Goal: Check status: Check status

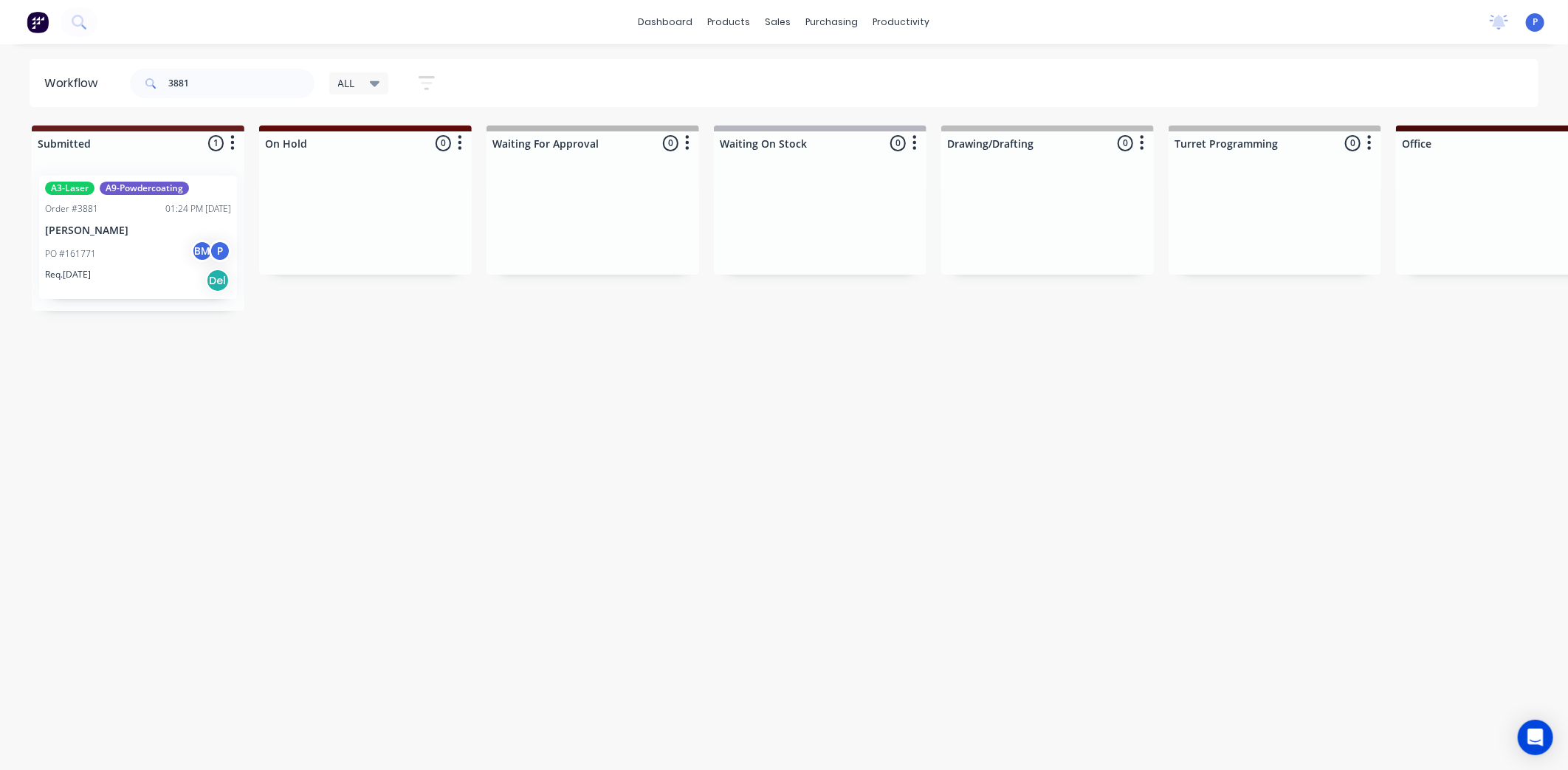
click at [115, 290] on div "Req. [DATE] Del" at bounding box center [138, 280] width 186 height 25
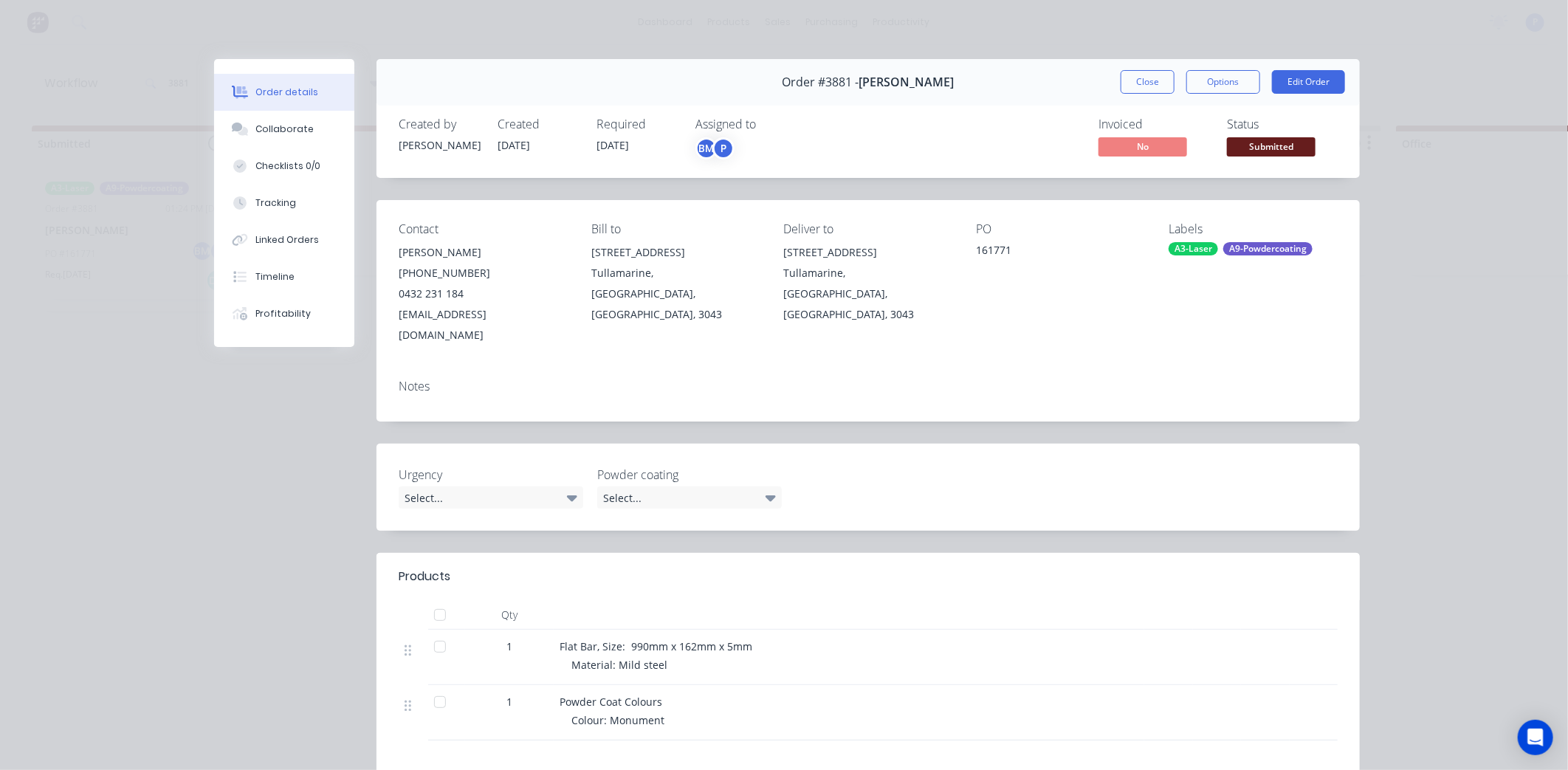
click at [440, 602] on div at bounding box center [440, 615] width 29 height 29
click at [238, 198] on icon at bounding box center [240, 203] width 14 height 14
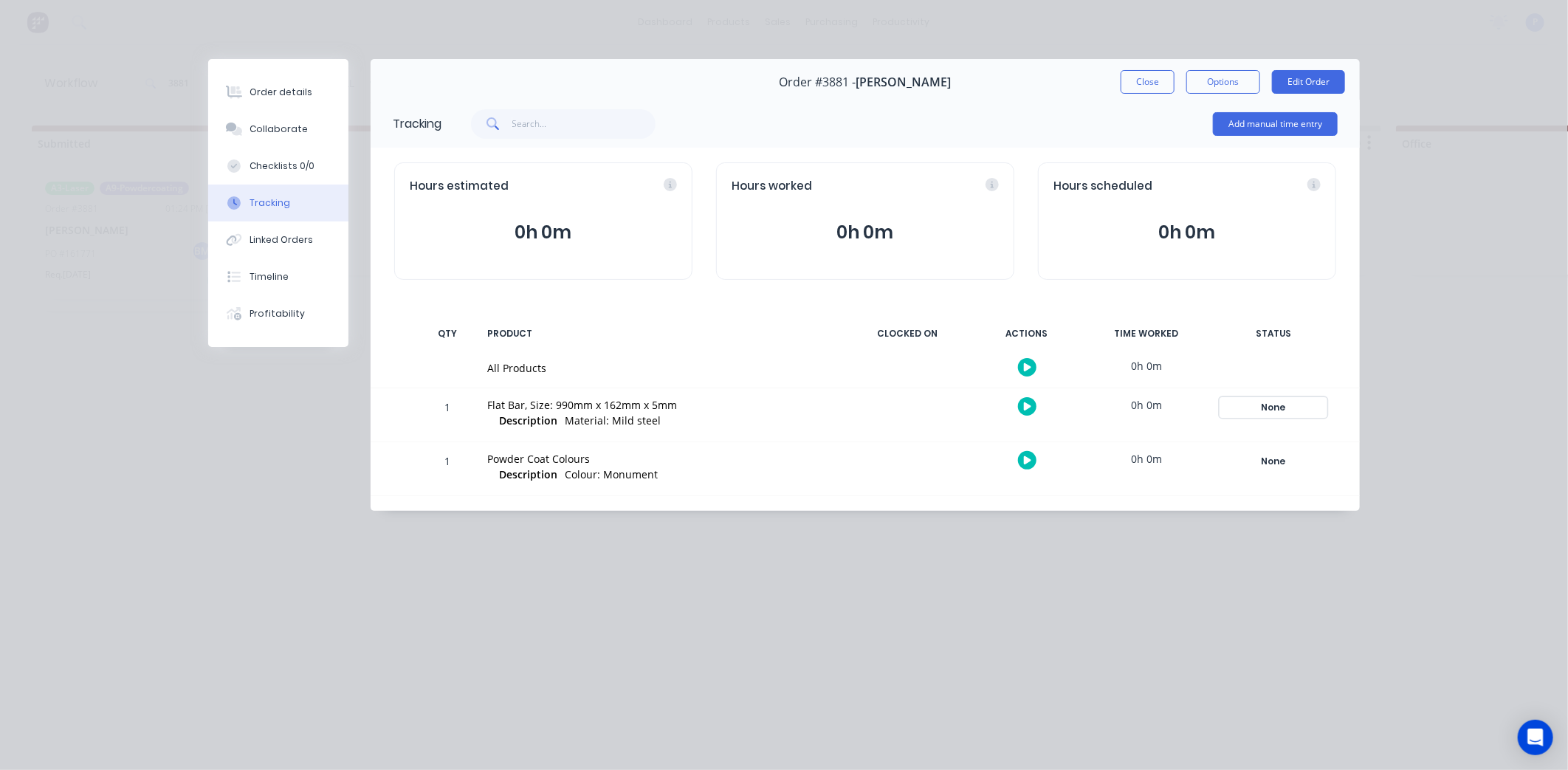
click at [1296, 411] on div "None" at bounding box center [1273, 408] width 107 height 20
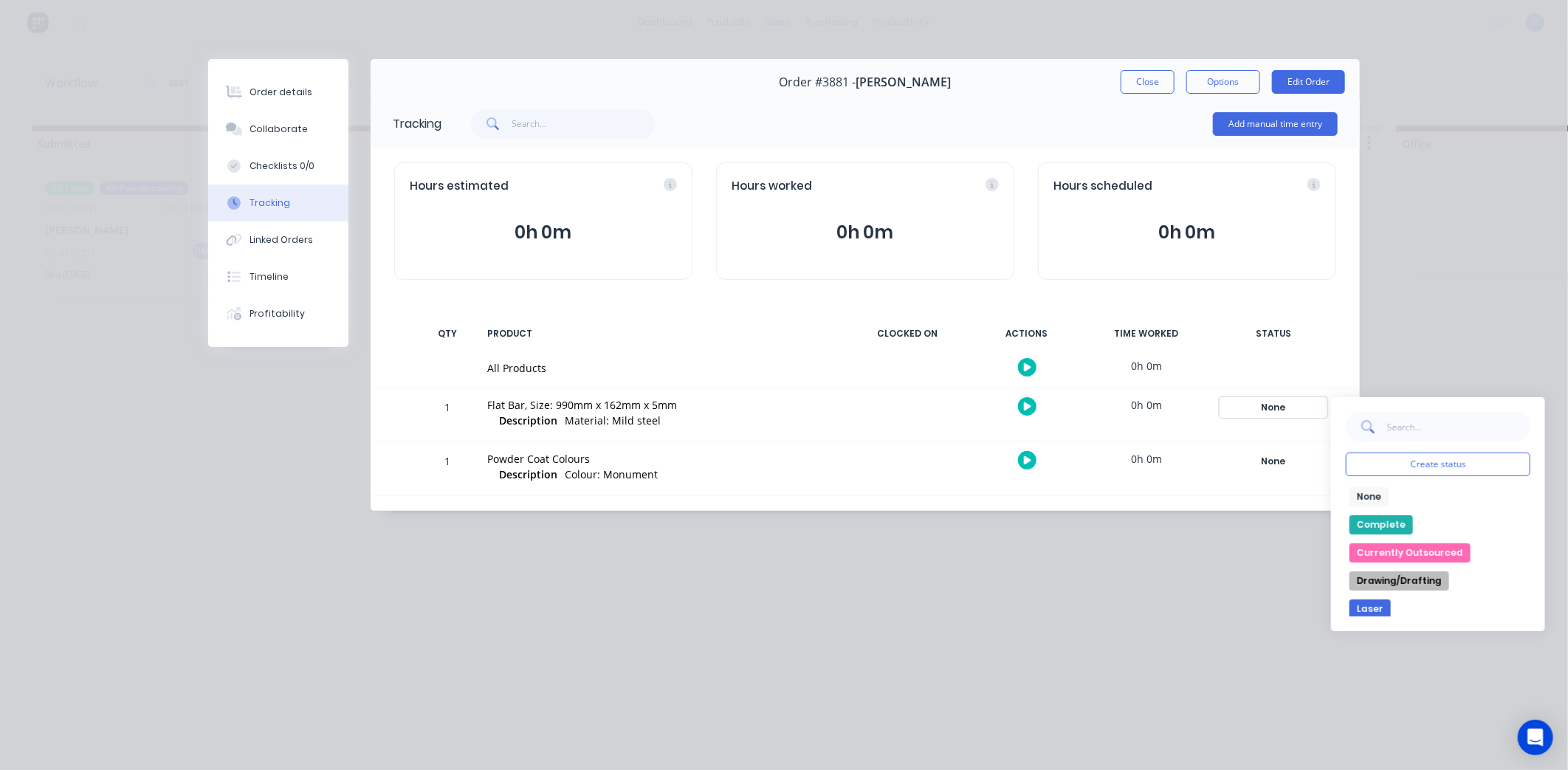
scroll to position [246, 0]
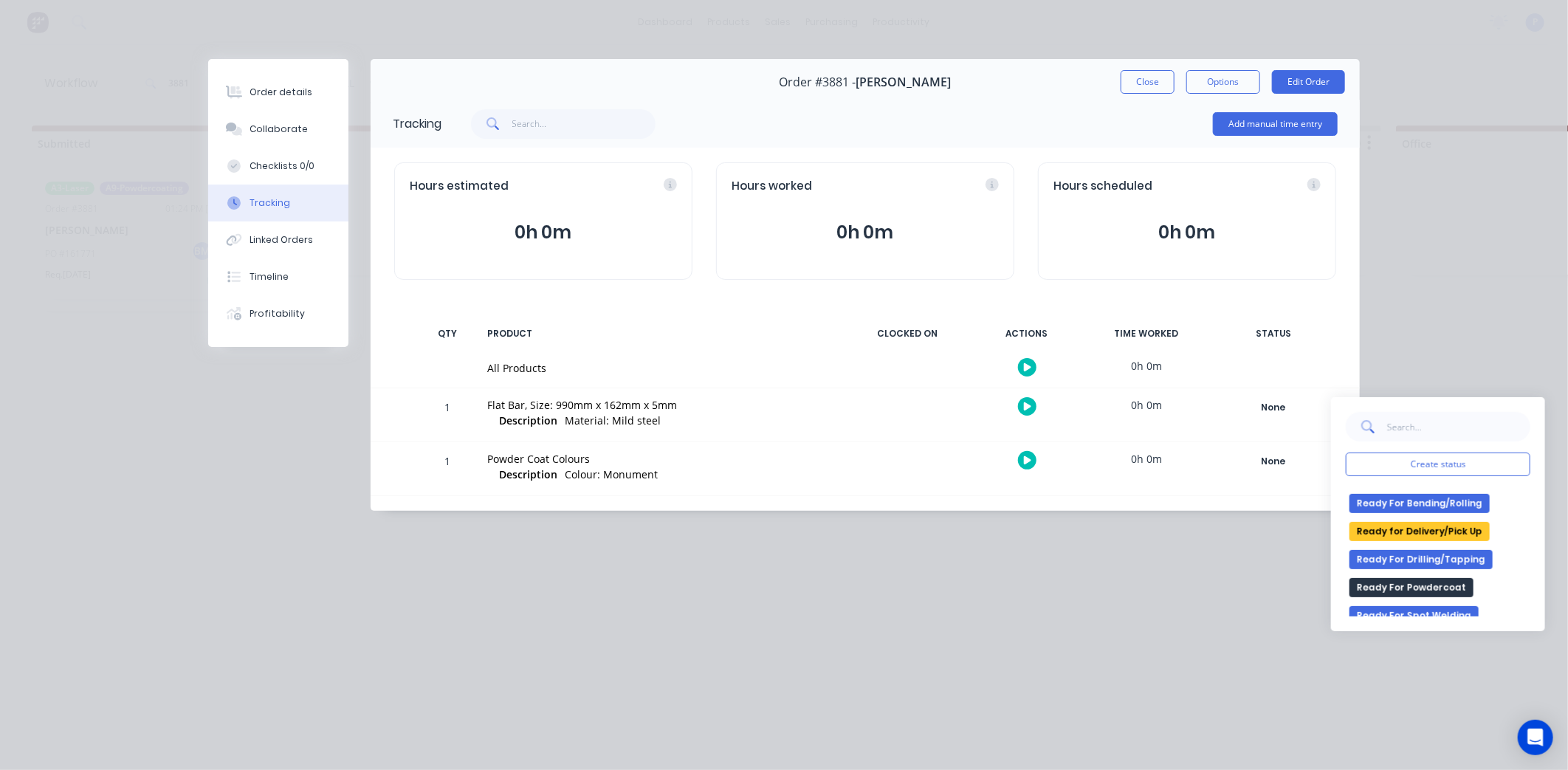
click at [1422, 527] on button "Ready for Delivery/Pick Up" at bounding box center [1419, 532] width 140 height 20
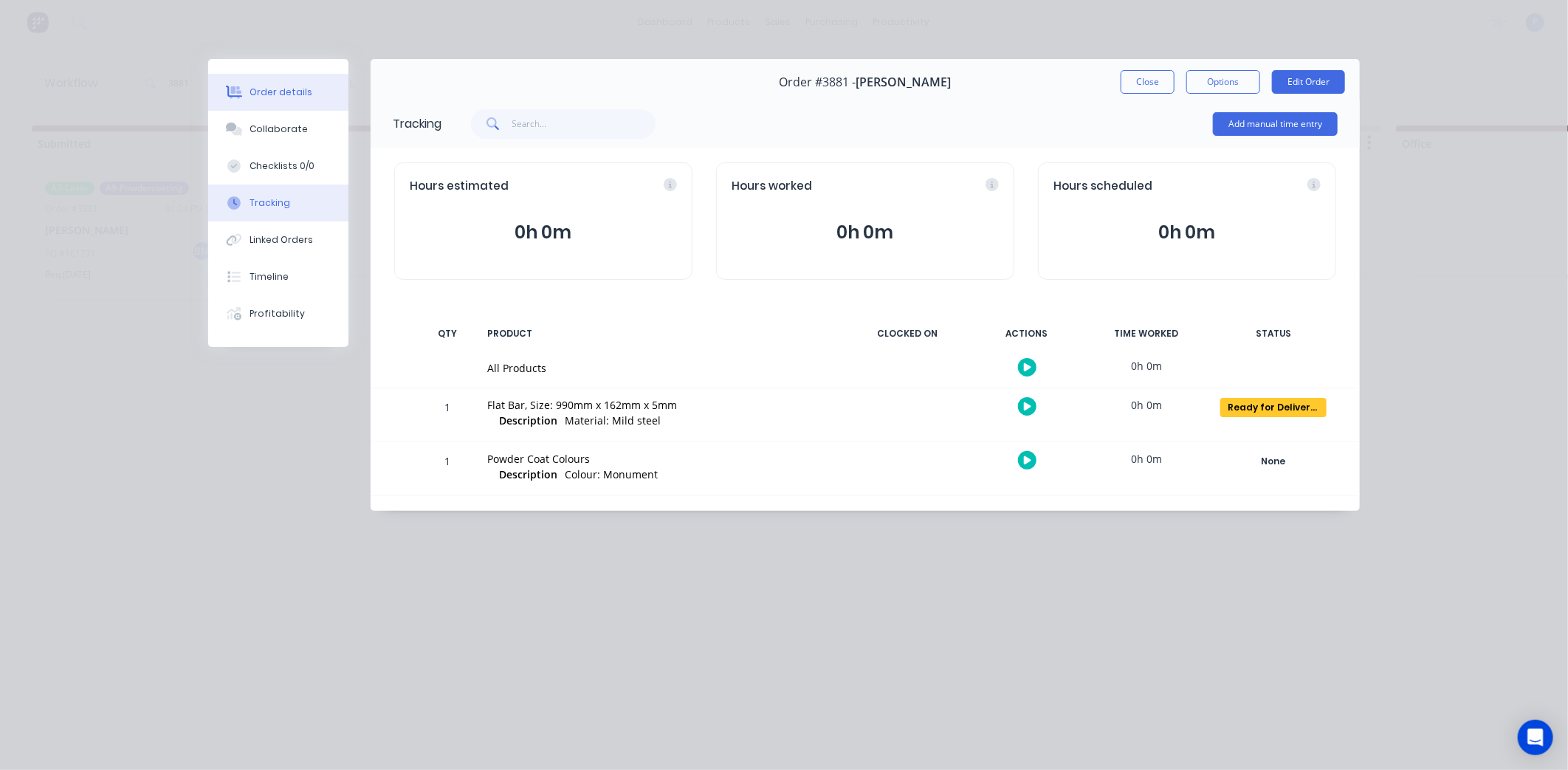
click at [300, 91] on div "Order details" at bounding box center [281, 92] width 63 height 14
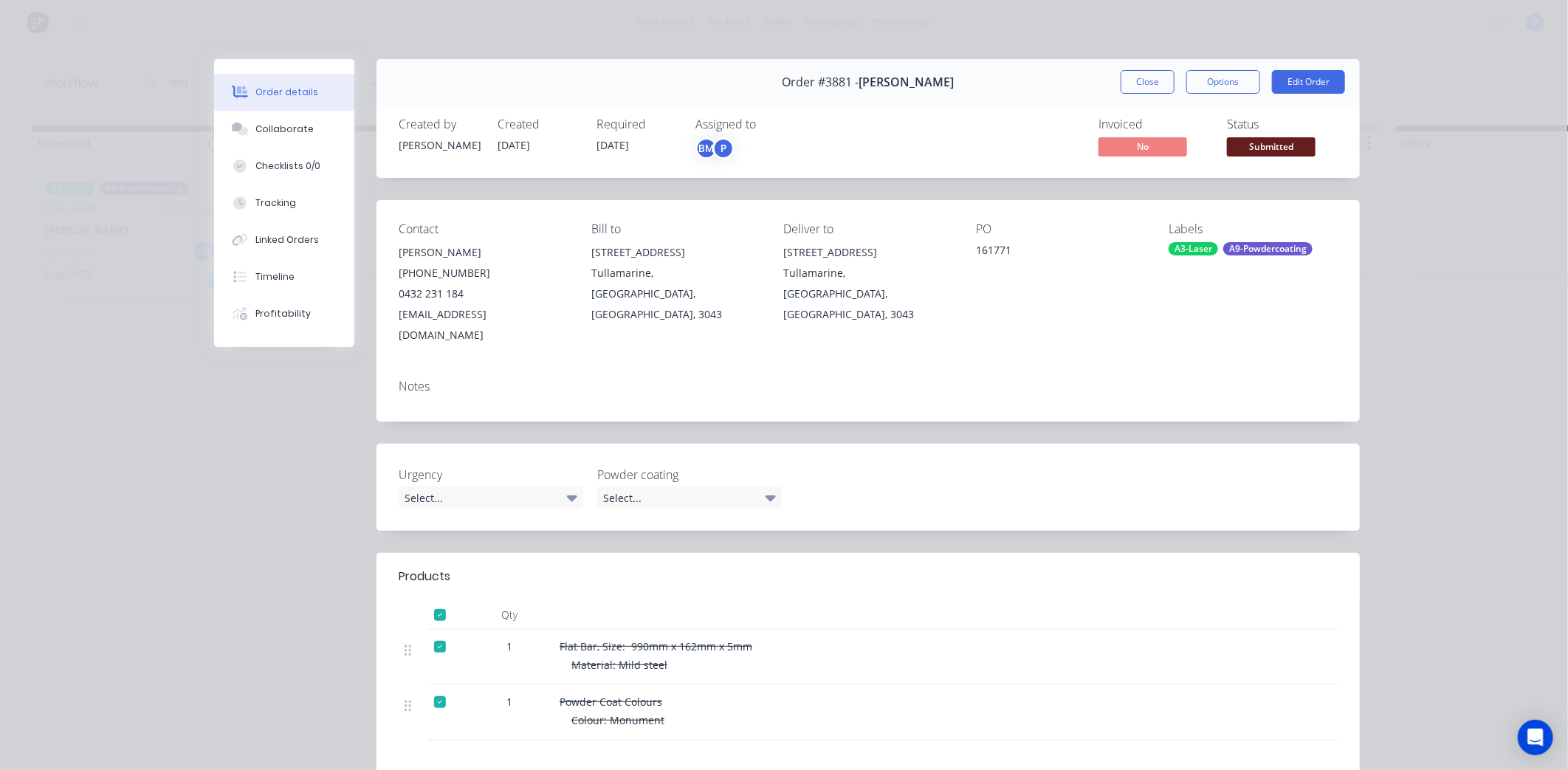
click at [1215, 149] on div "Invoiced No Status Submitted" at bounding box center [1090, 138] width 494 height 43
click at [1219, 149] on div "Invoiced No Status Submitted" at bounding box center [1090, 138] width 494 height 43
click at [1231, 149] on span "Submitted" at bounding box center [1271, 146] width 89 height 19
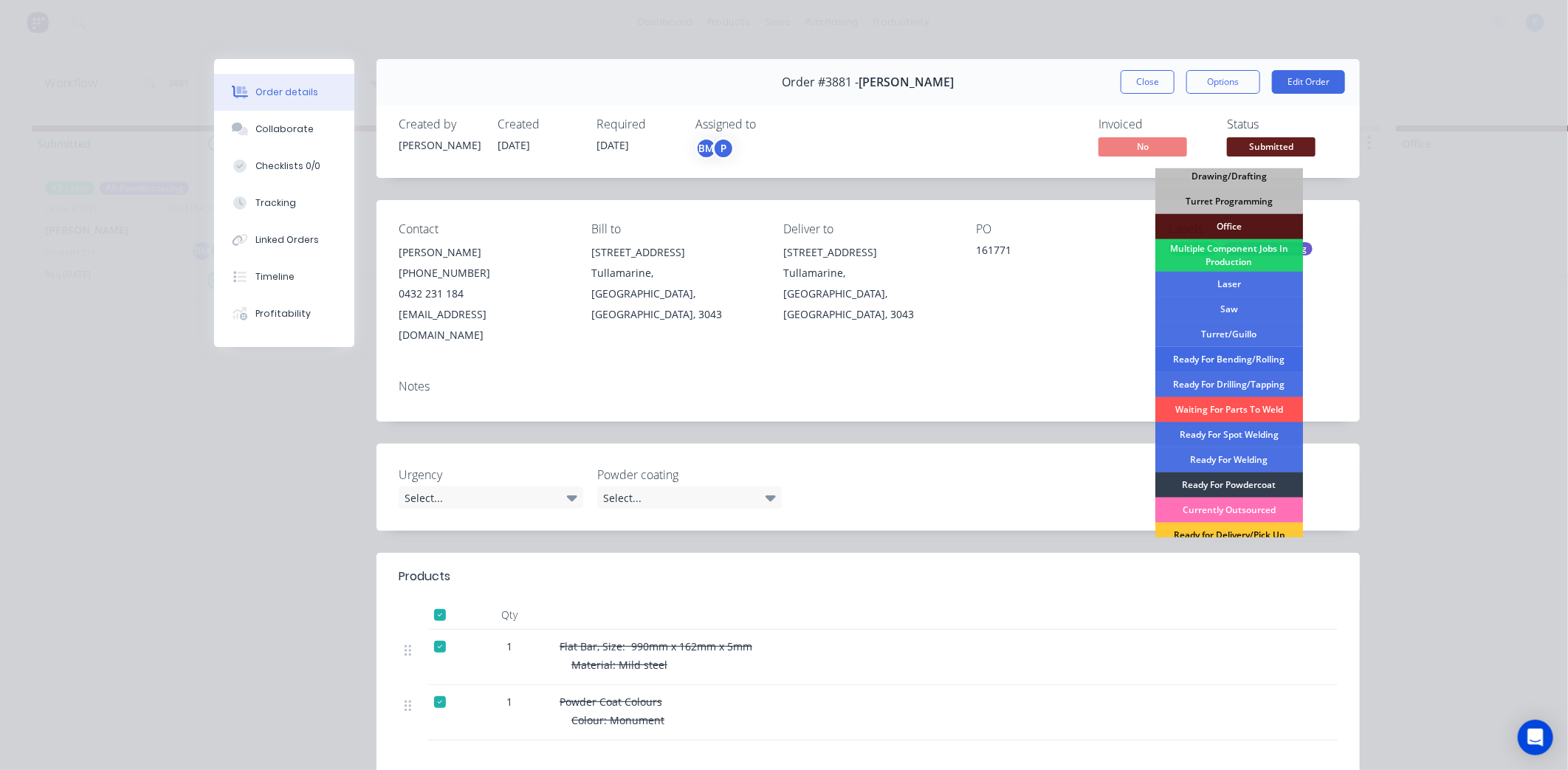
scroll to position [164, 0]
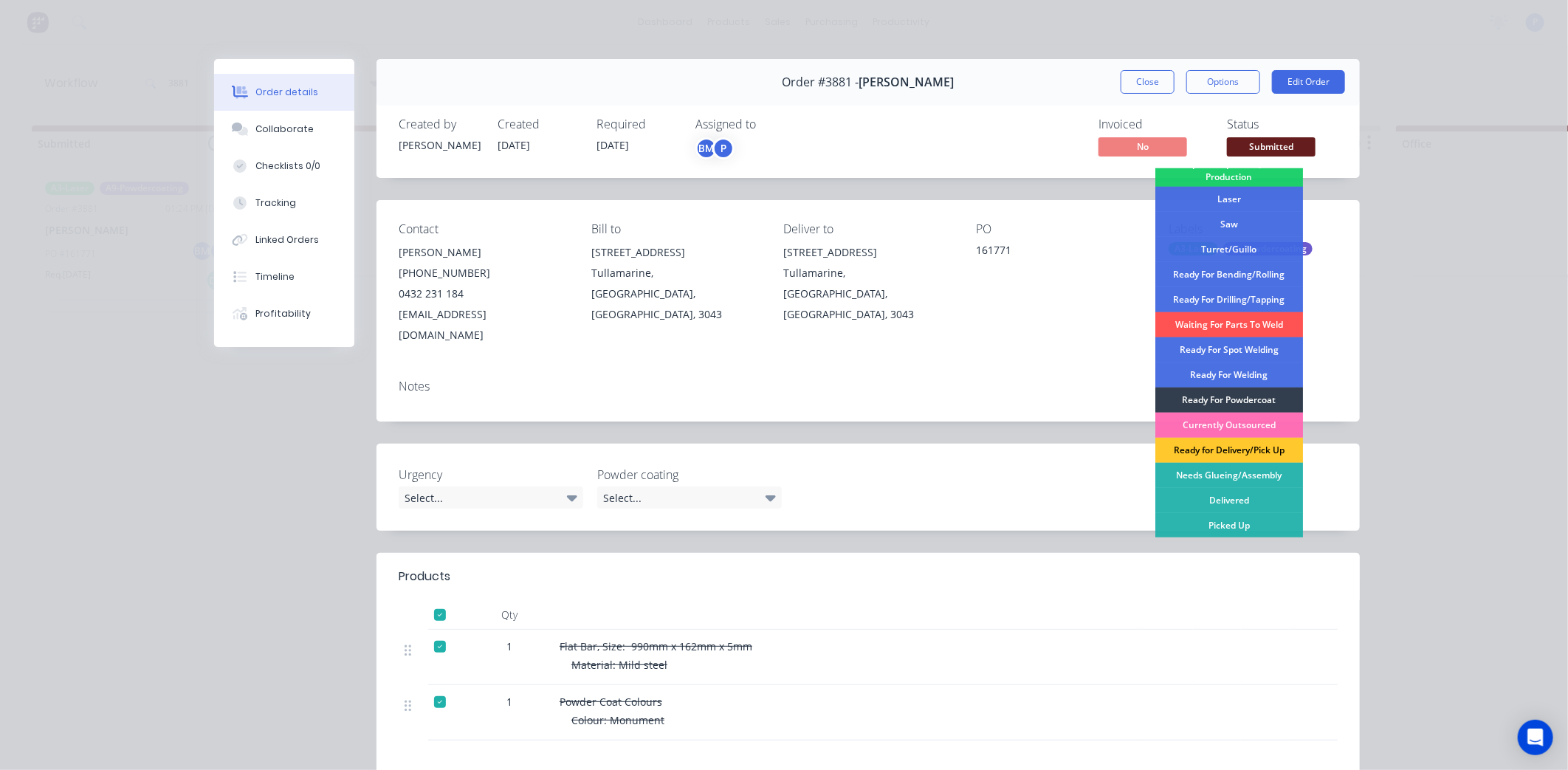
click at [1236, 440] on div "Ready for Delivery/Pick Up" at bounding box center [1229, 450] width 148 height 25
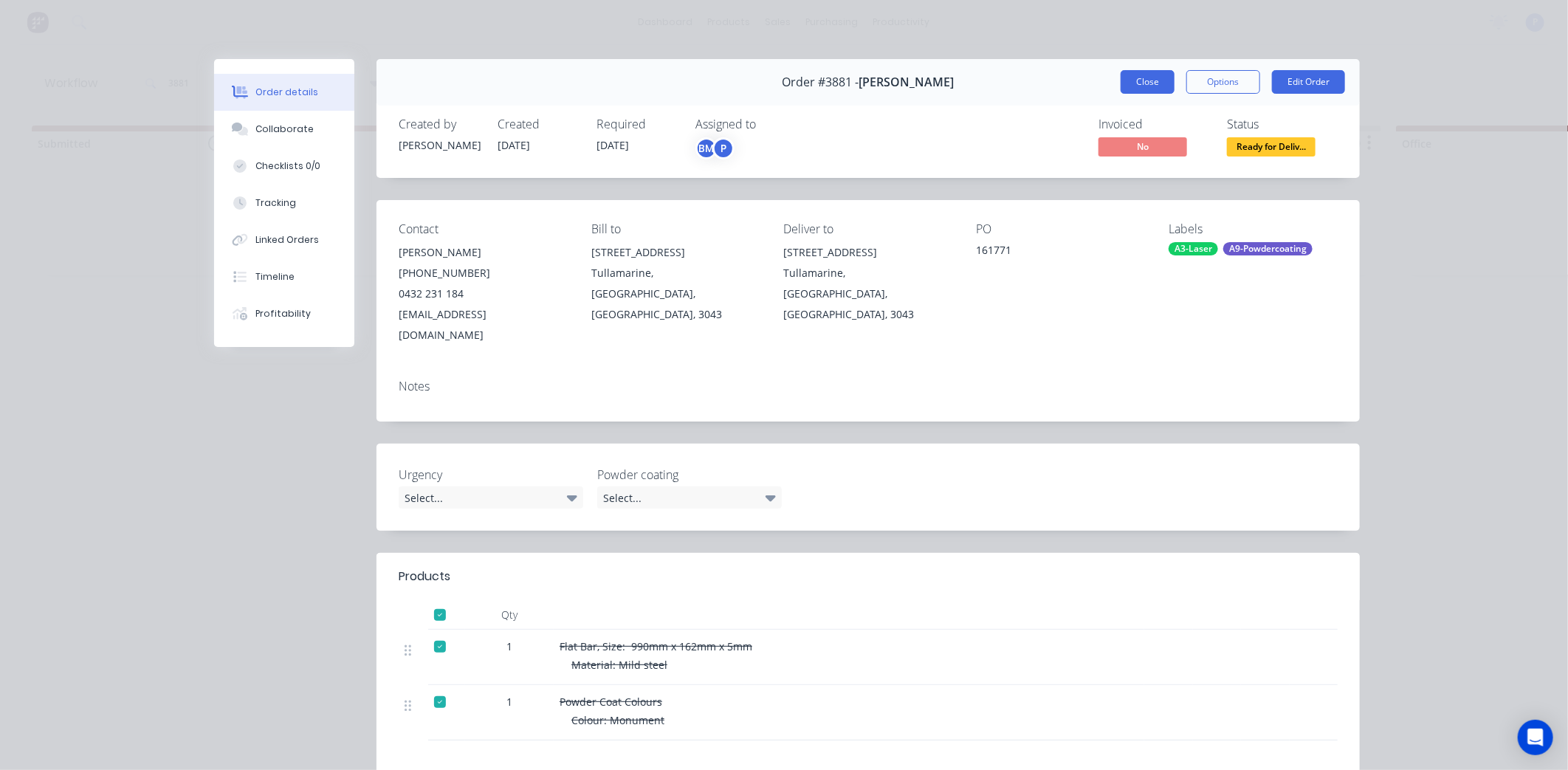
click at [1120, 93] on button "Close" at bounding box center [1147, 81] width 54 height 23
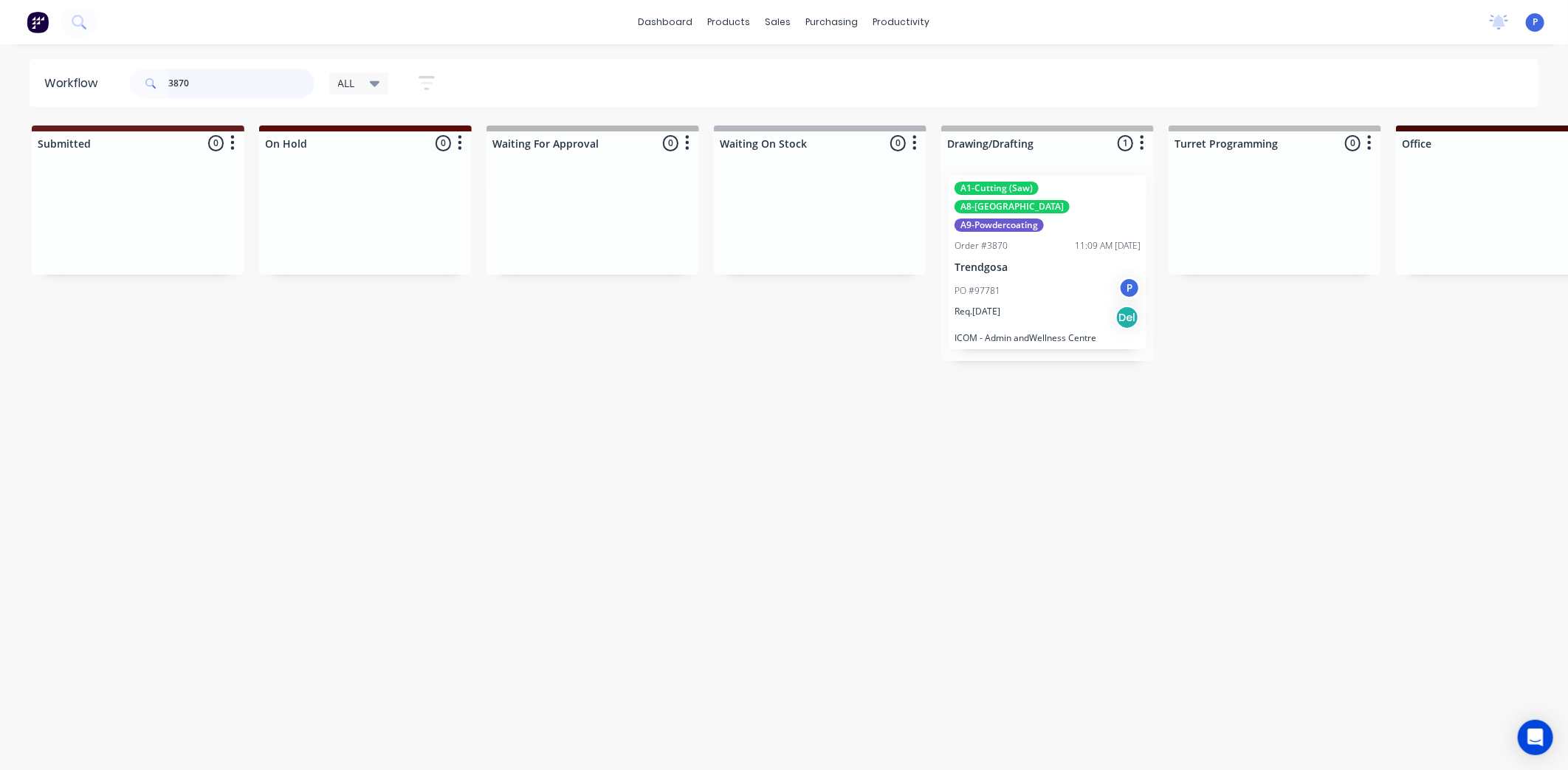
scroll to position [0, 467]
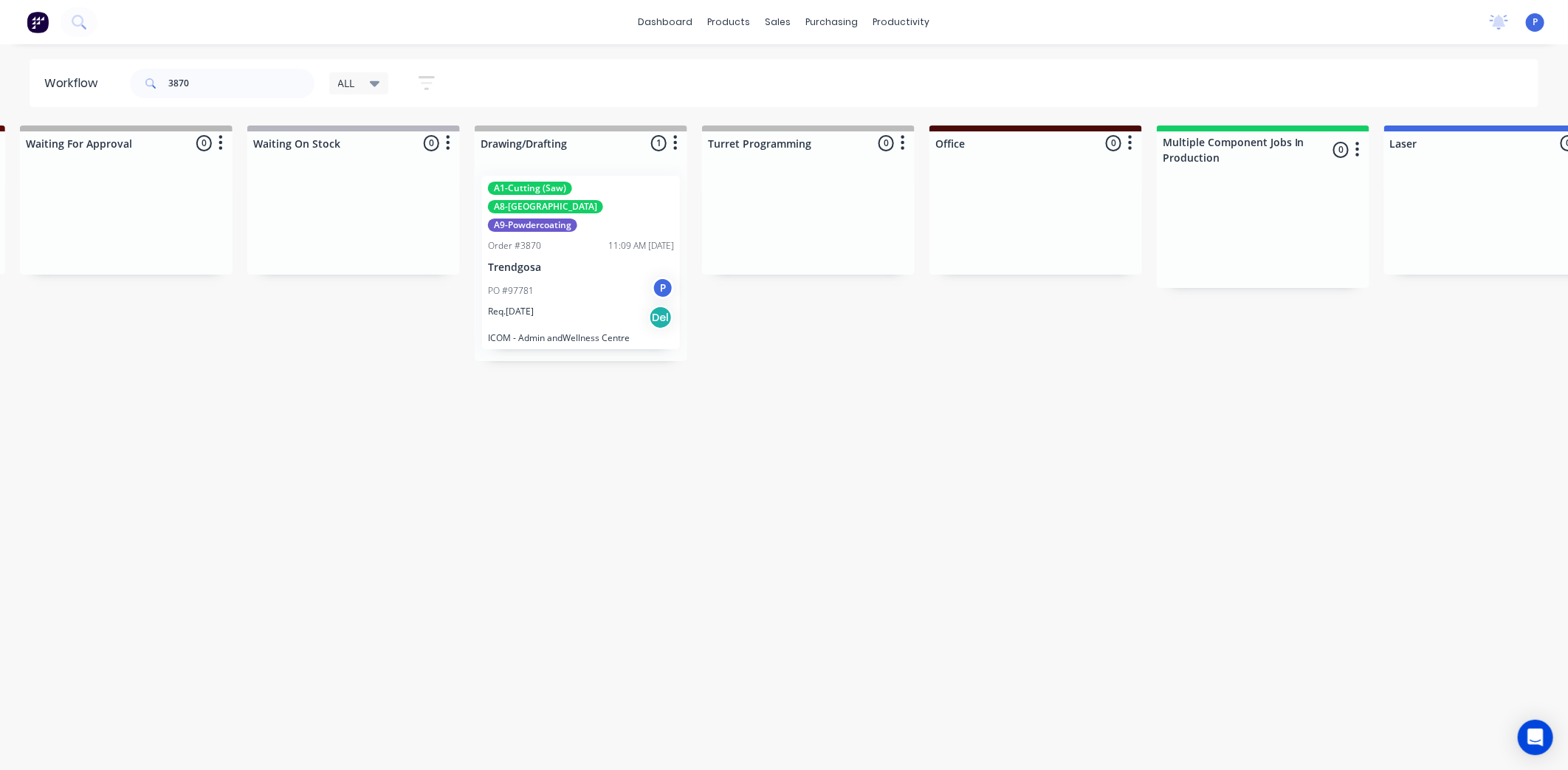
click at [584, 261] on p "Trendgosa" at bounding box center [581, 267] width 186 height 13
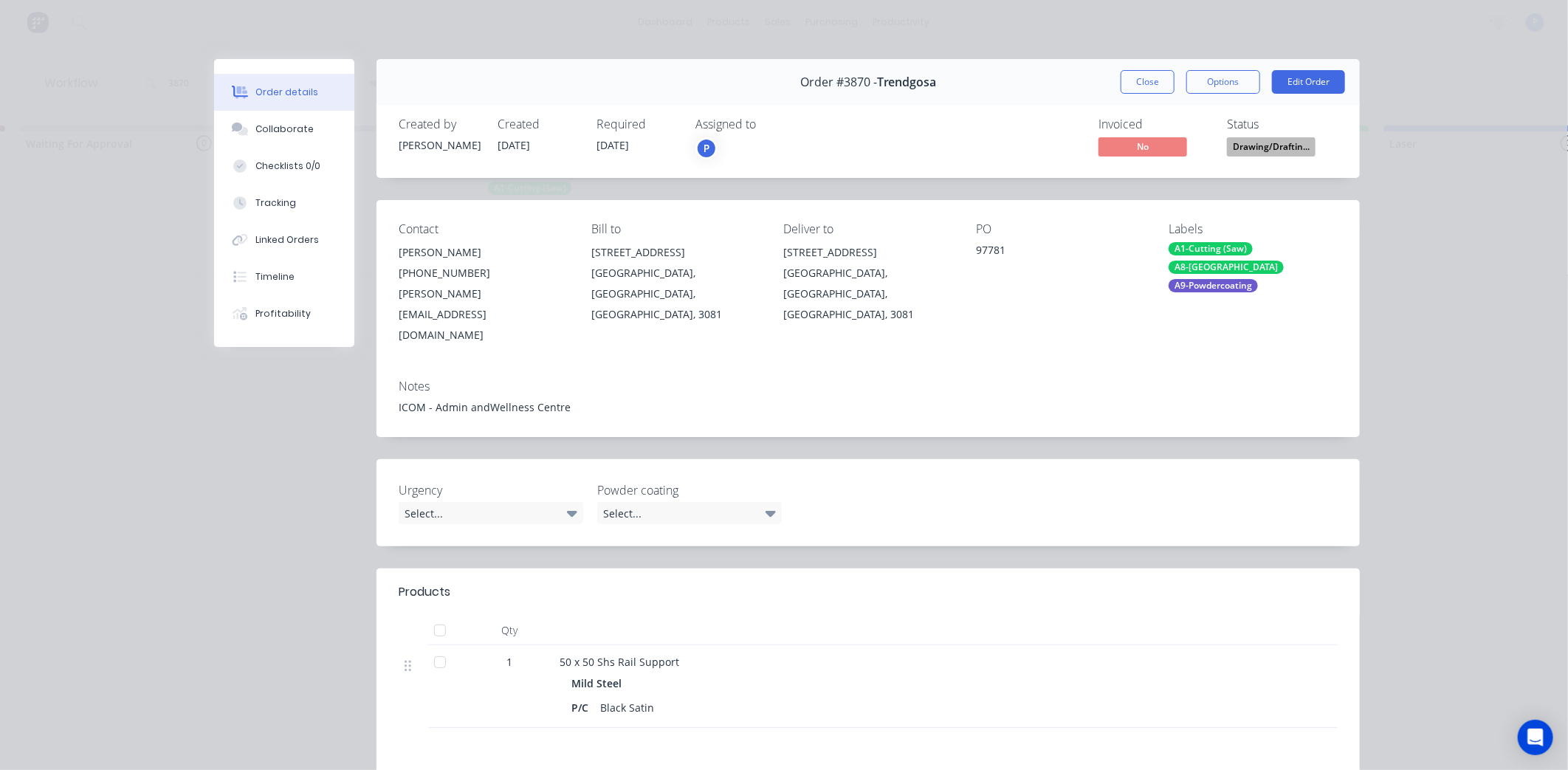
click at [444, 616] on div at bounding box center [440, 630] width 29 height 29
click at [306, 247] on button "Linked Orders" at bounding box center [284, 239] width 140 height 37
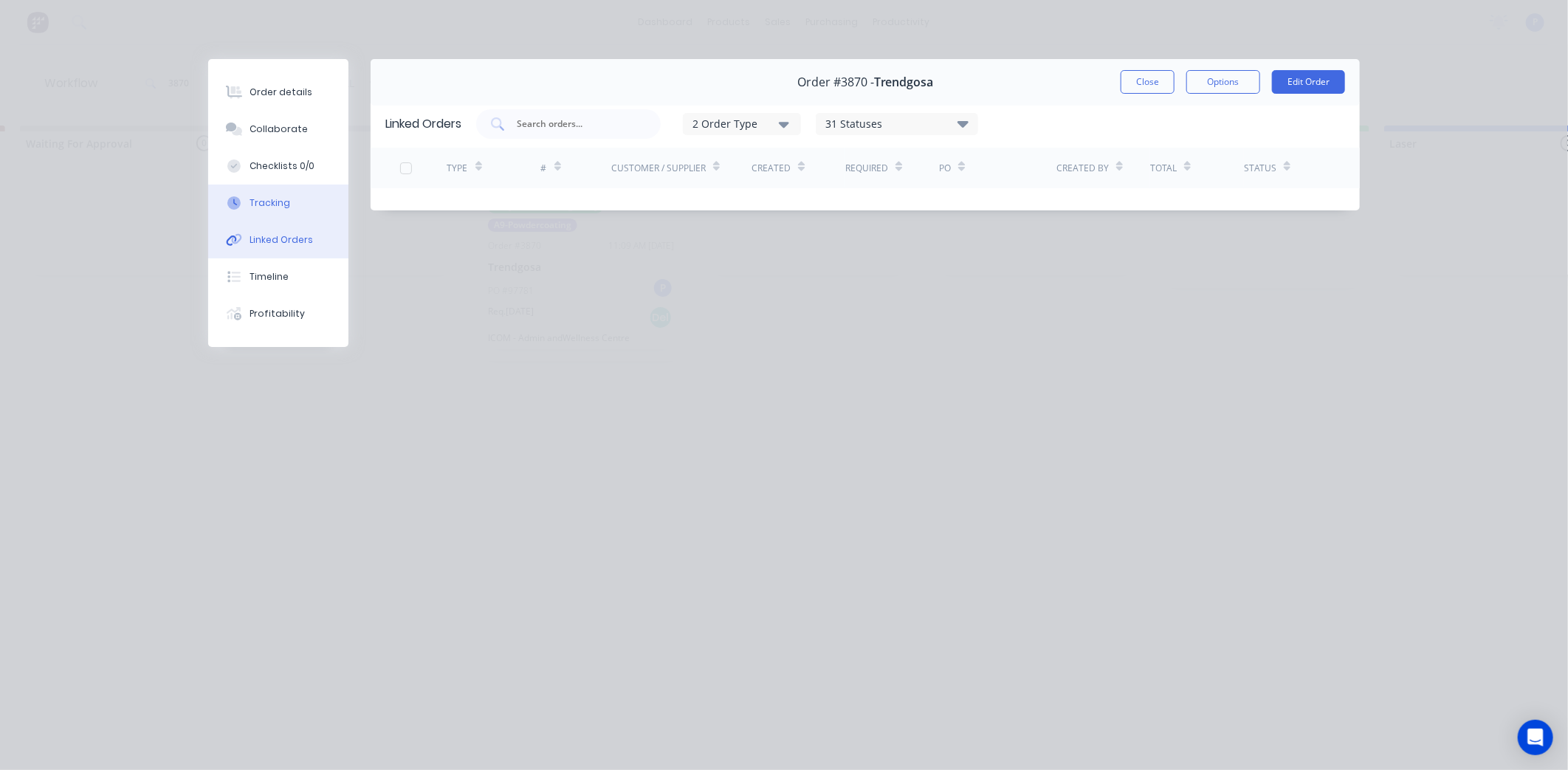
click at [299, 212] on button "Tracking" at bounding box center [278, 203] width 140 height 37
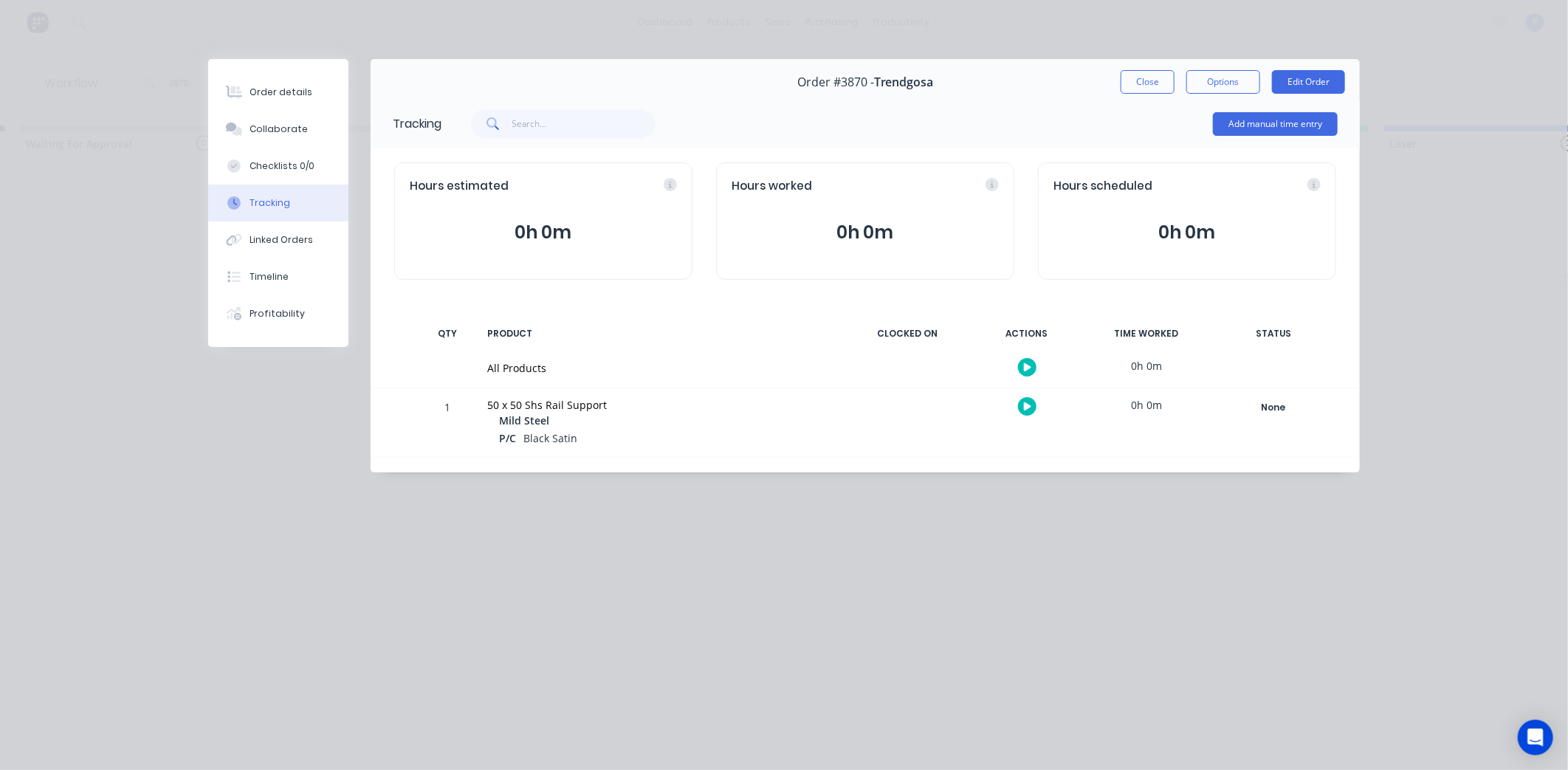
click at [1204, 404] on div "1 50 x 50 Shs Rail Support Mild Steel P/C Black Satin 0h 0m None Create status …" at bounding box center [865, 423] width 989 height 68
click at [1248, 402] on div "None" at bounding box center [1273, 408] width 107 height 20
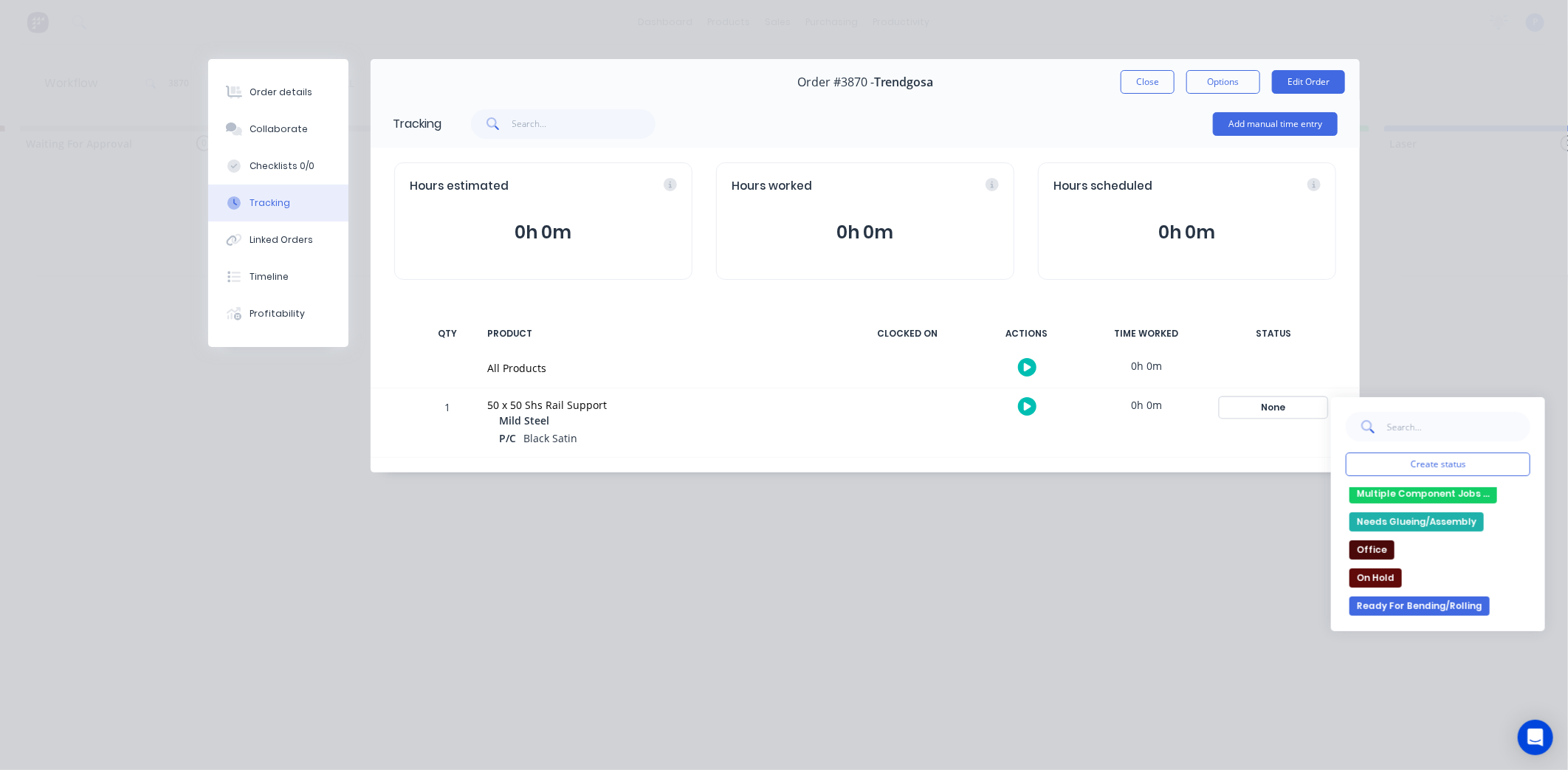
scroll to position [246, 0]
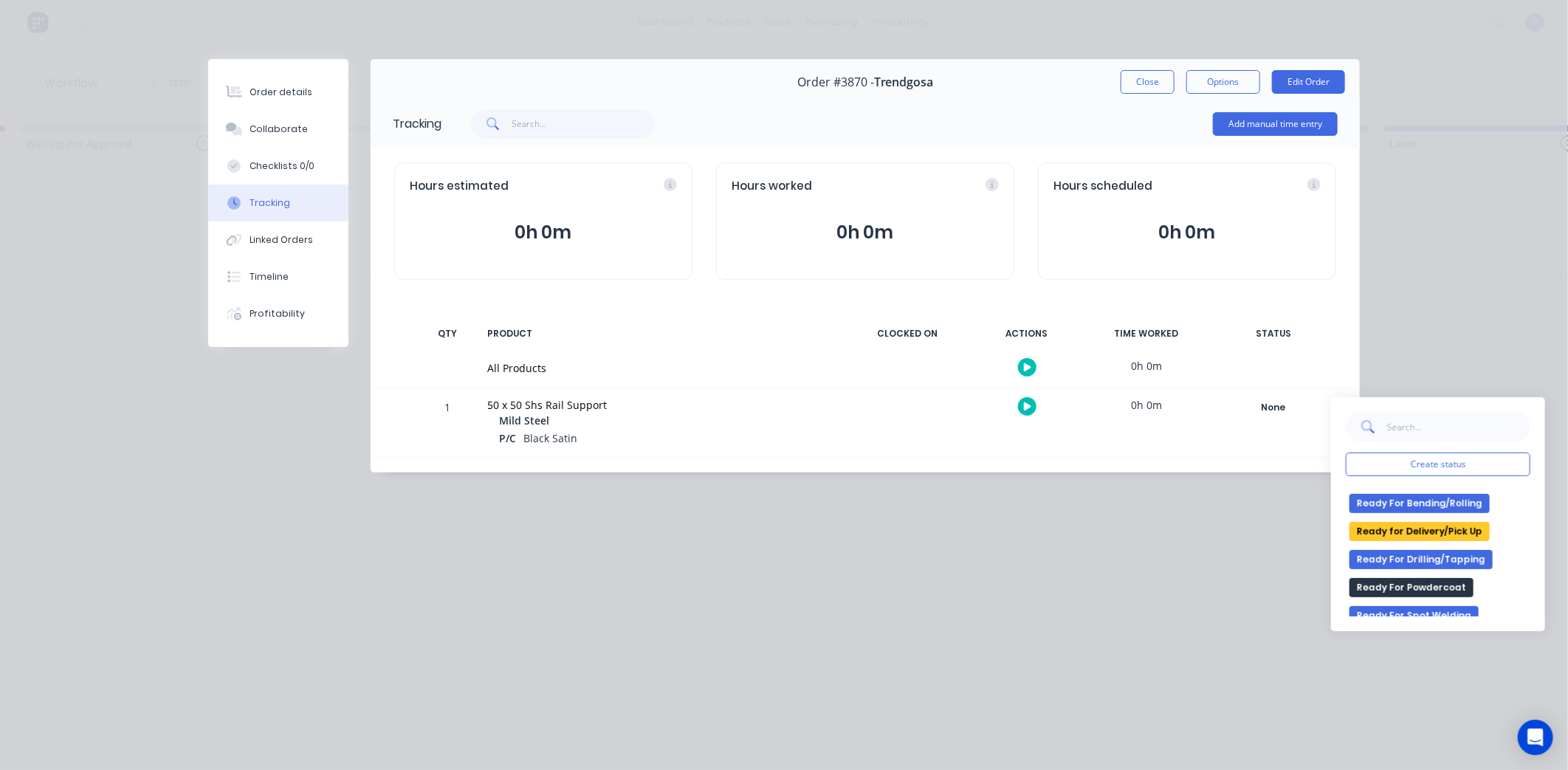
click at [1395, 536] on button "Ready for Delivery/Pick Up" at bounding box center [1419, 532] width 140 height 20
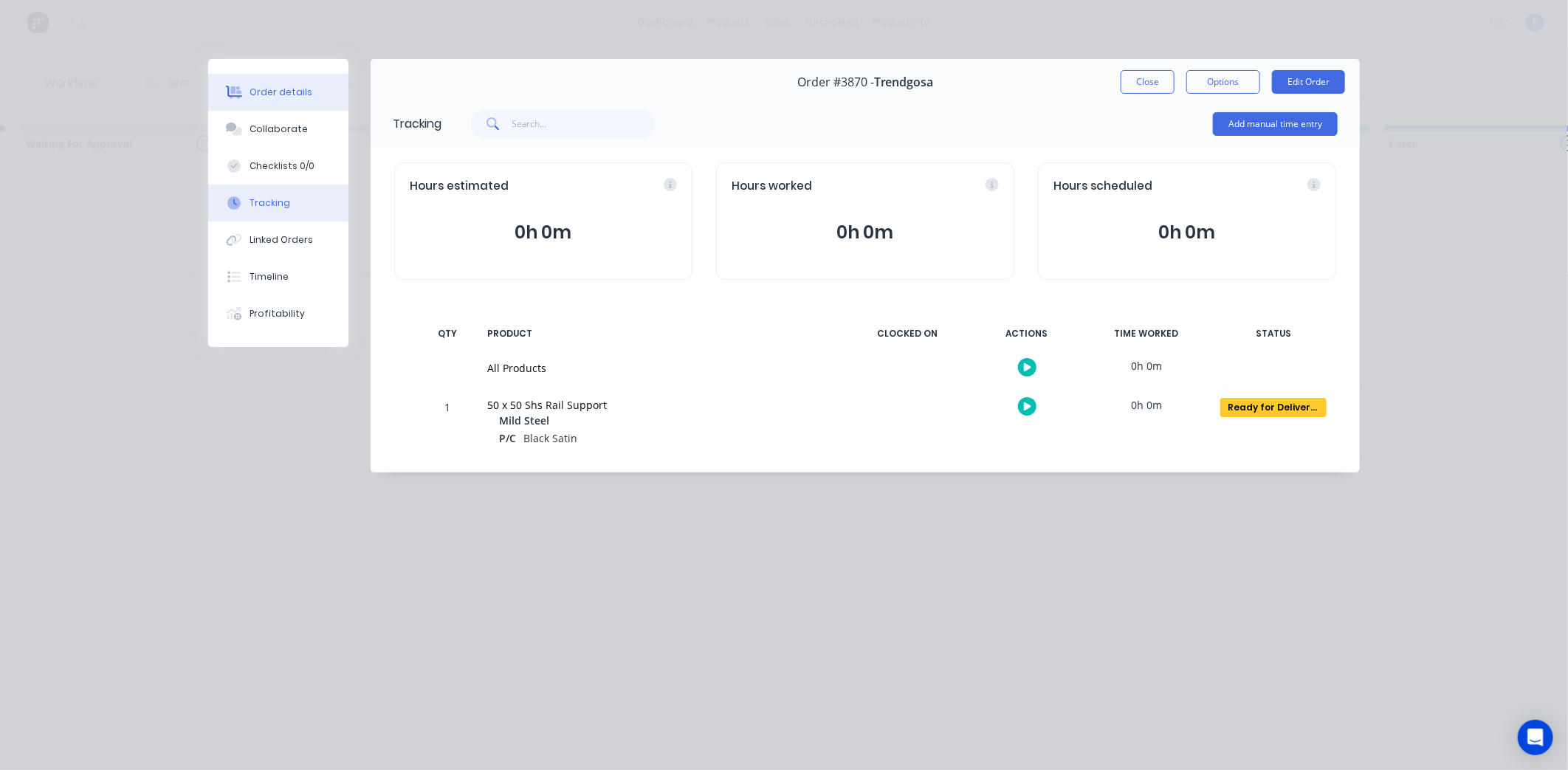
click at [287, 92] on div "Order details" at bounding box center [281, 92] width 63 height 14
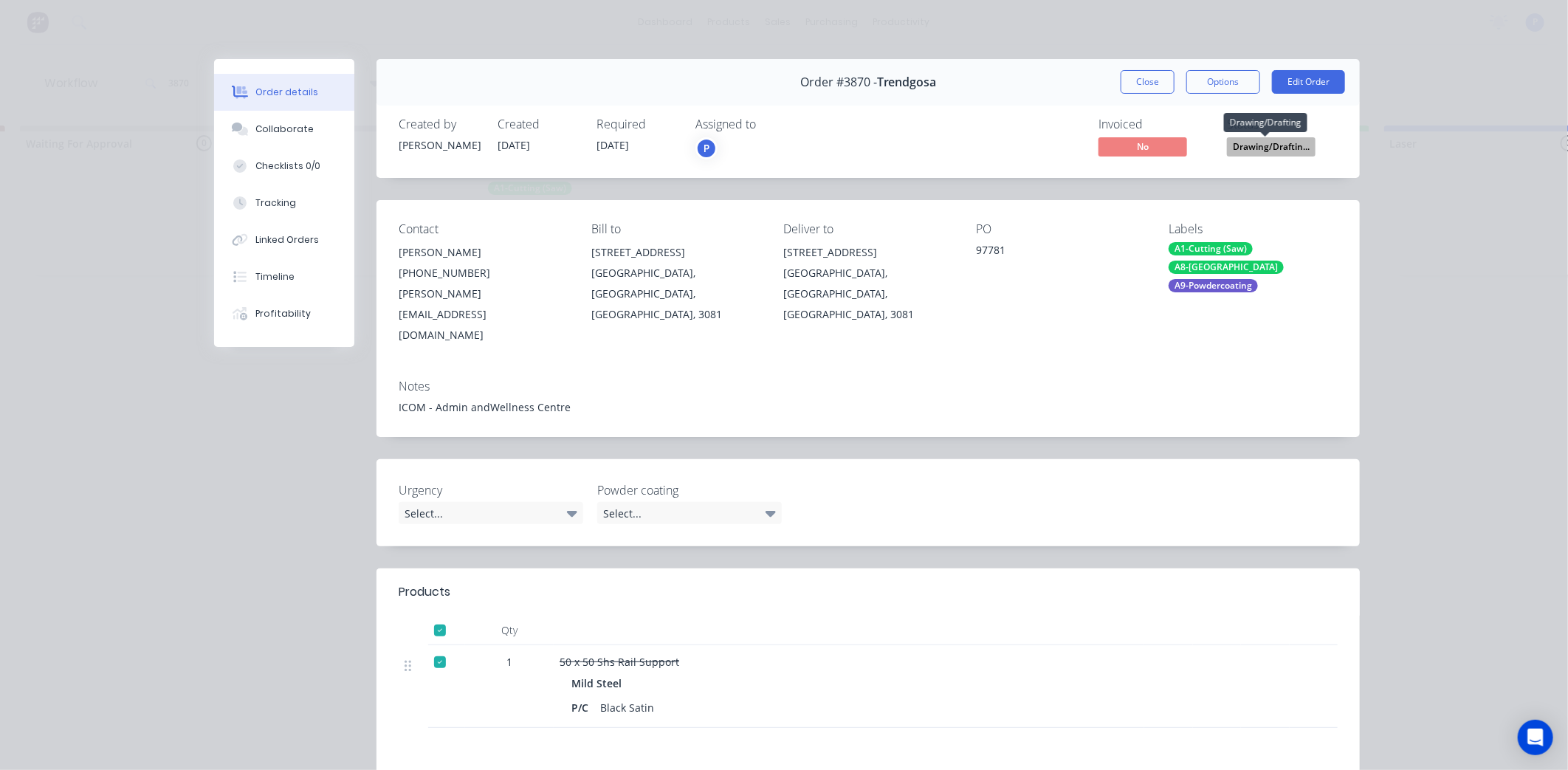
click at [1281, 146] on span "Drawing/Draftin..." at bounding box center [1271, 146] width 89 height 19
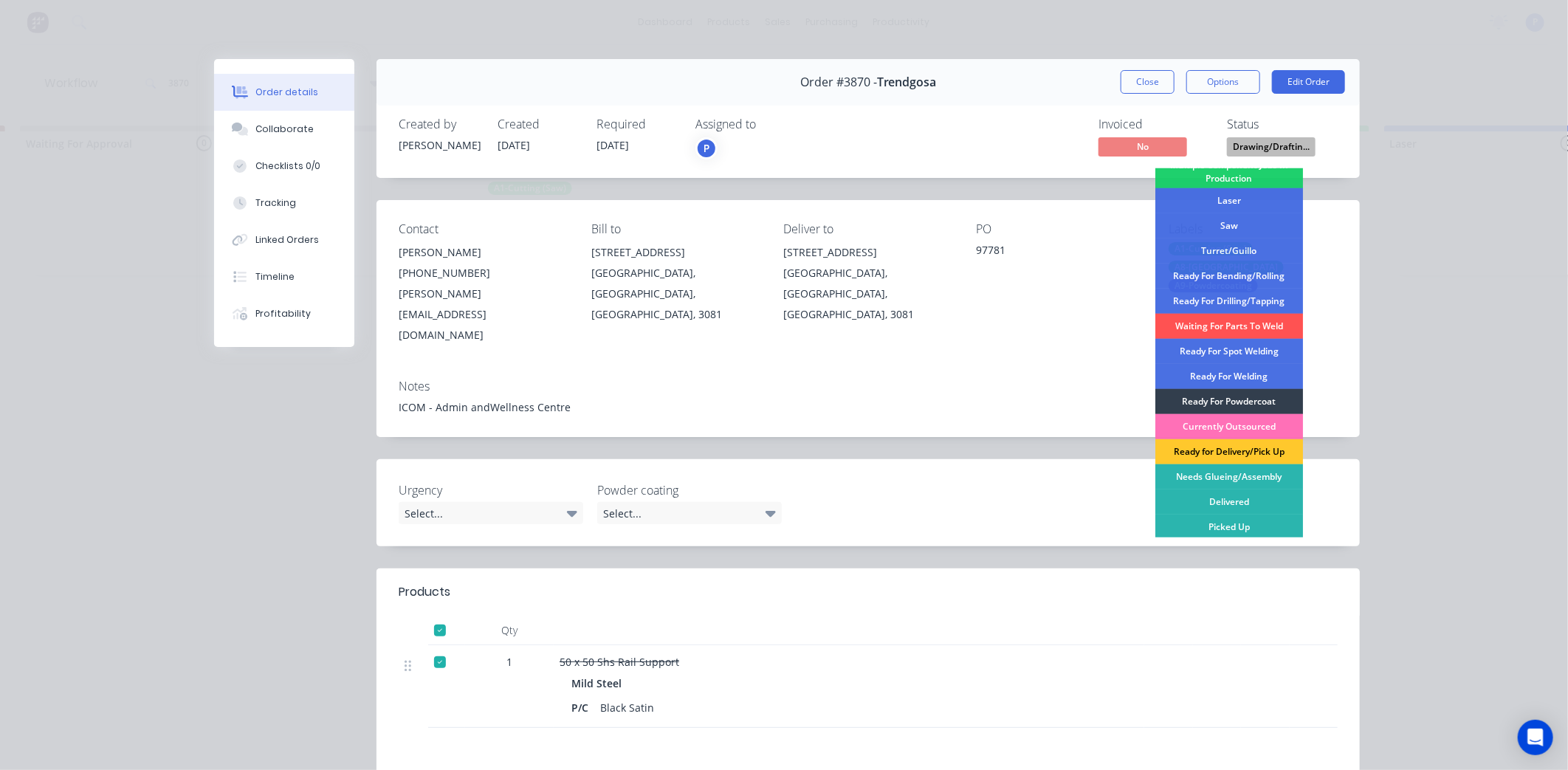
scroll to position [164, 0]
click at [1245, 449] on div "Ready for Delivery/Pick Up" at bounding box center [1229, 450] width 148 height 25
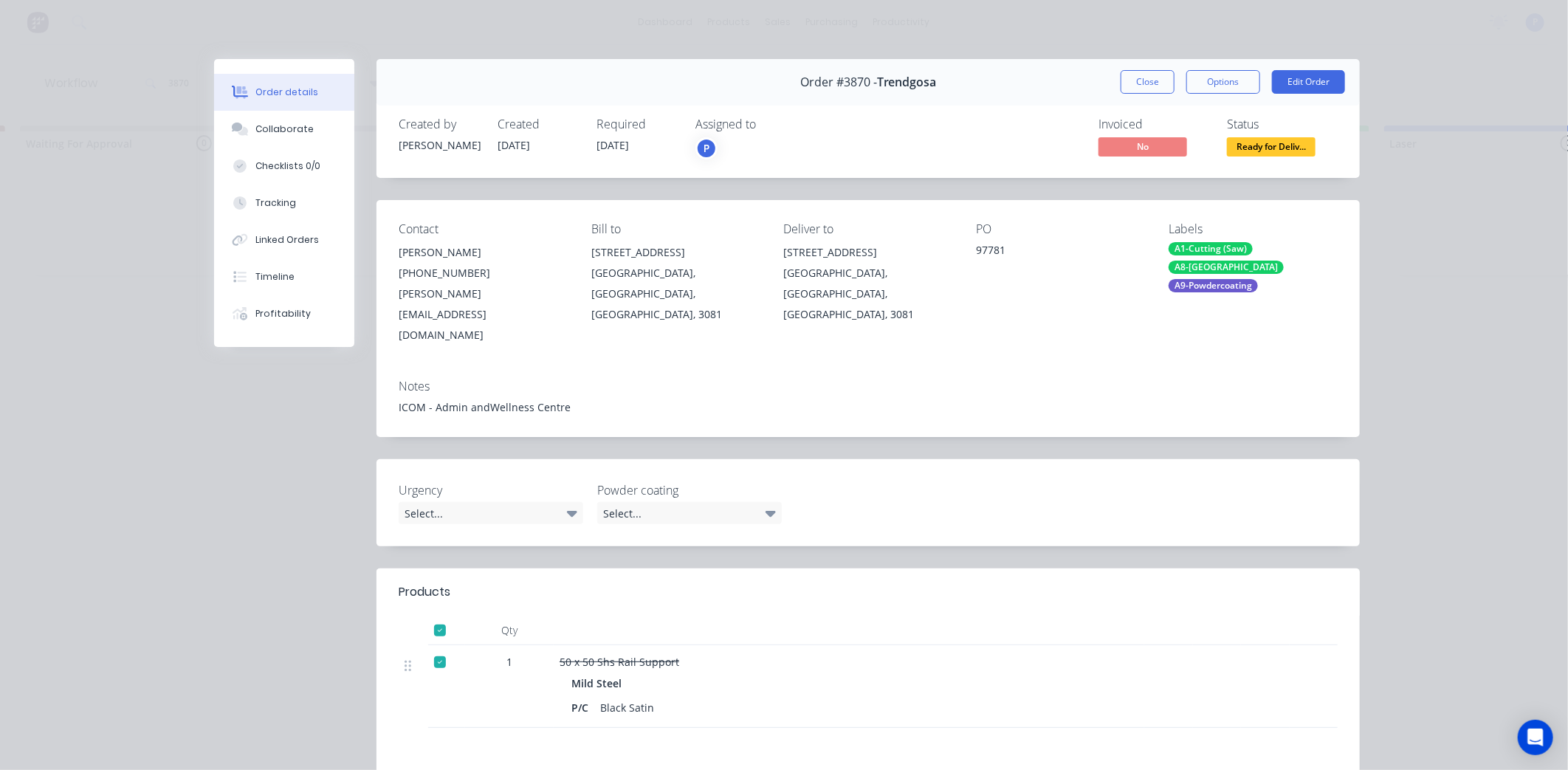
scroll to position [82, 0]
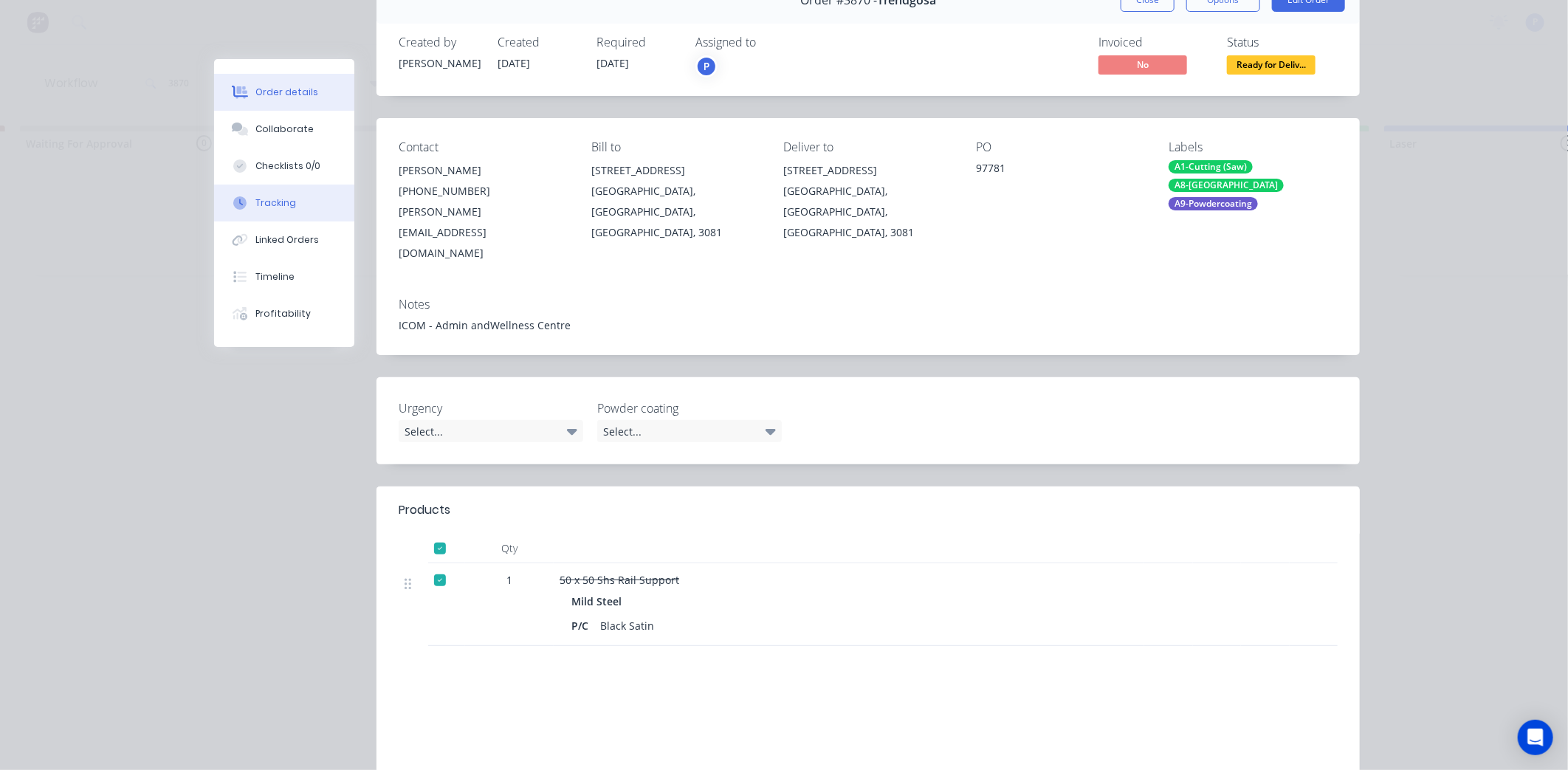
click at [266, 206] on div "Tracking" at bounding box center [275, 203] width 41 height 14
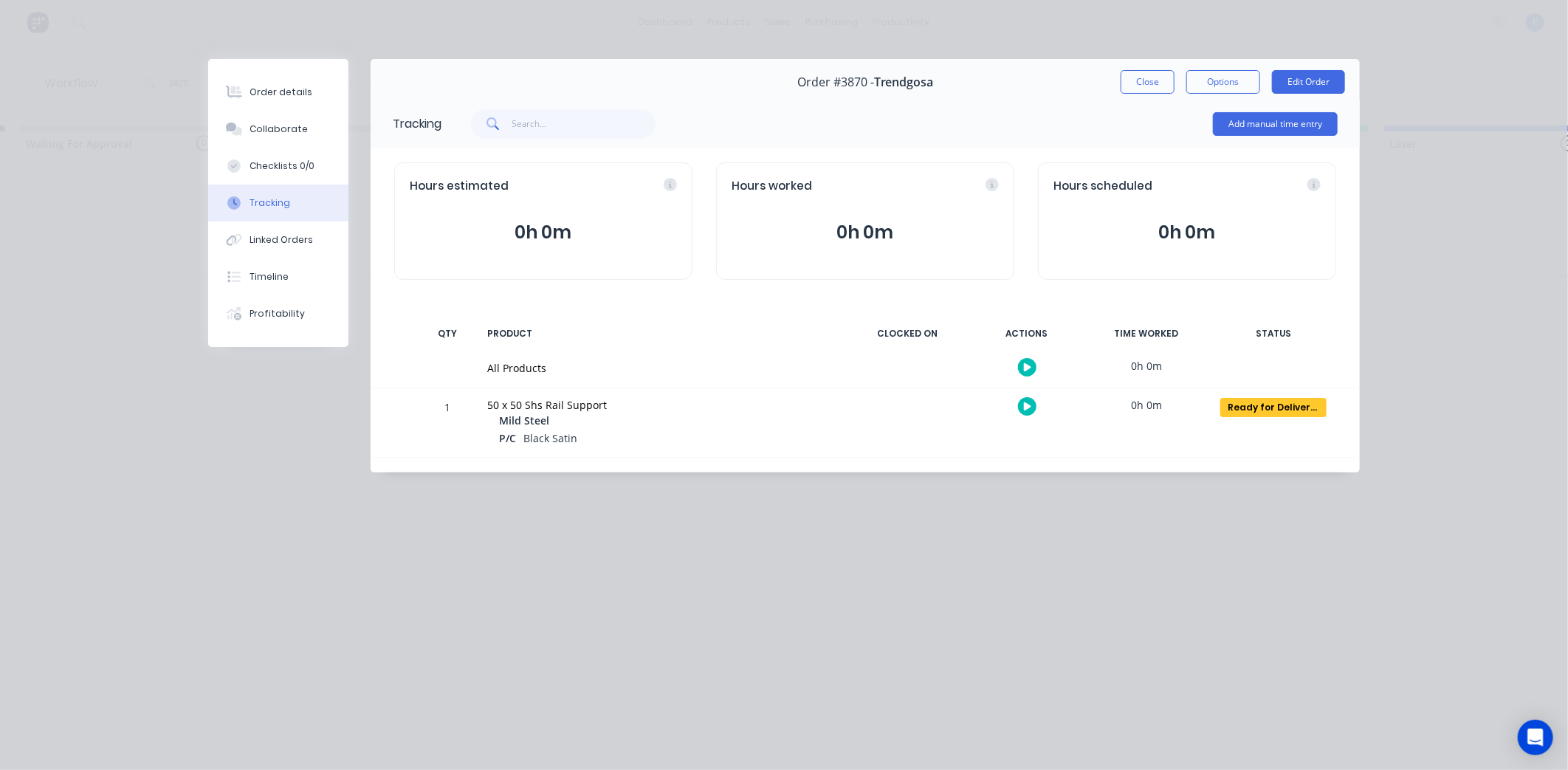
scroll to position [0, 0]
click at [1162, 83] on button "Close" at bounding box center [1147, 81] width 54 height 23
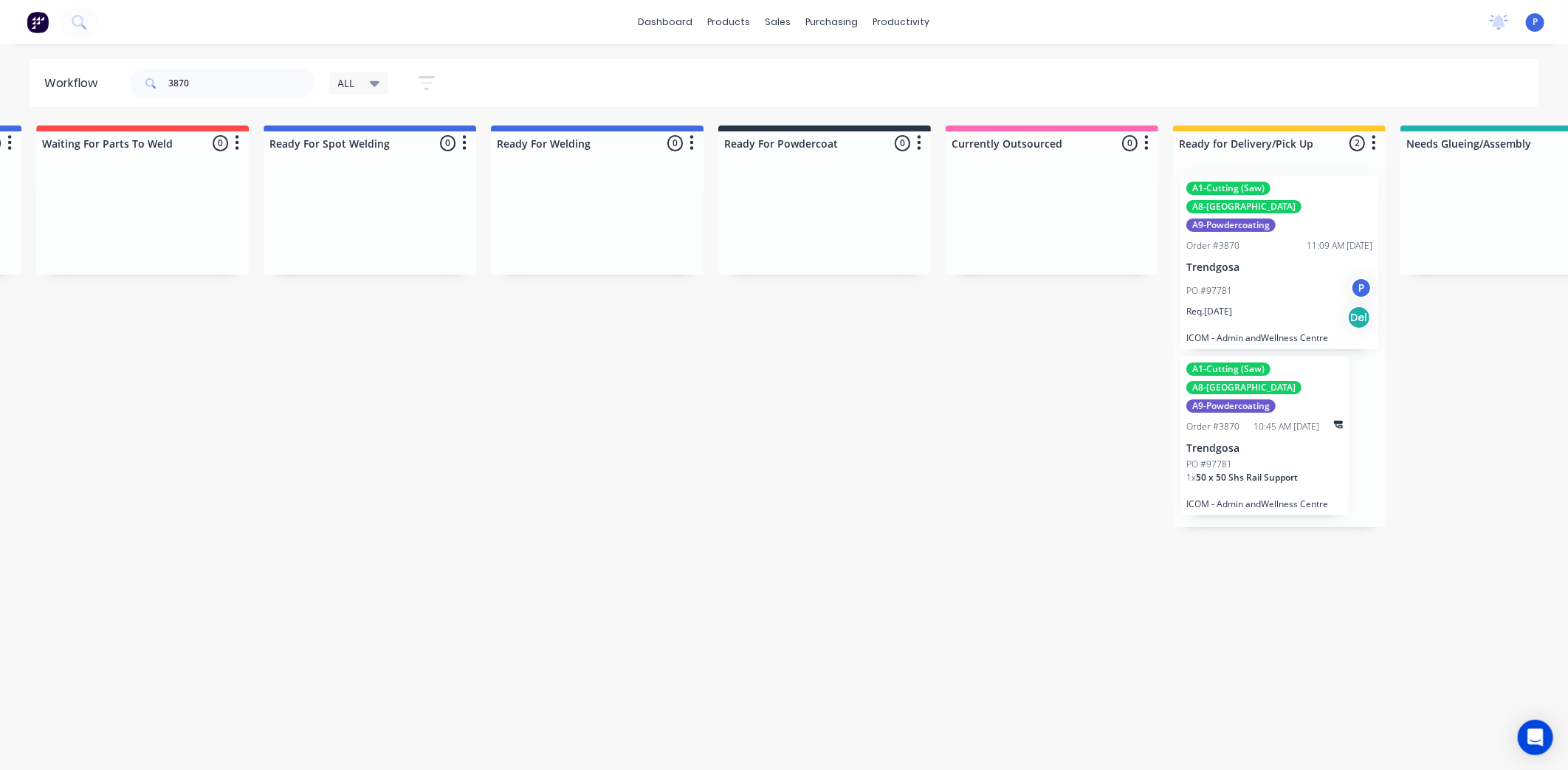
scroll to position [0, 3249]
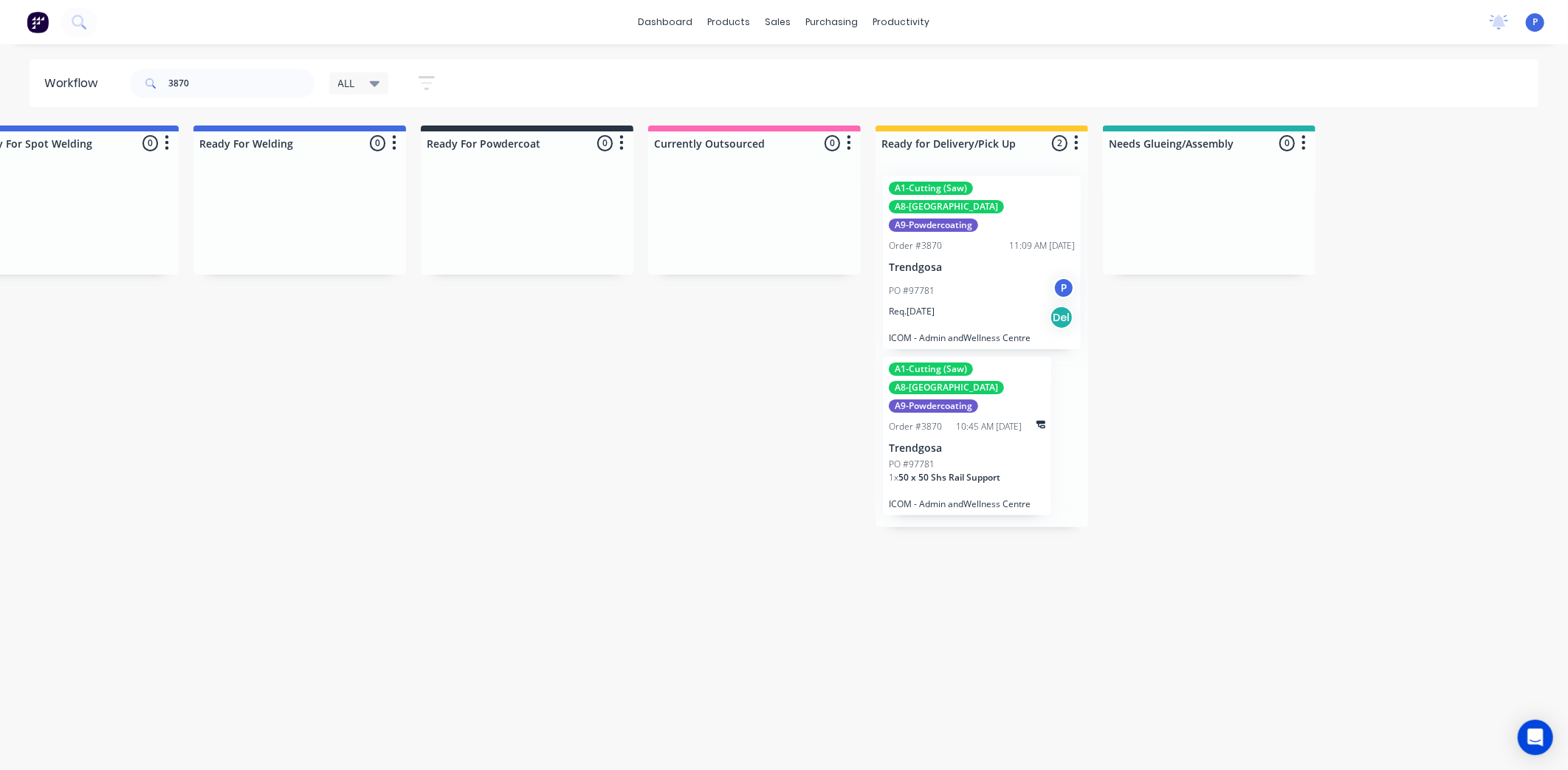
drag, startPoint x: 819, startPoint y: 504, endPoint x: 911, endPoint y: 516, distance: 92.8
click at [197, 79] on input "3870" at bounding box center [241, 83] width 146 height 29
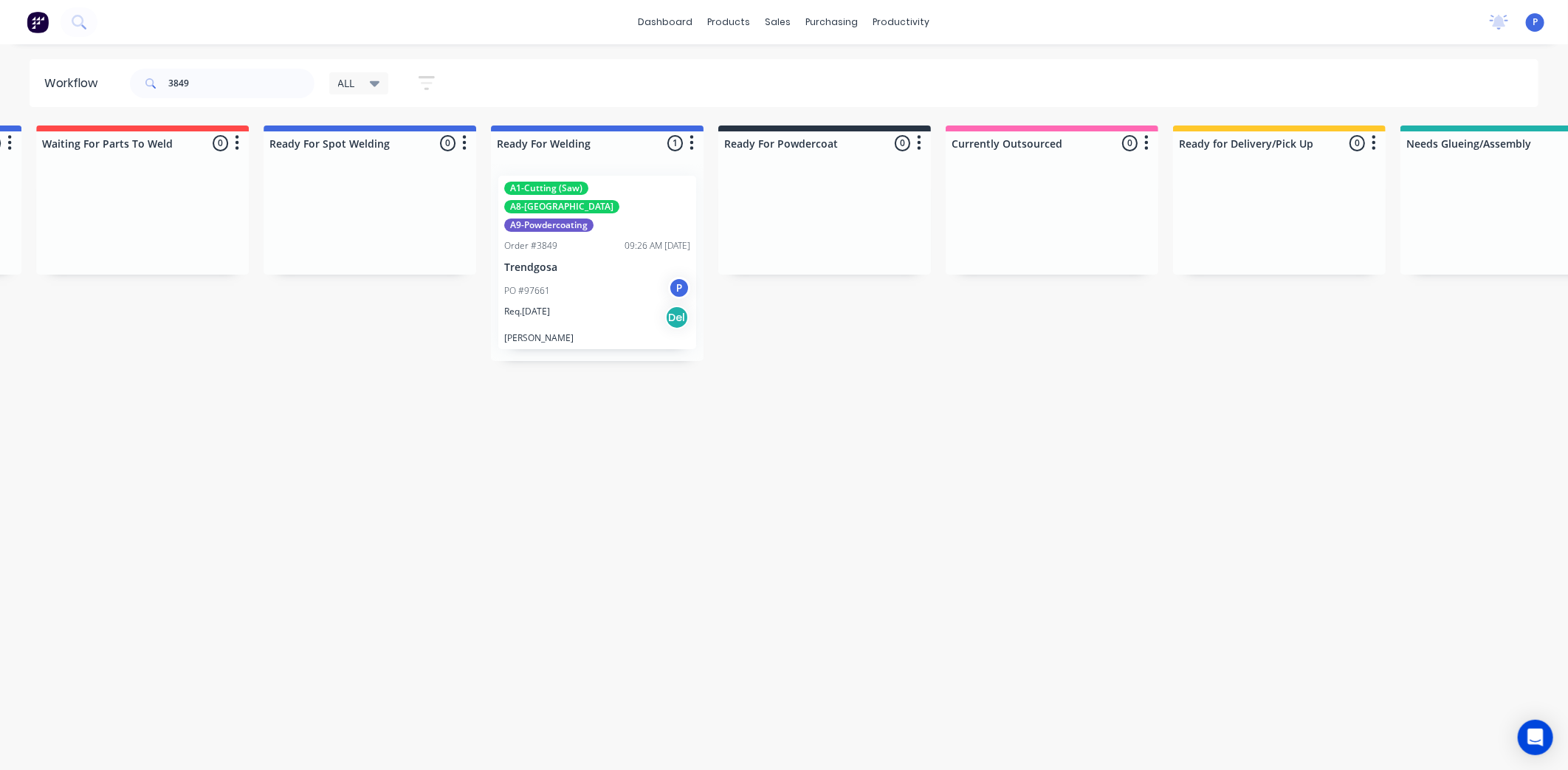
drag, startPoint x: 365, startPoint y: 408, endPoint x: 461, endPoint y: 419, distance: 96.6
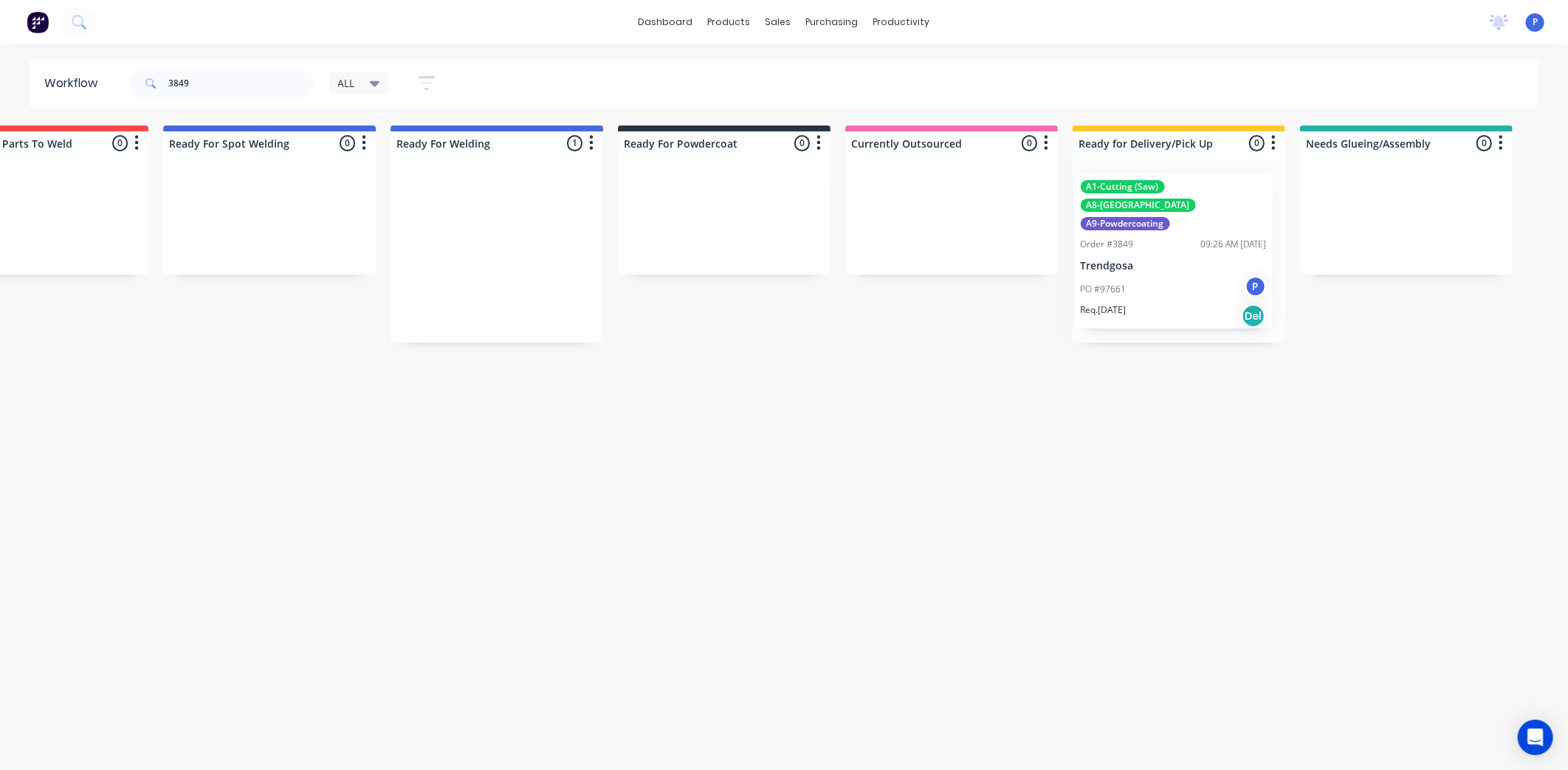
drag, startPoint x: 496, startPoint y: 269, endPoint x: 1182, endPoint y: 264, distance: 686.0
click at [1188, 277] on div "PO #97661 P" at bounding box center [1177, 290] width 186 height 28
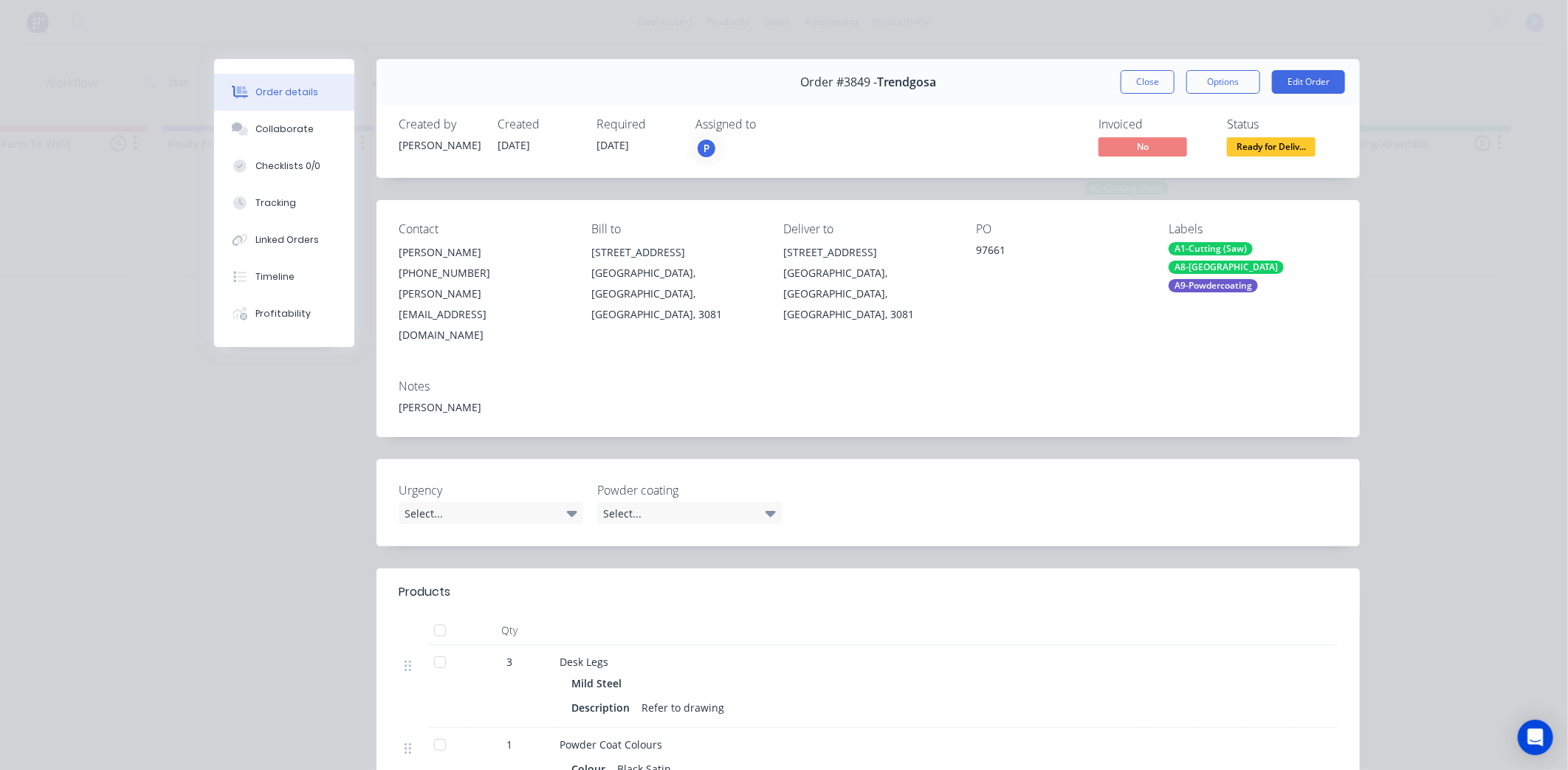
click at [432, 616] on div at bounding box center [440, 630] width 29 height 29
click at [285, 206] on div "Tracking" at bounding box center [275, 203] width 41 height 14
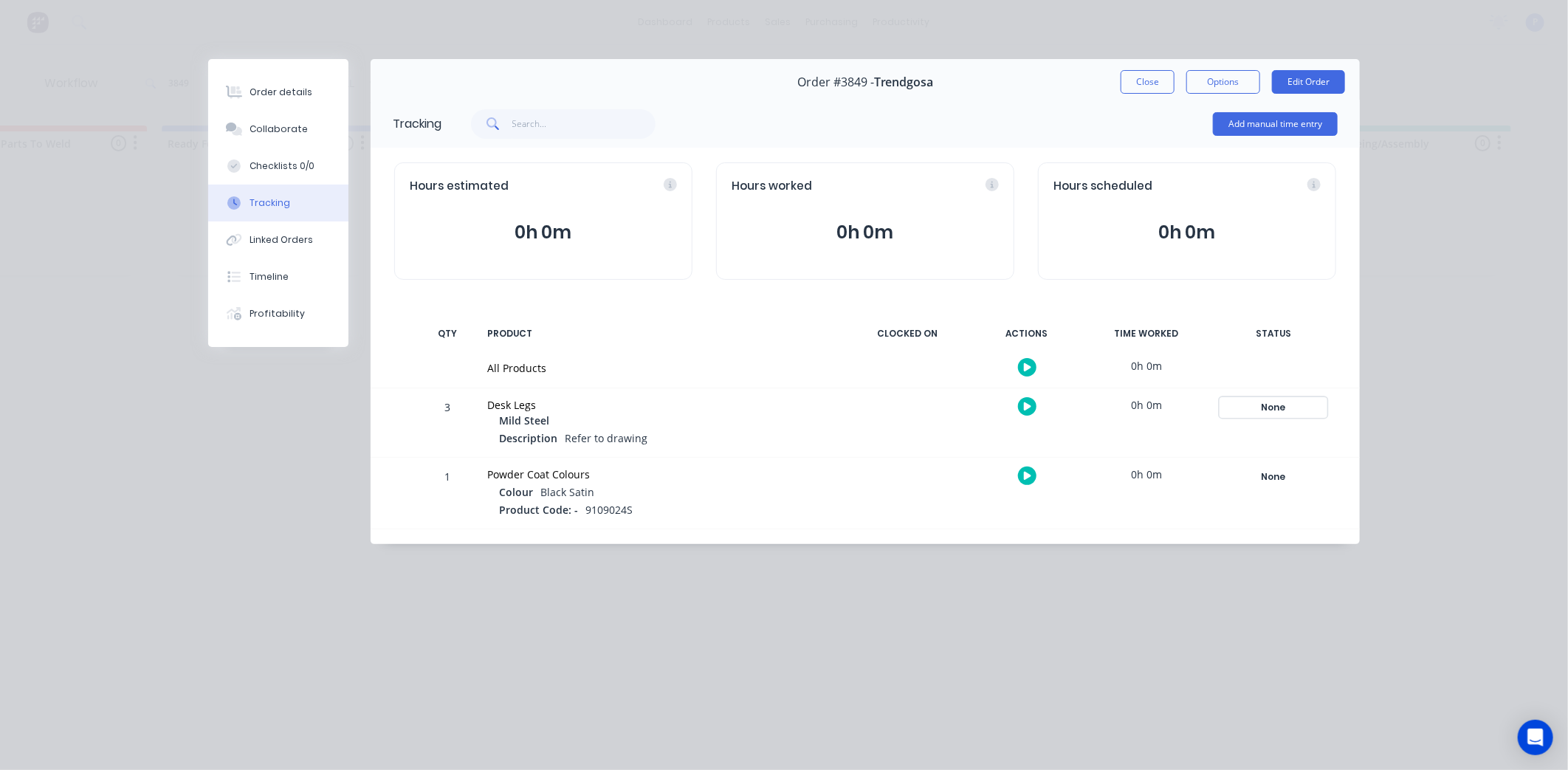
click at [1263, 405] on div "None" at bounding box center [1273, 408] width 107 height 20
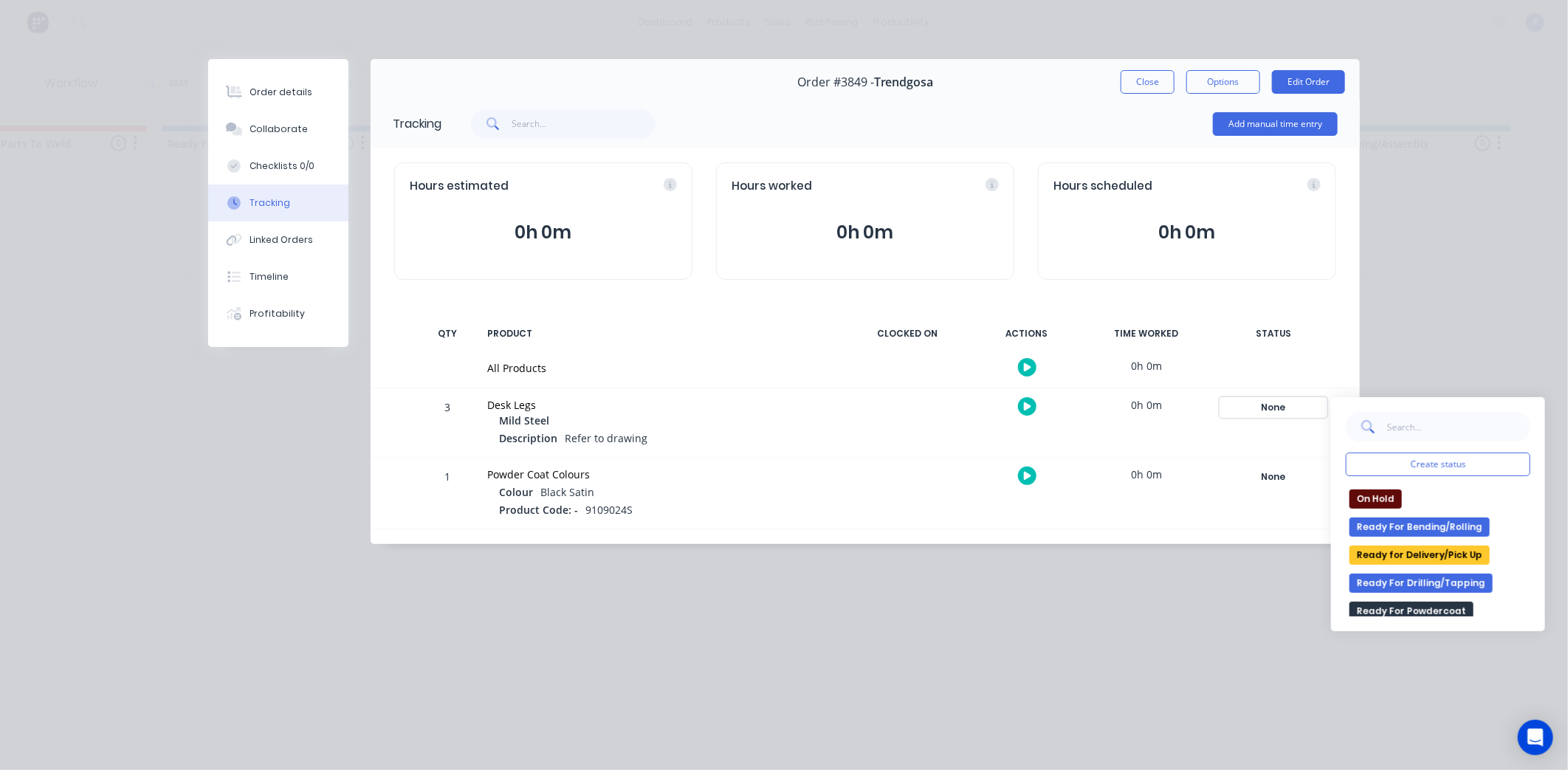
scroll to position [246, 0]
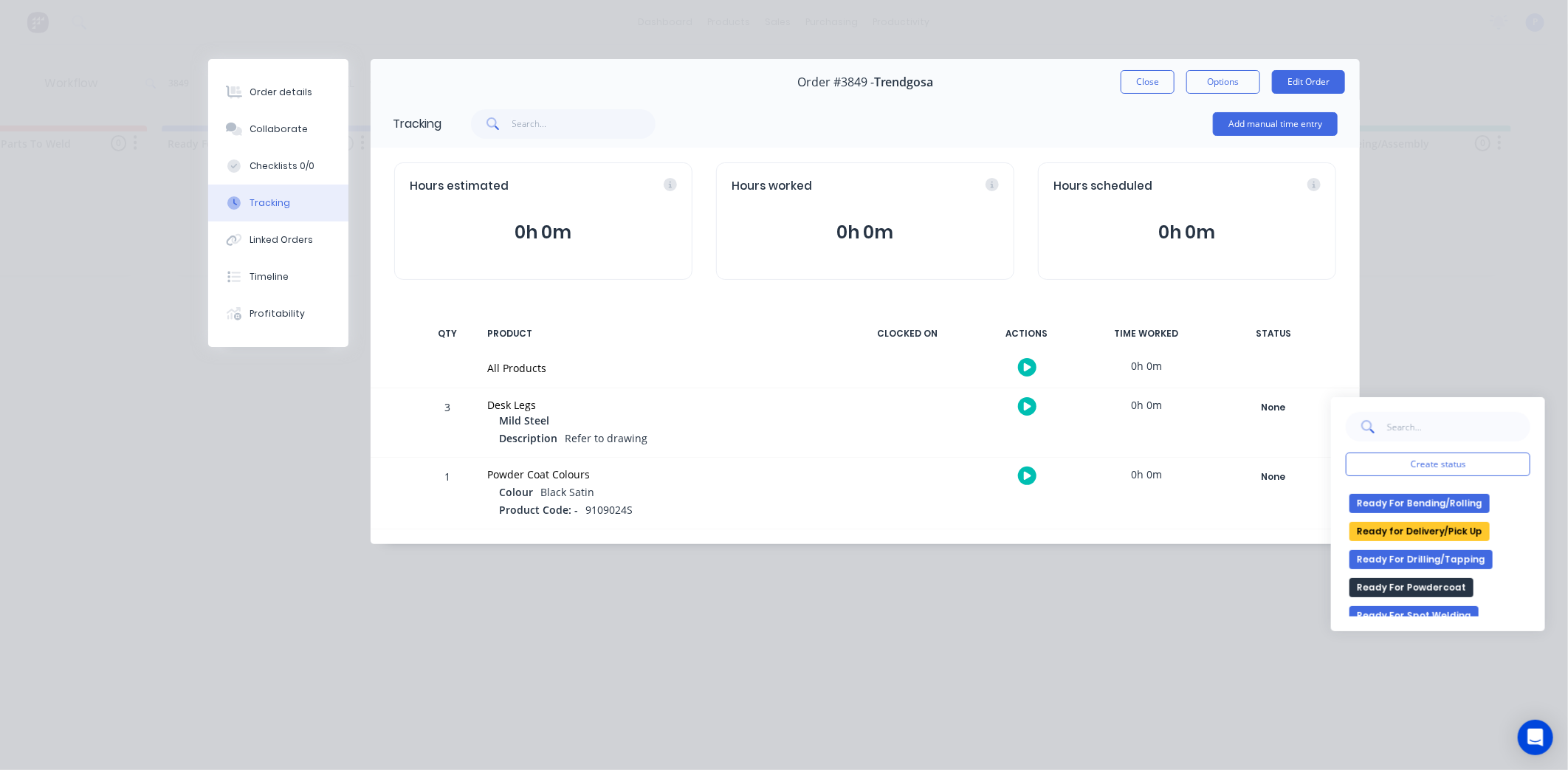
click at [1416, 533] on button "Ready for Delivery/Pick Up" at bounding box center [1419, 532] width 140 height 20
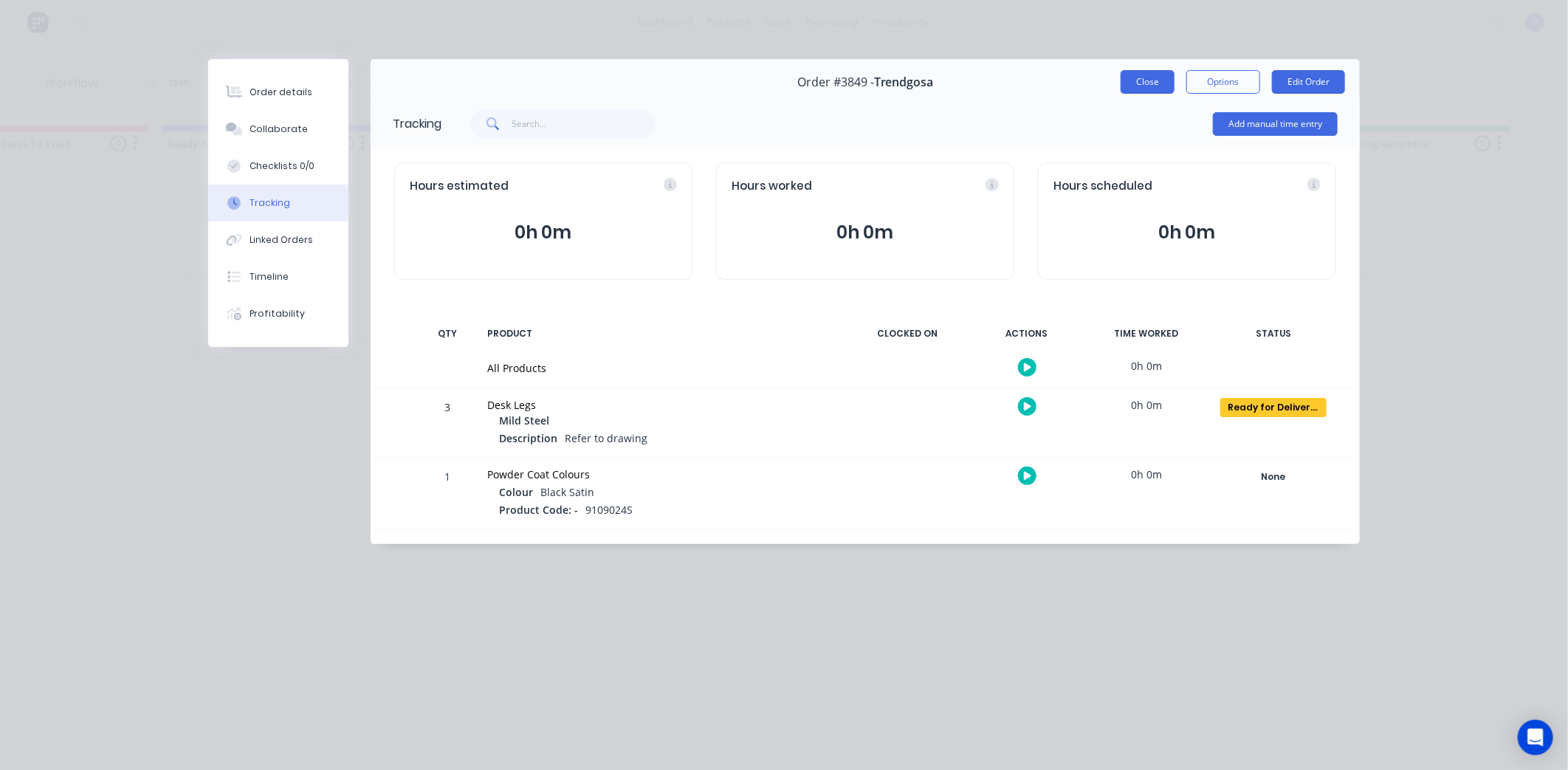
click at [1141, 83] on button "Close" at bounding box center [1147, 81] width 54 height 23
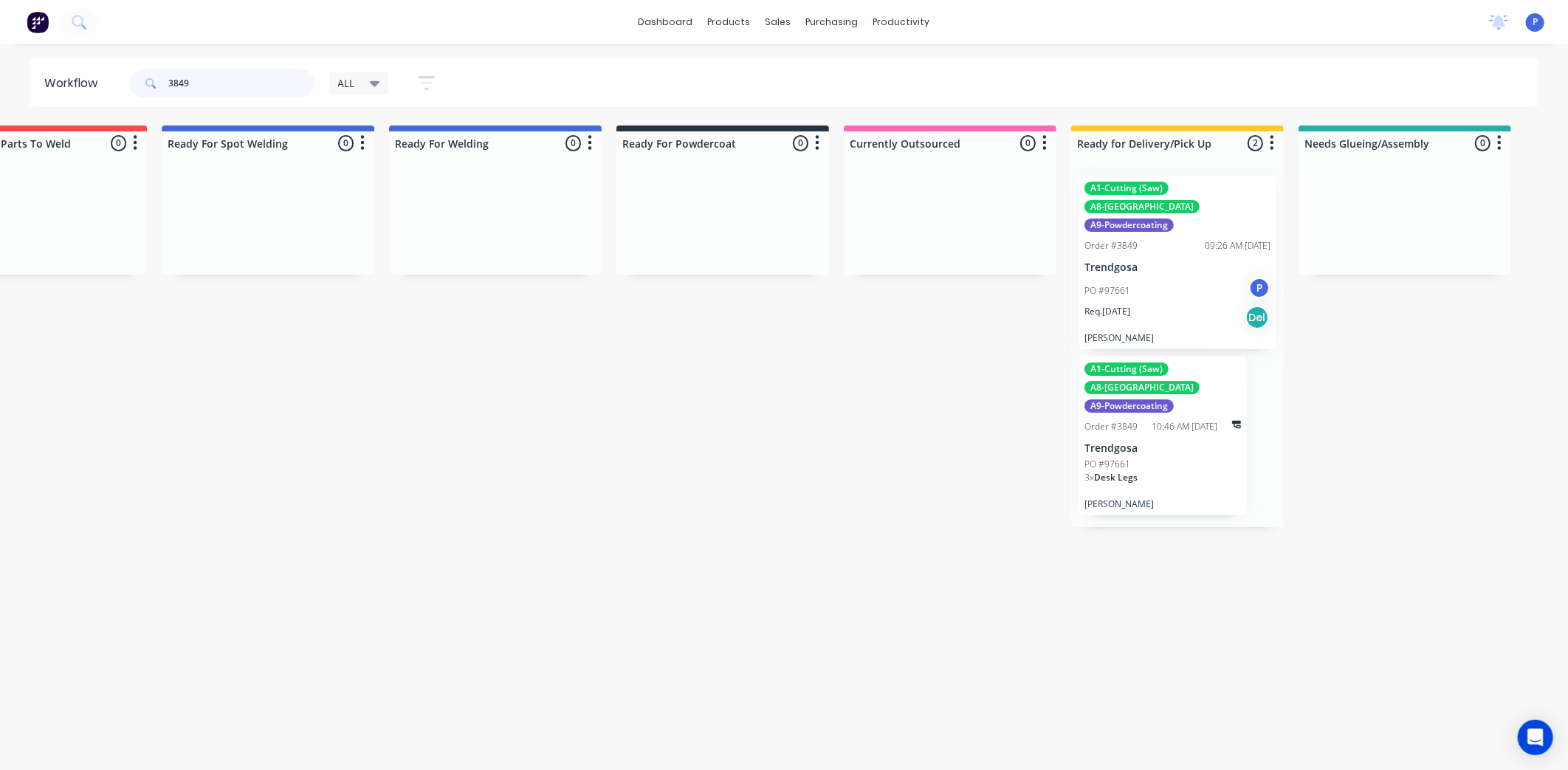
click at [230, 89] on input "3849" at bounding box center [241, 83] width 146 height 29
type input "3"
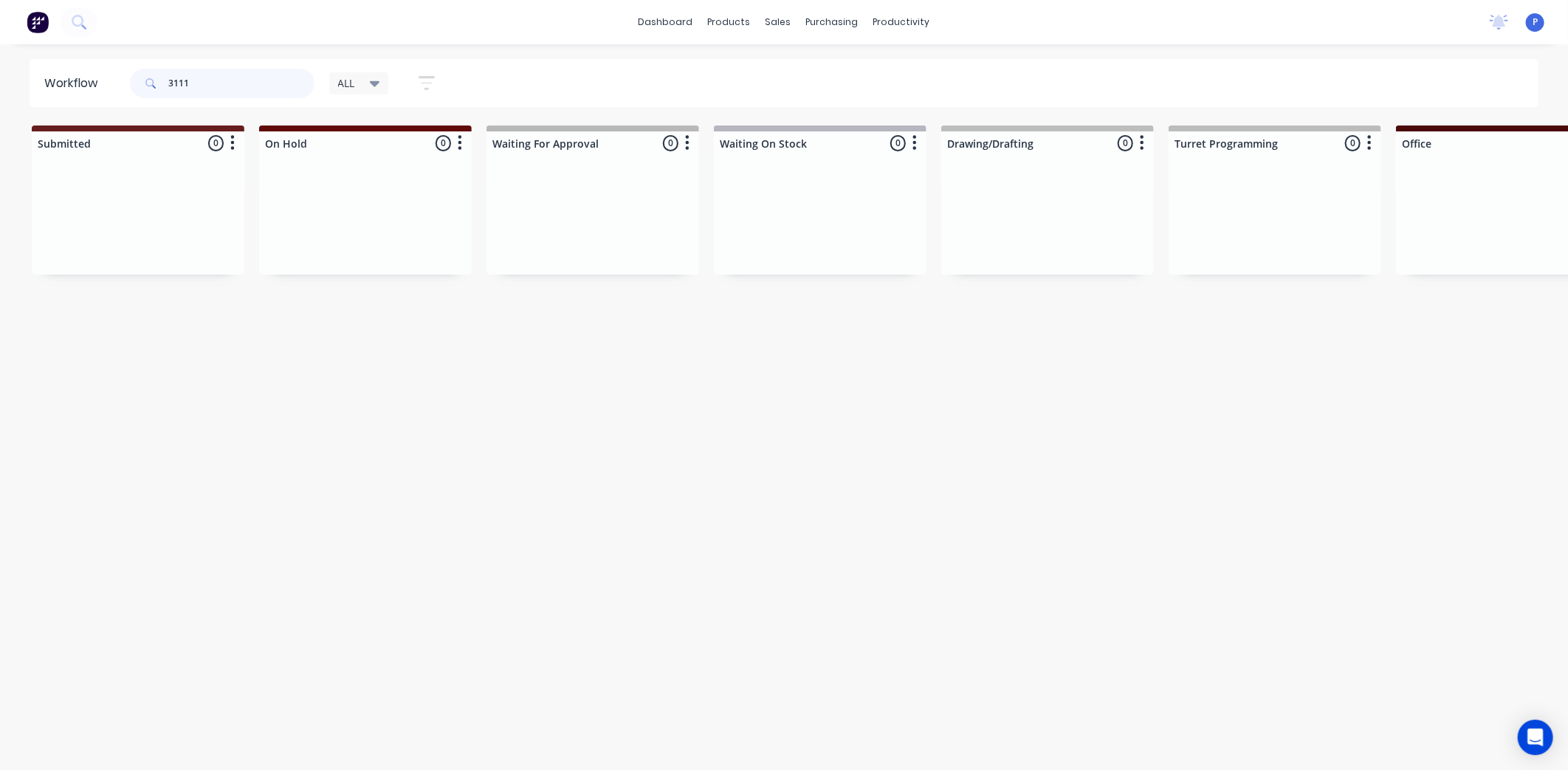
type input "3111"
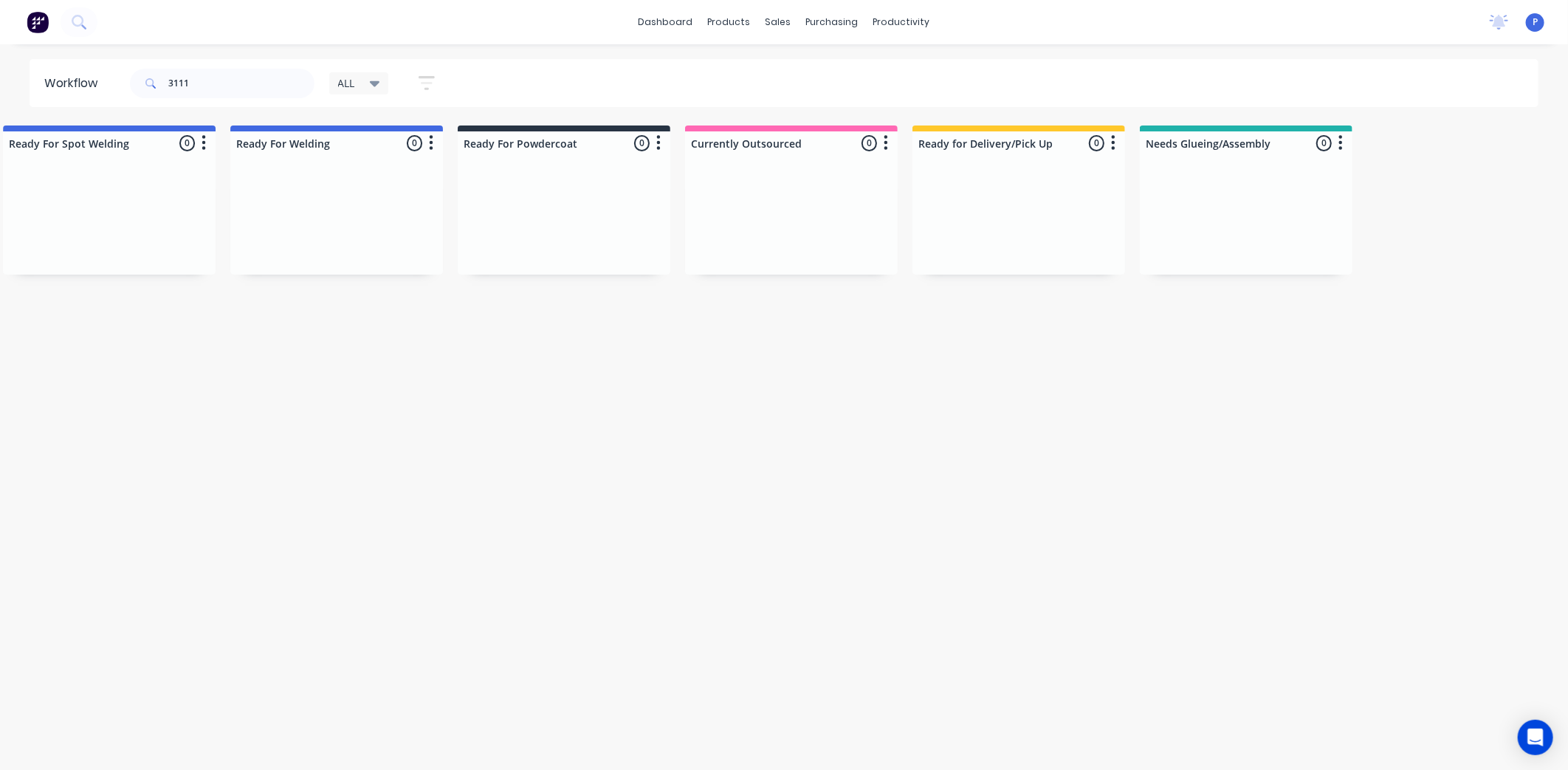
scroll to position [0, 3249]
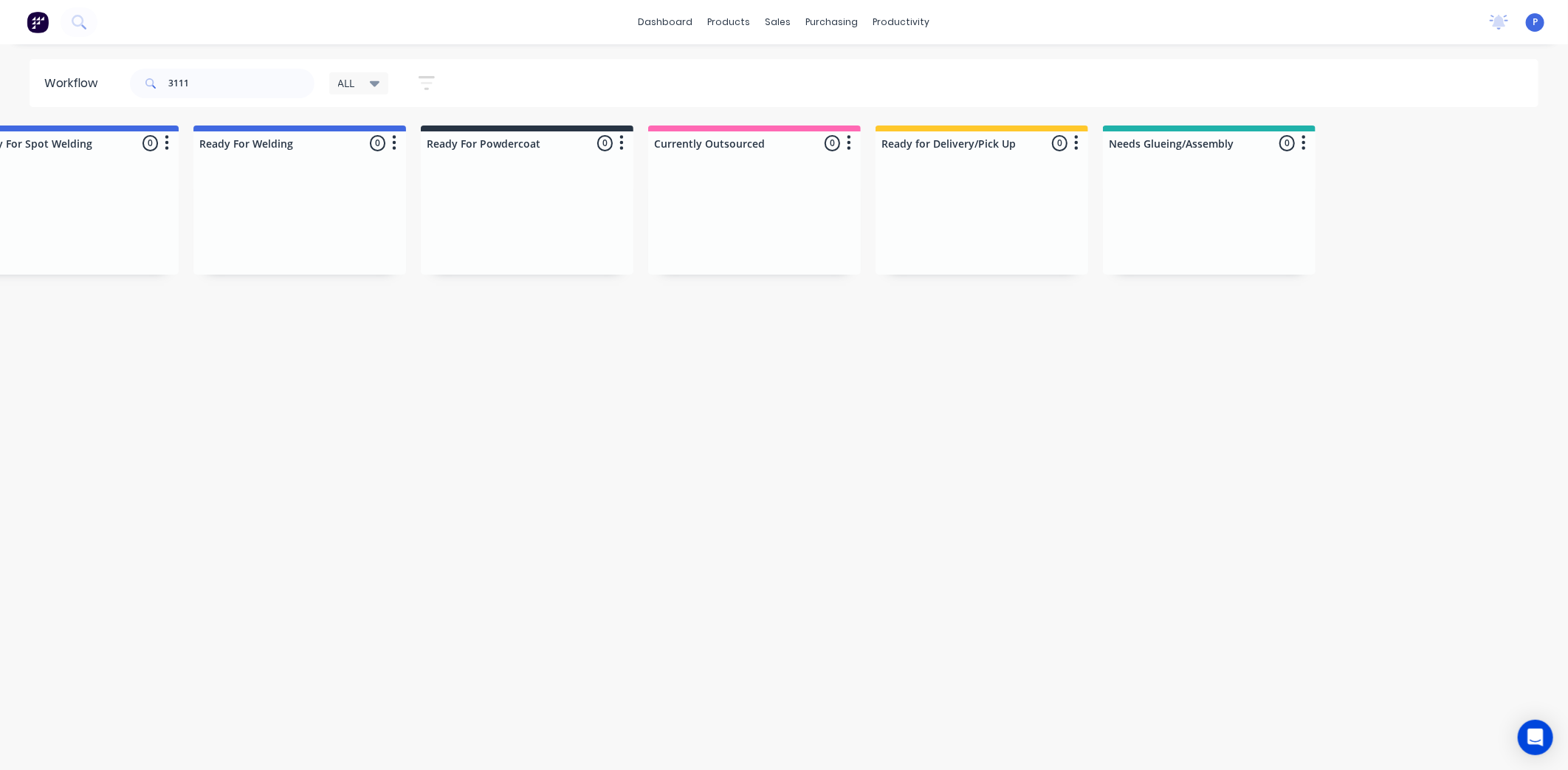
drag, startPoint x: 423, startPoint y: 427, endPoint x: 558, endPoint y: 426, distance: 135.0
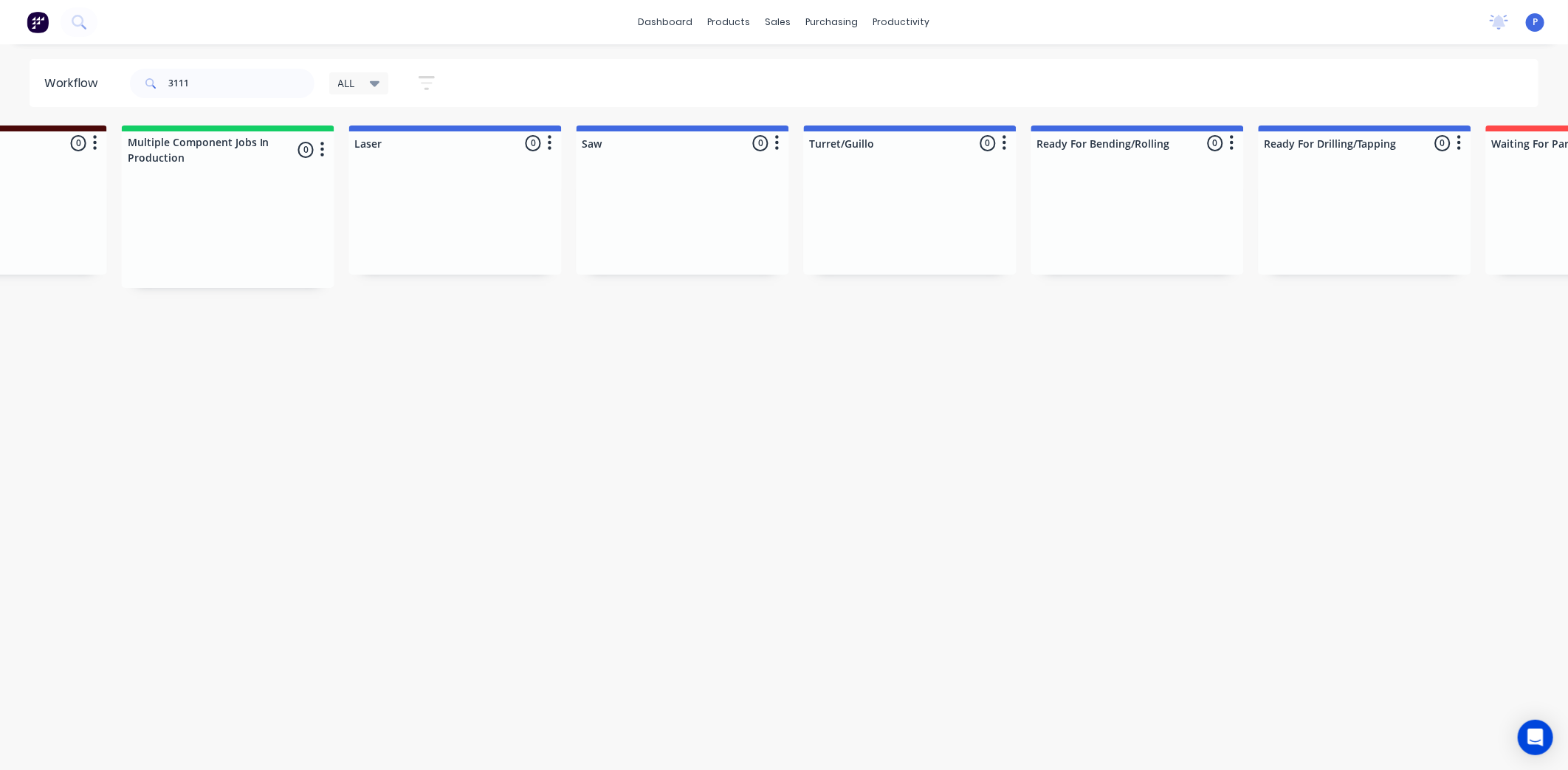
scroll to position [0, 0]
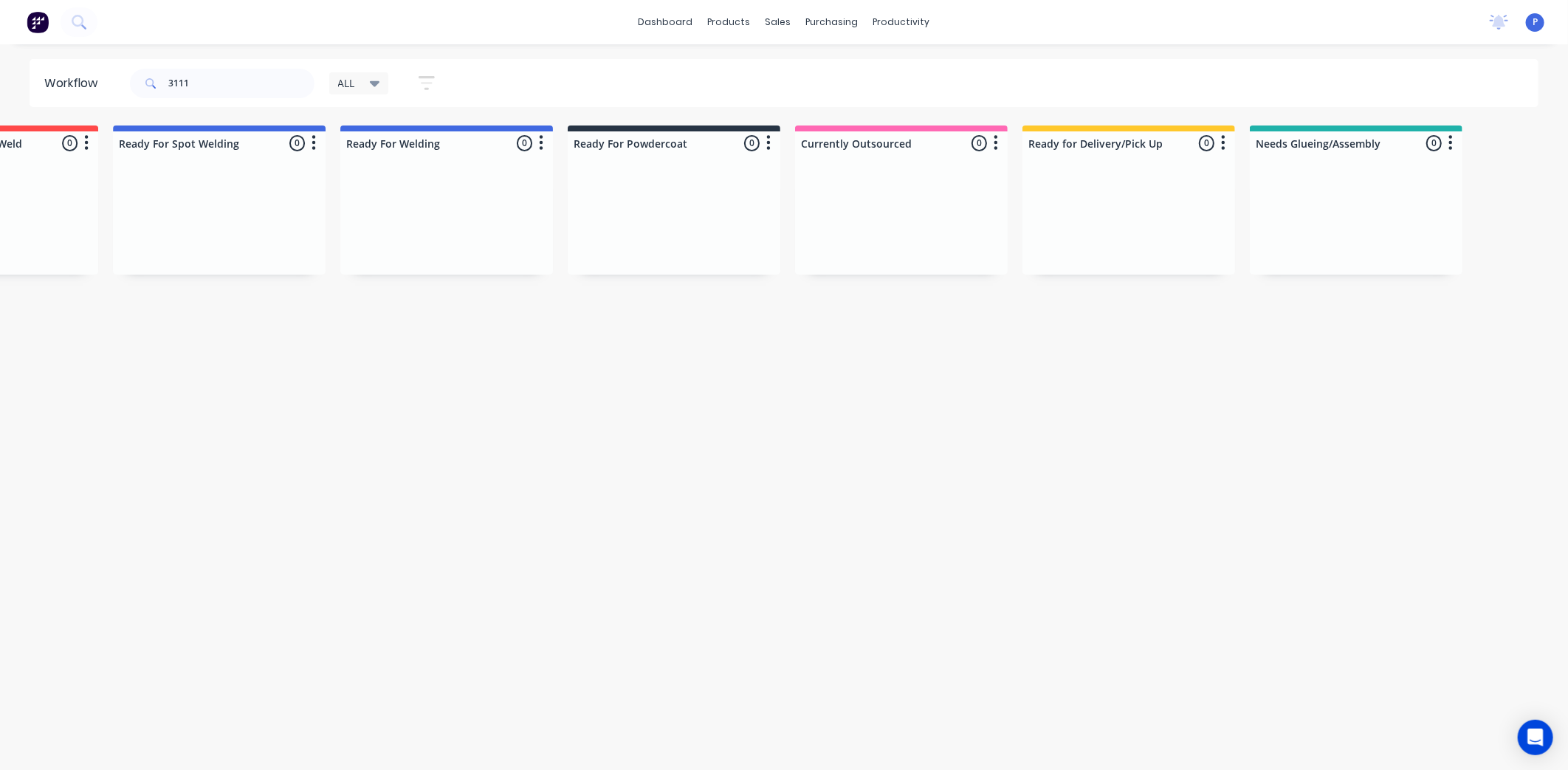
drag, startPoint x: 572, startPoint y: 426, endPoint x: 702, endPoint y: 480, distance: 140.8
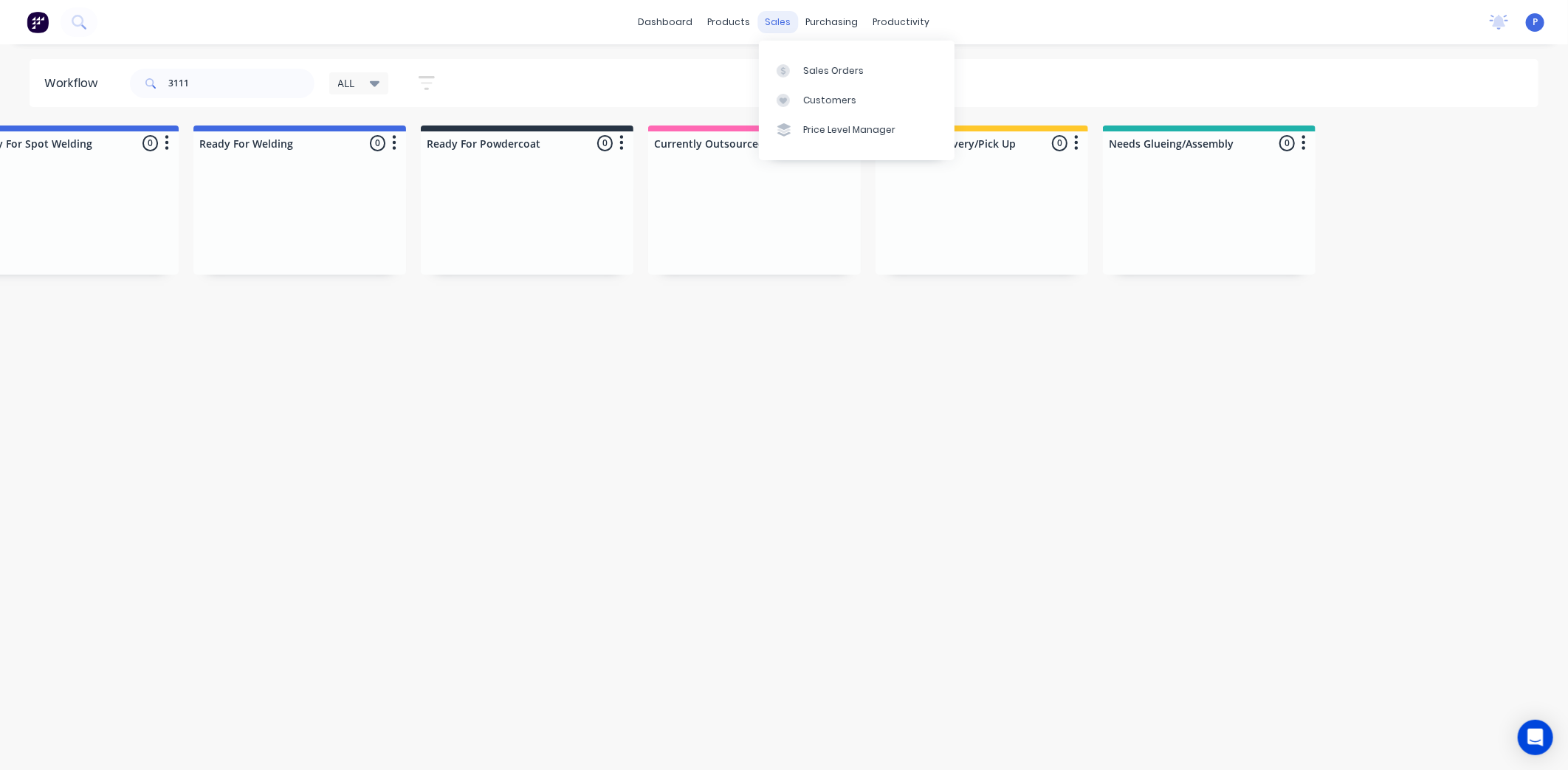
click at [789, 24] on div "sales" at bounding box center [778, 23] width 41 height 23
click at [807, 65] on div "Sales Orders" at bounding box center [833, 71] width 61 height 14
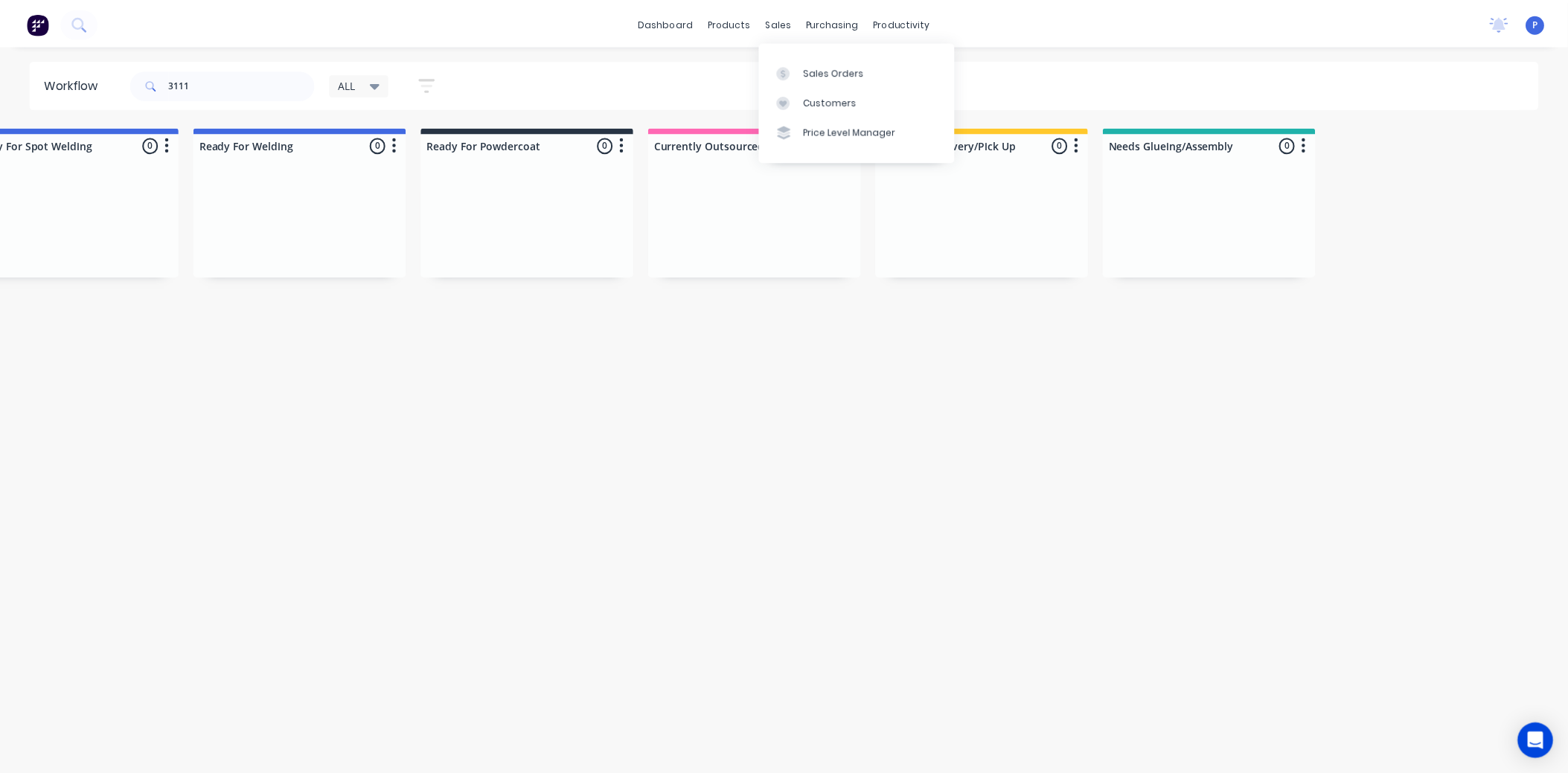
scroll to position [0, 2656]
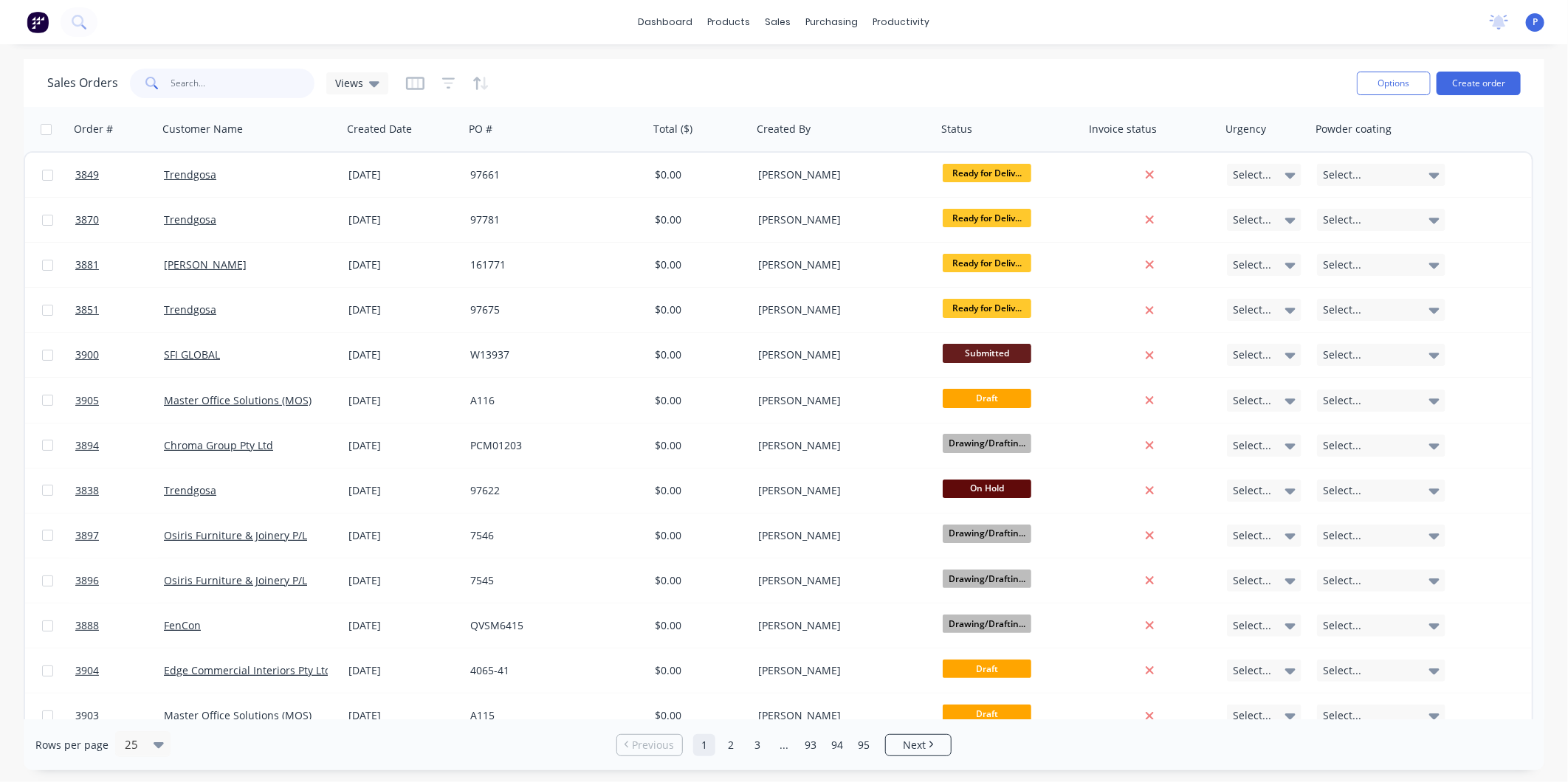
click at [253, 79] on input "text" at bounding box center [243, 82] width 144 height 29
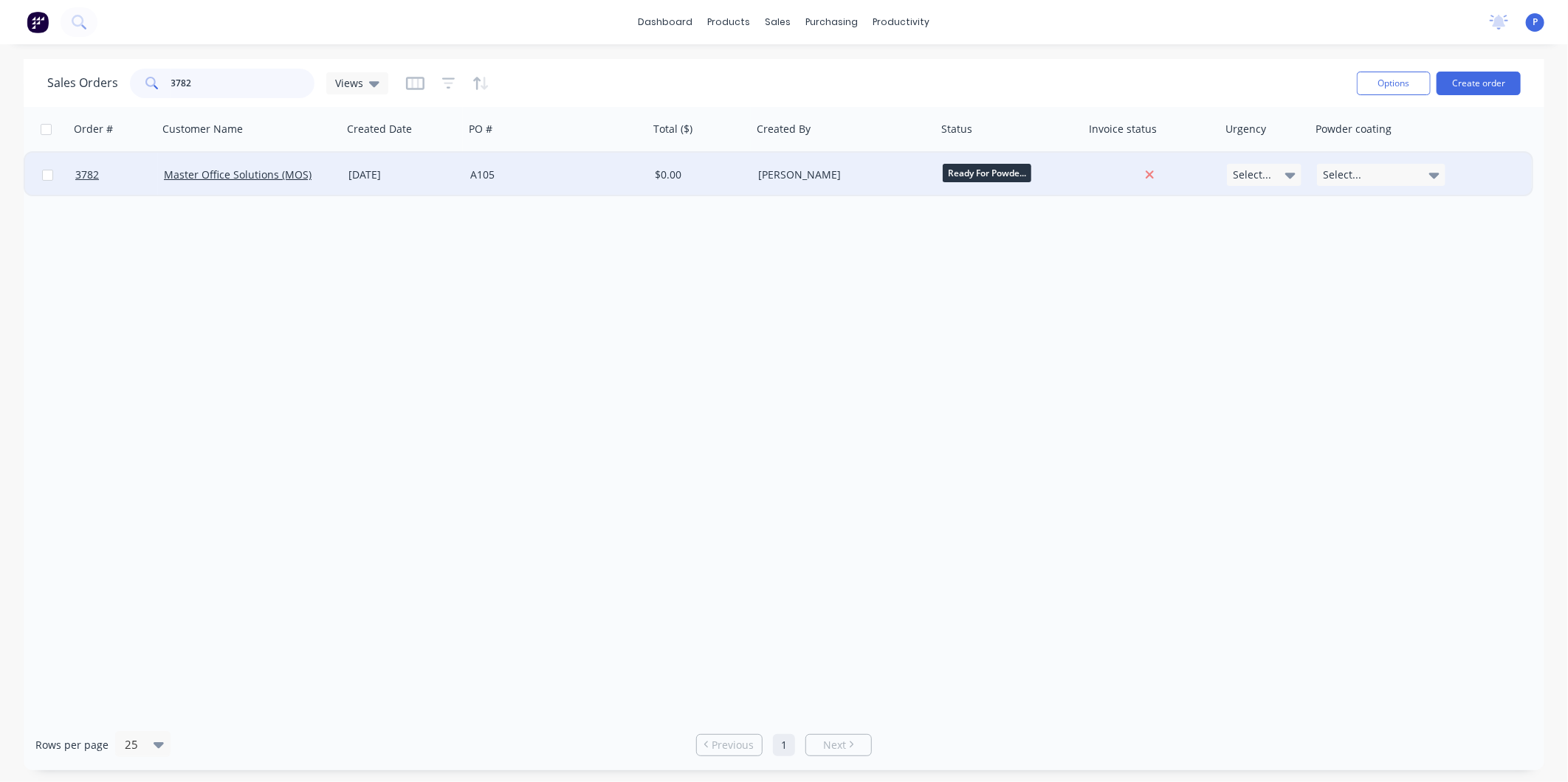
type input "3782"
click at [320, 182] on div "Master Office Solutions (MOS)" at bounding box center [251, 175] width 185 height 44
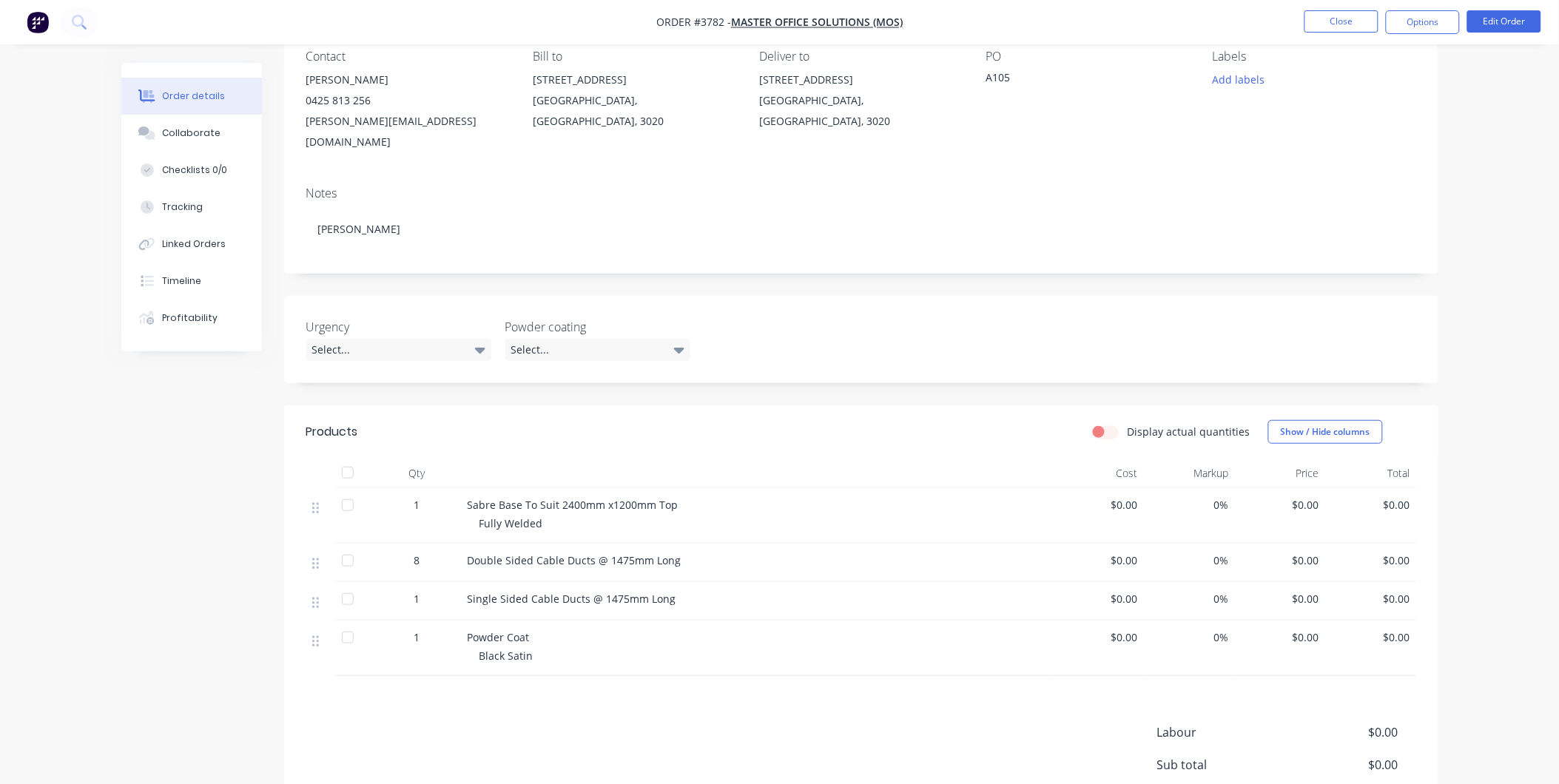
scroll to position [247, 0]
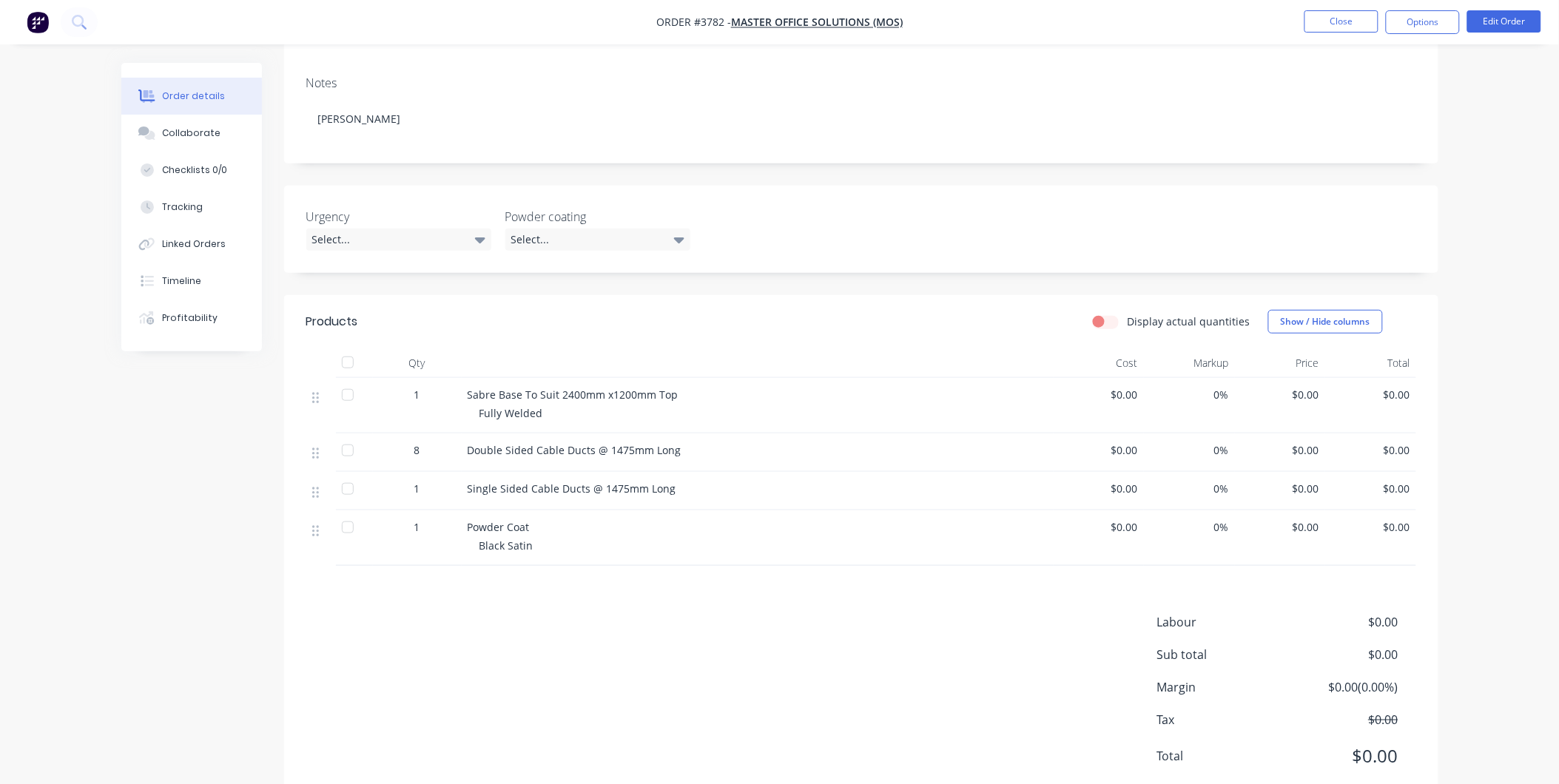
click at [356, 380] on div at bounding box center [347, 395] width 29 height 29
click at [227, 244] on button "Linked Orders" at bounding box center [191, 244] width 141 height 37
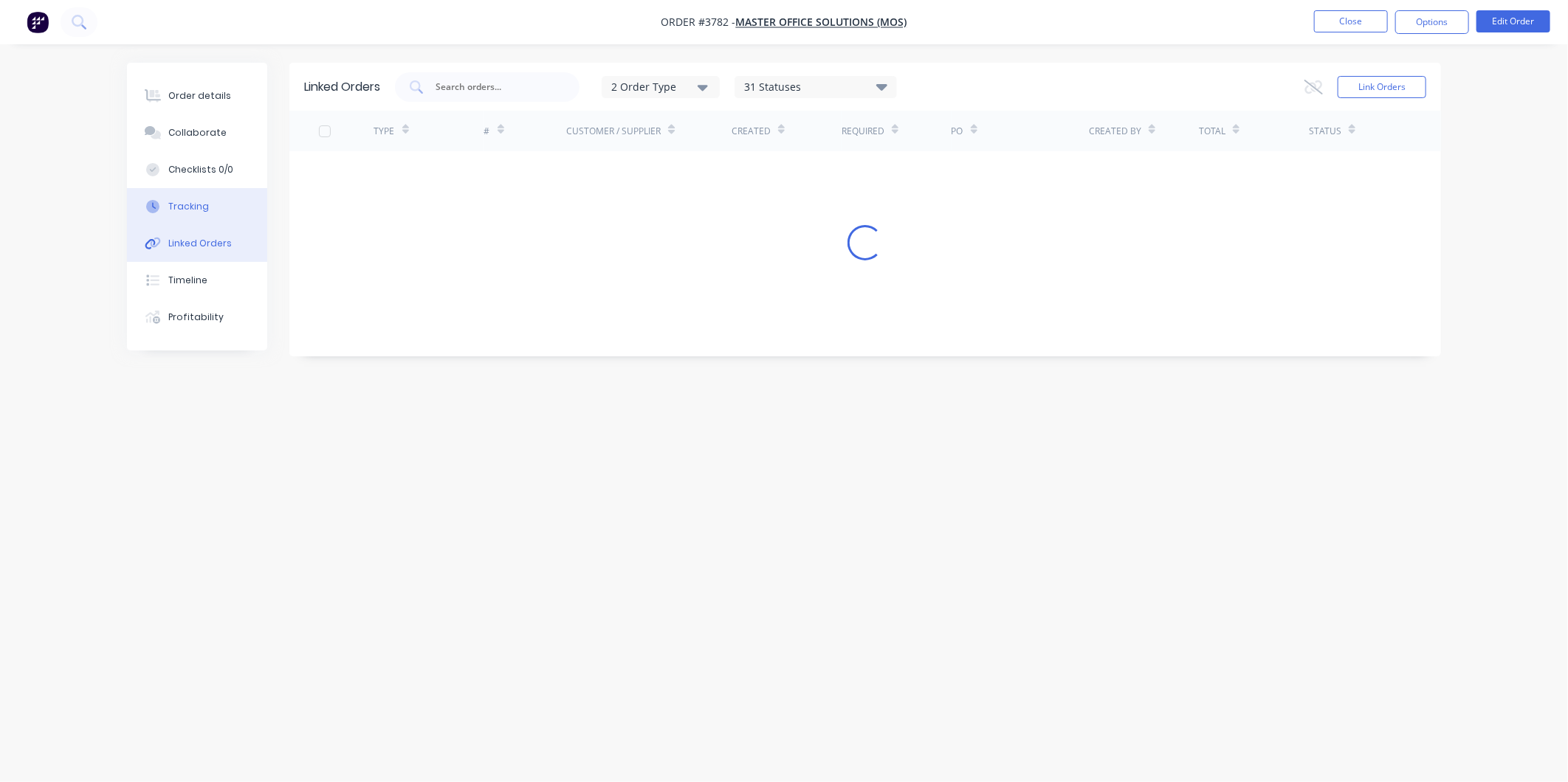
click at [225, 212] on button "Tracking" at bounding box center [197, 206] width 140 height 37
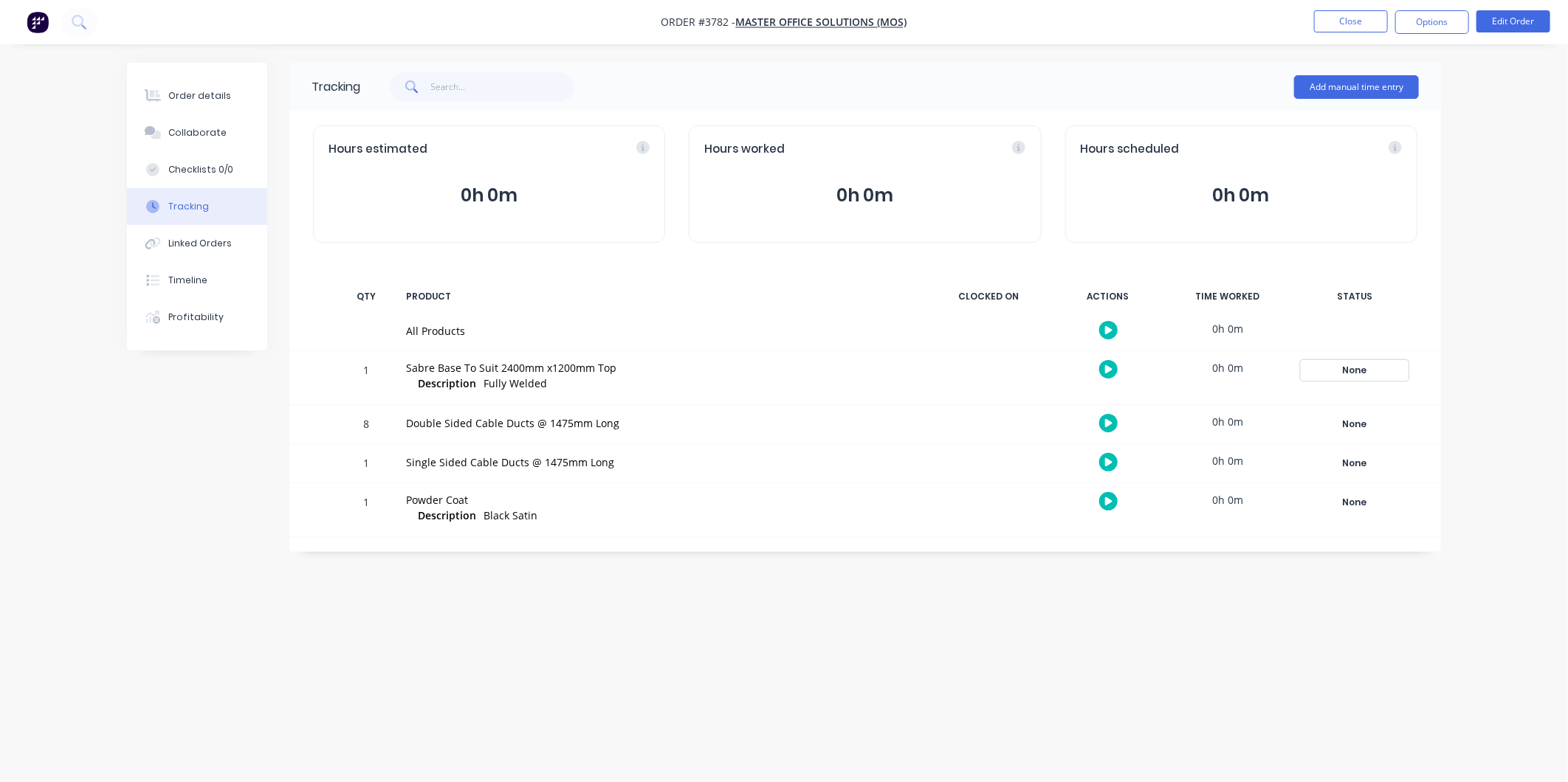
click at [1365, 377] on div "None" at bounding box center [1355, 370] width 107 height 19
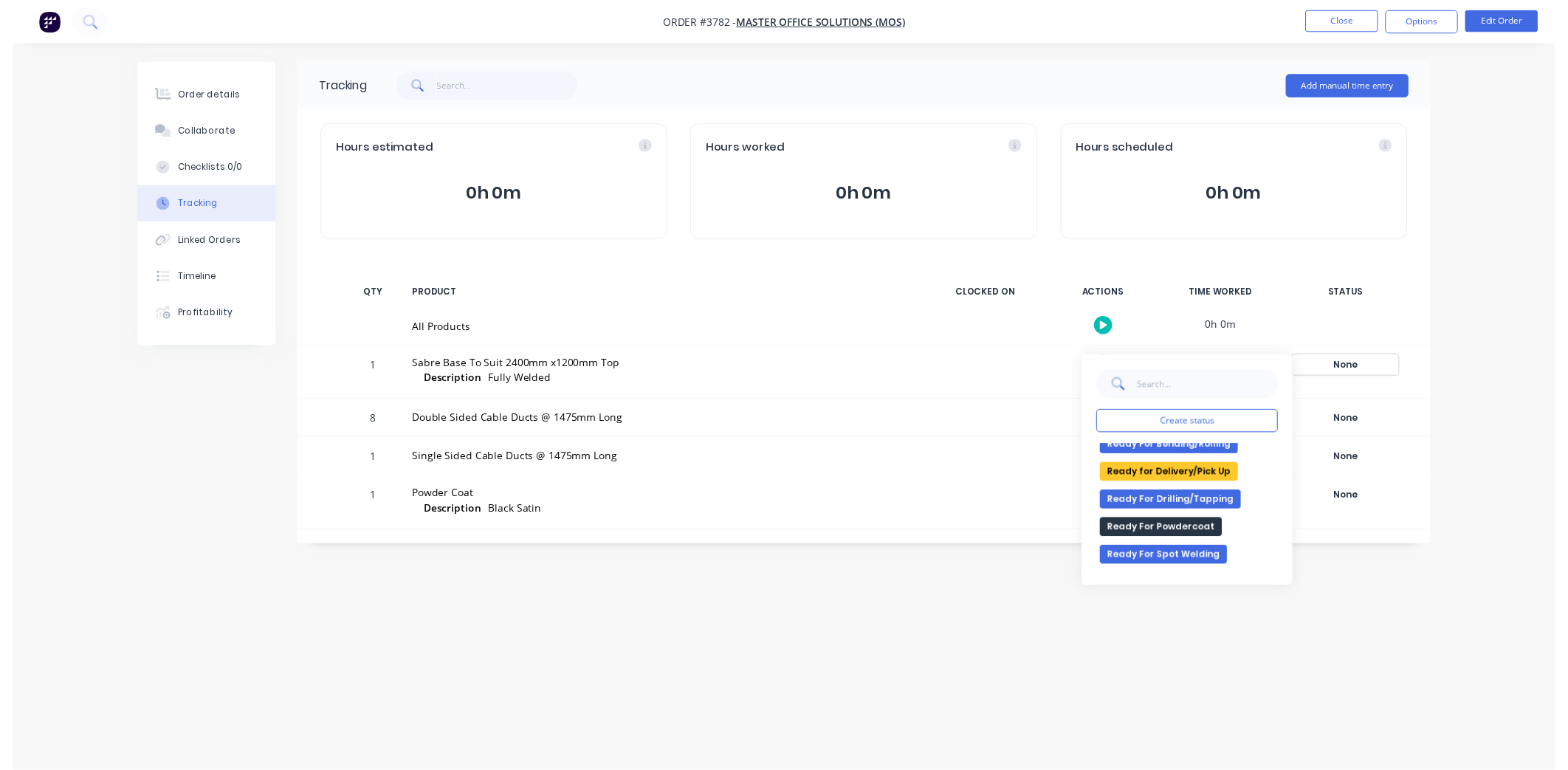
scroll to position [246, 0]
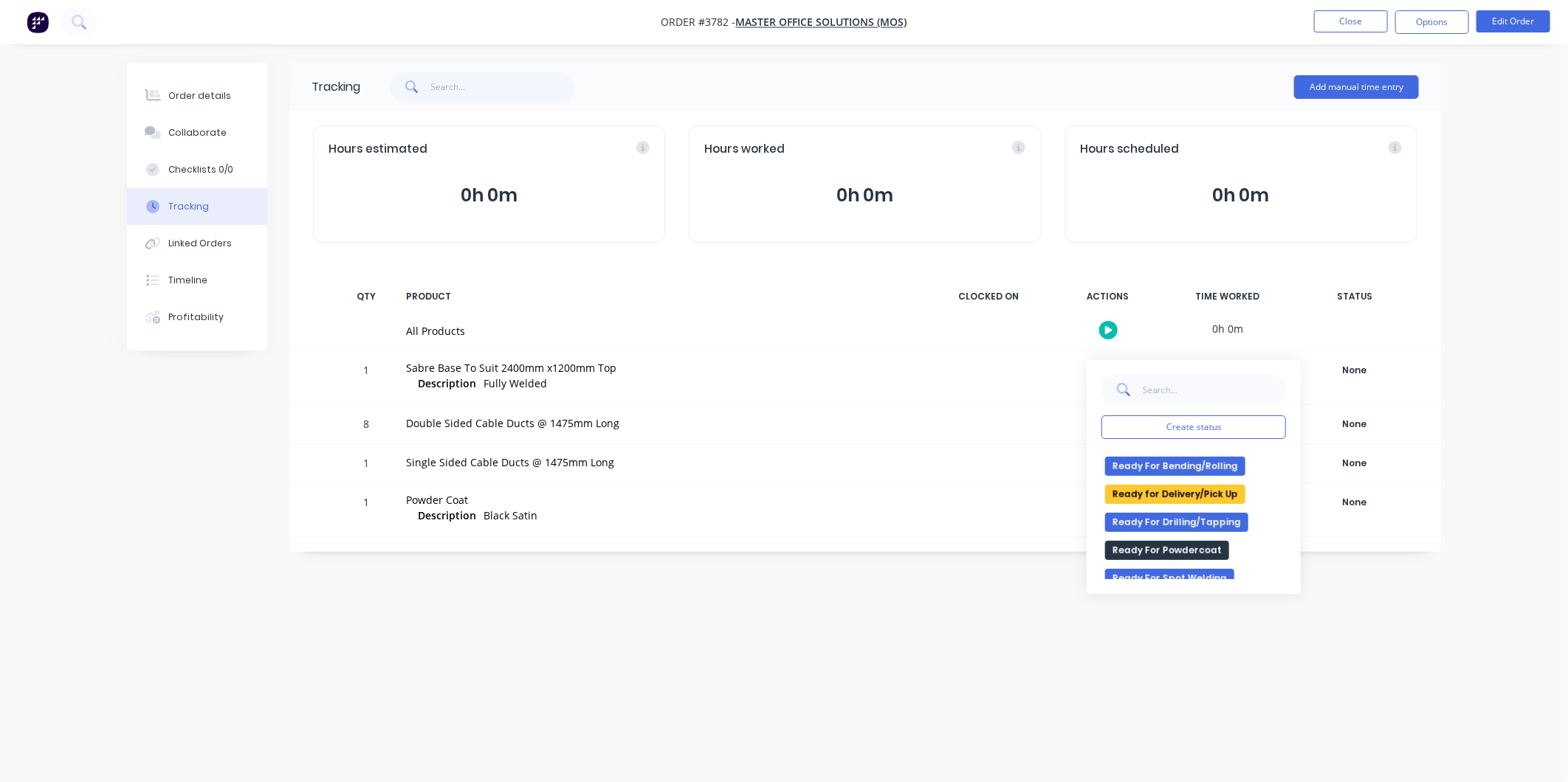
click at [1177, 497] on button "Ready for Delivery/Pick Up" at bounding box center [1175, 494] width 140 height 19
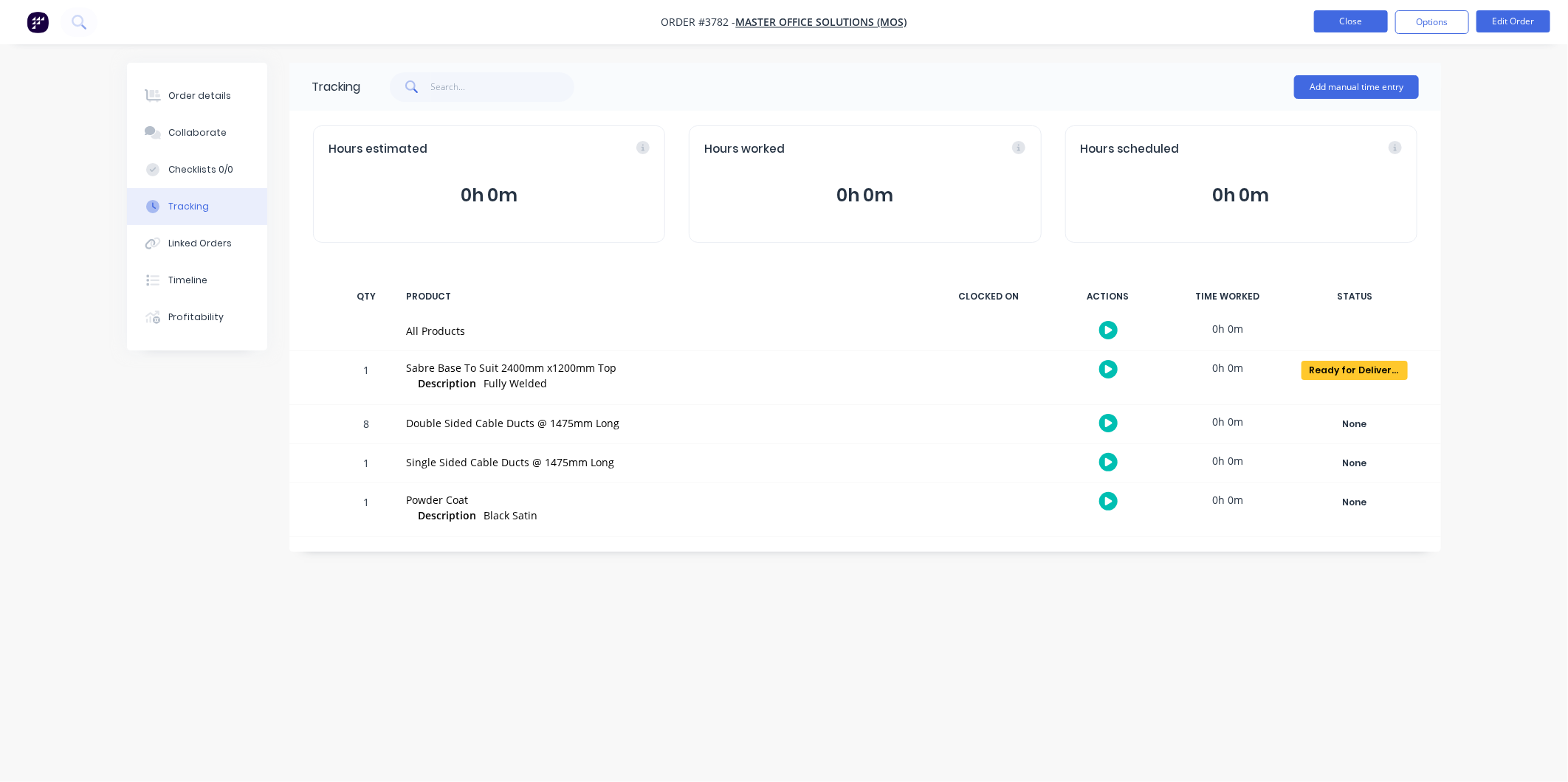
click at [1359, 13] on button "Close" at bounding box center [1350, 22] width 74 height 22
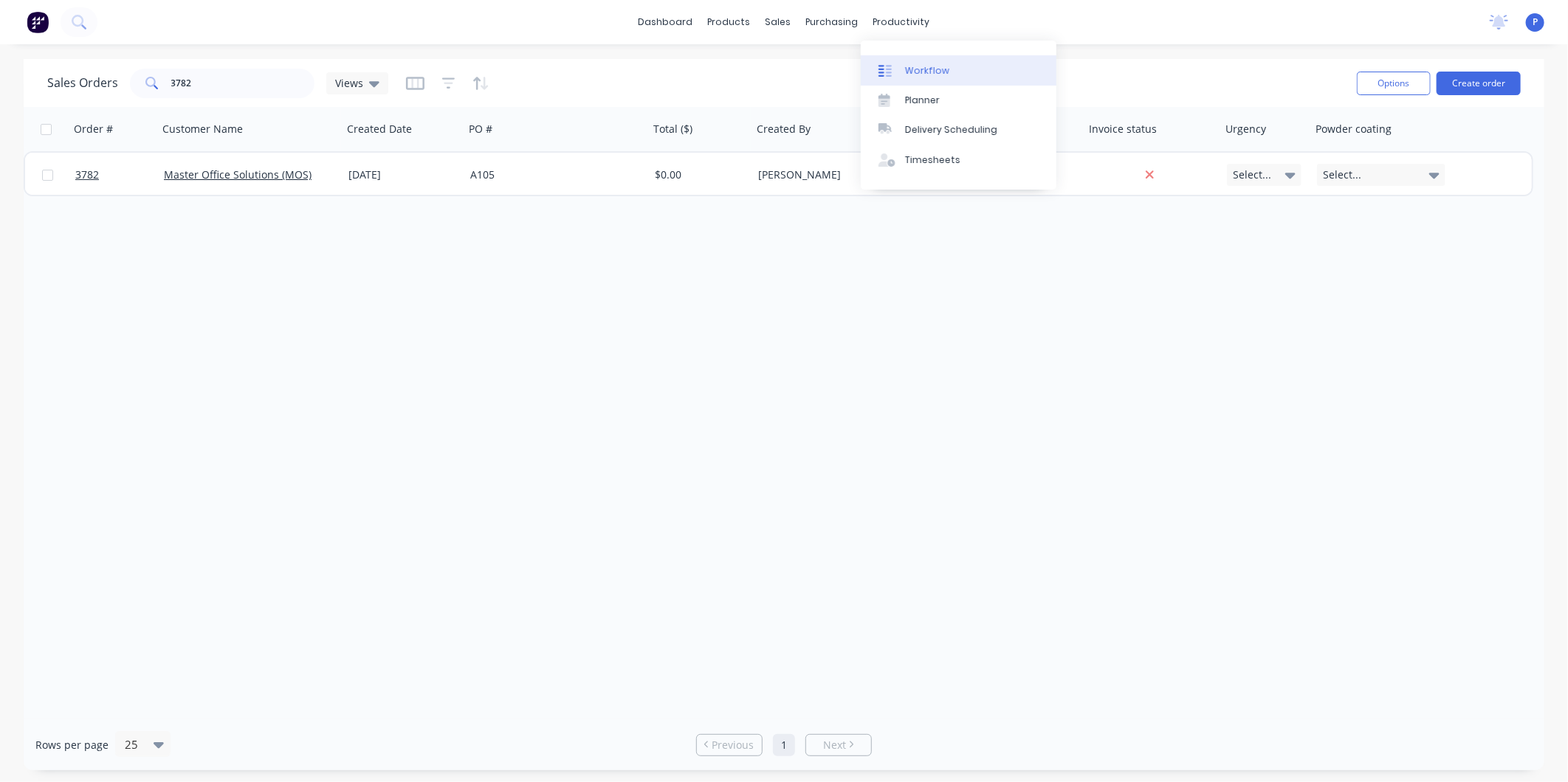
click at [913, 76] on div "Workflow" at bounding box center [927, 71] width 44 height 13
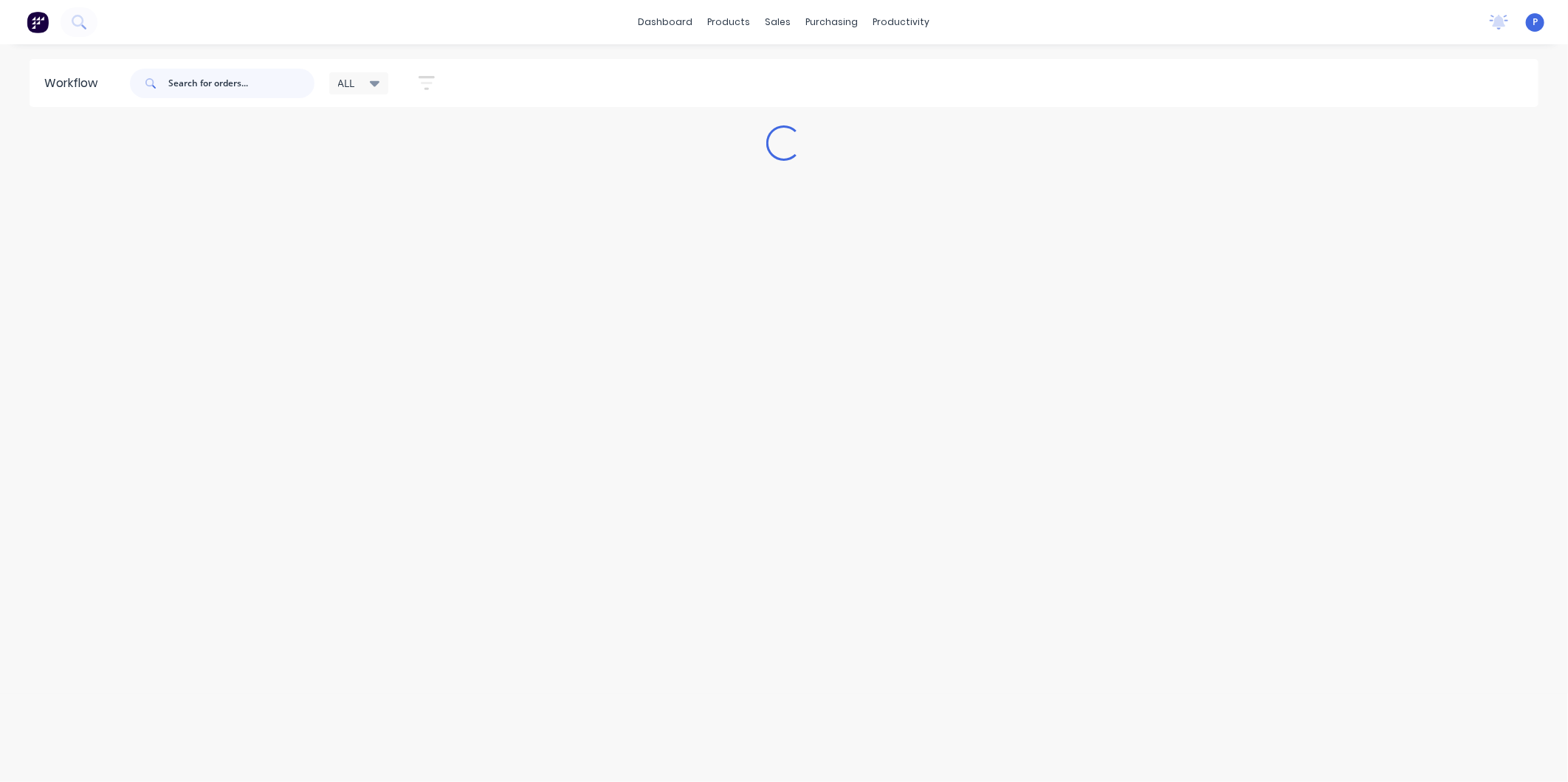
click at [218, 85] on input "text" at bounding box center [241, 82] width 146 height 29
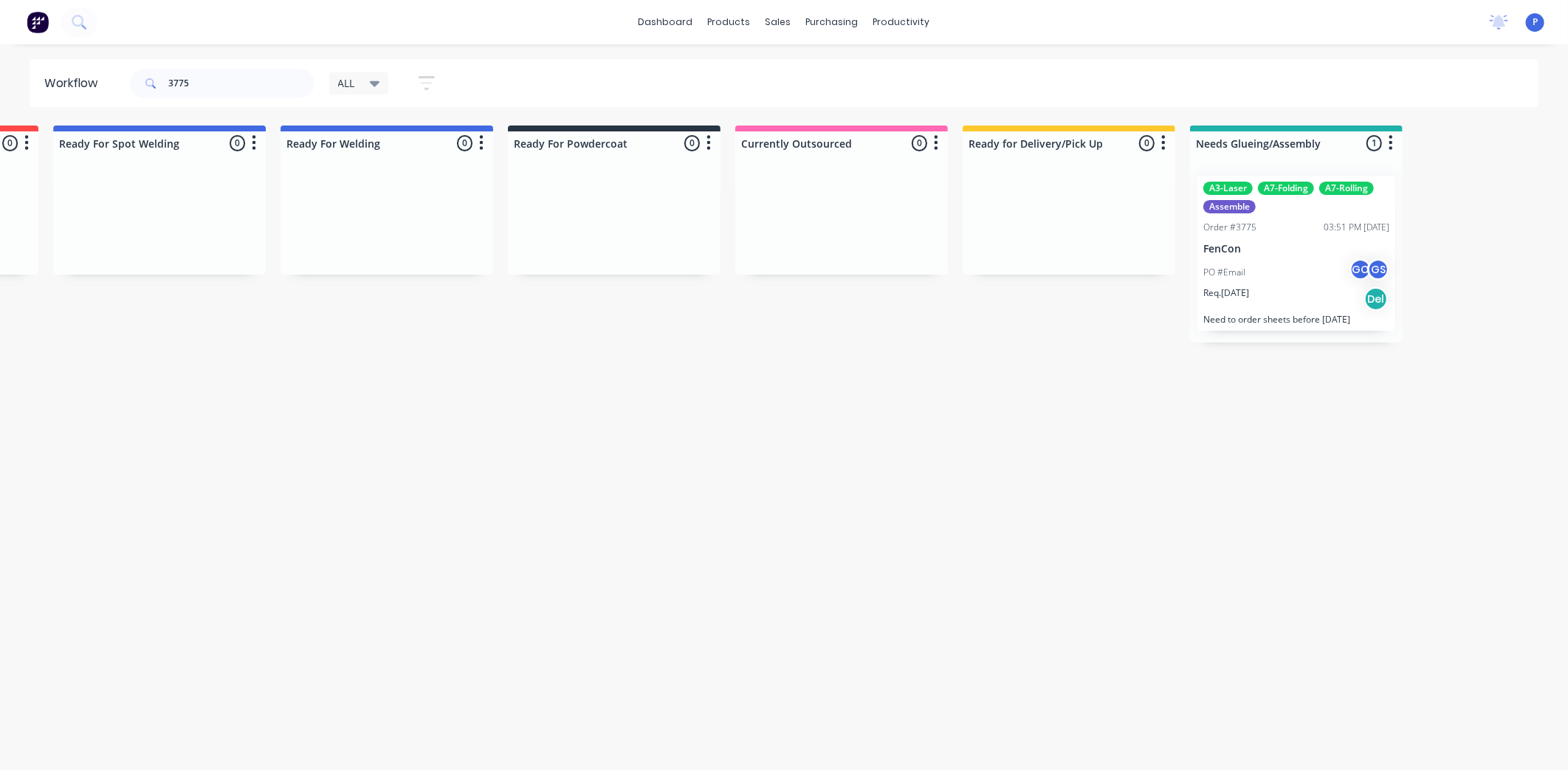
scroll to position [0, 3249]
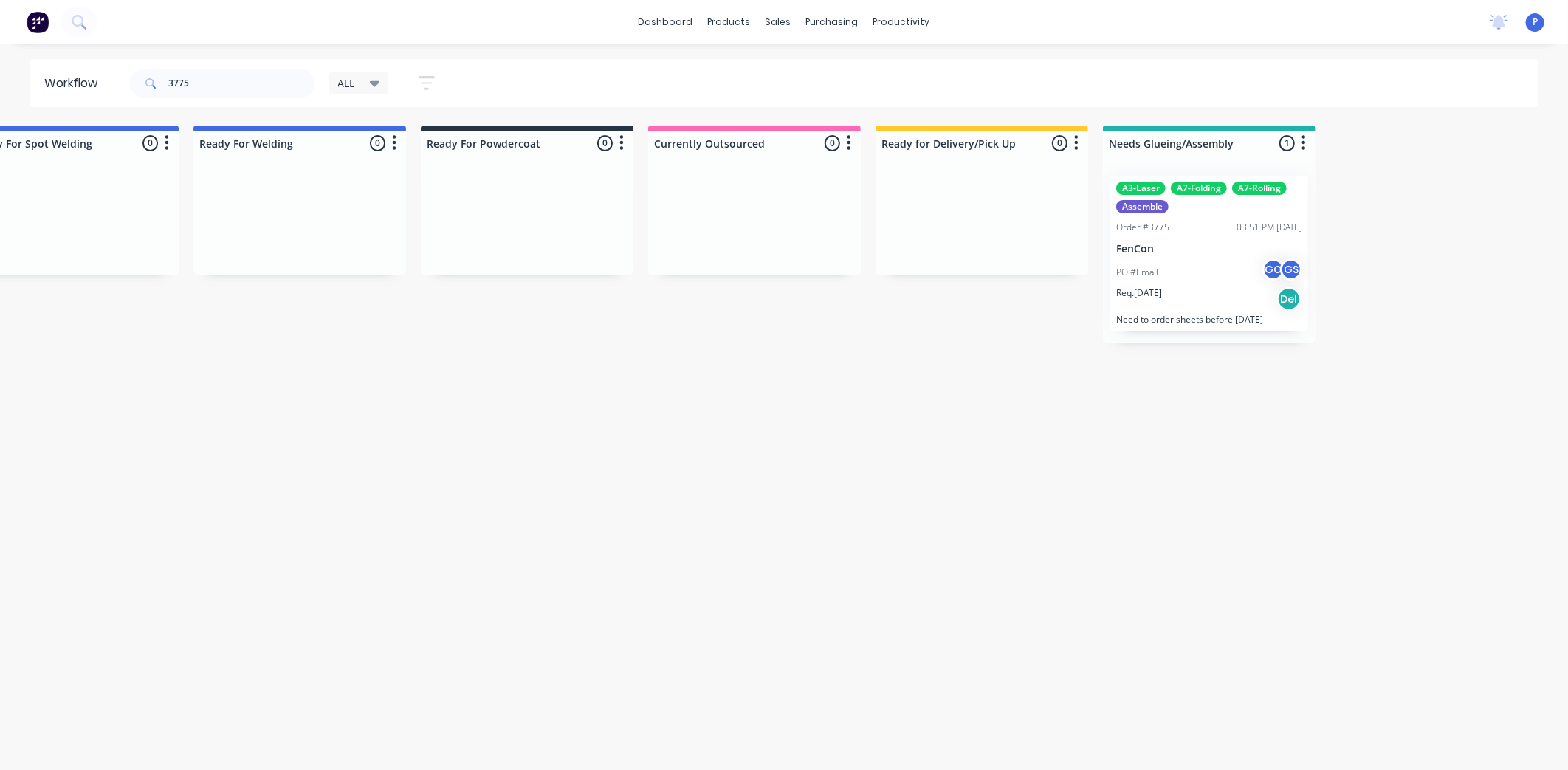
drag, startPoint x: 385, startPoint y: 335, endPoint x: 491, endPoint y: 374, distance: 112.9
click at [1189, 263] on div "PO #Email GC GS" at bounding box center [1209, 272] width 186 height 28
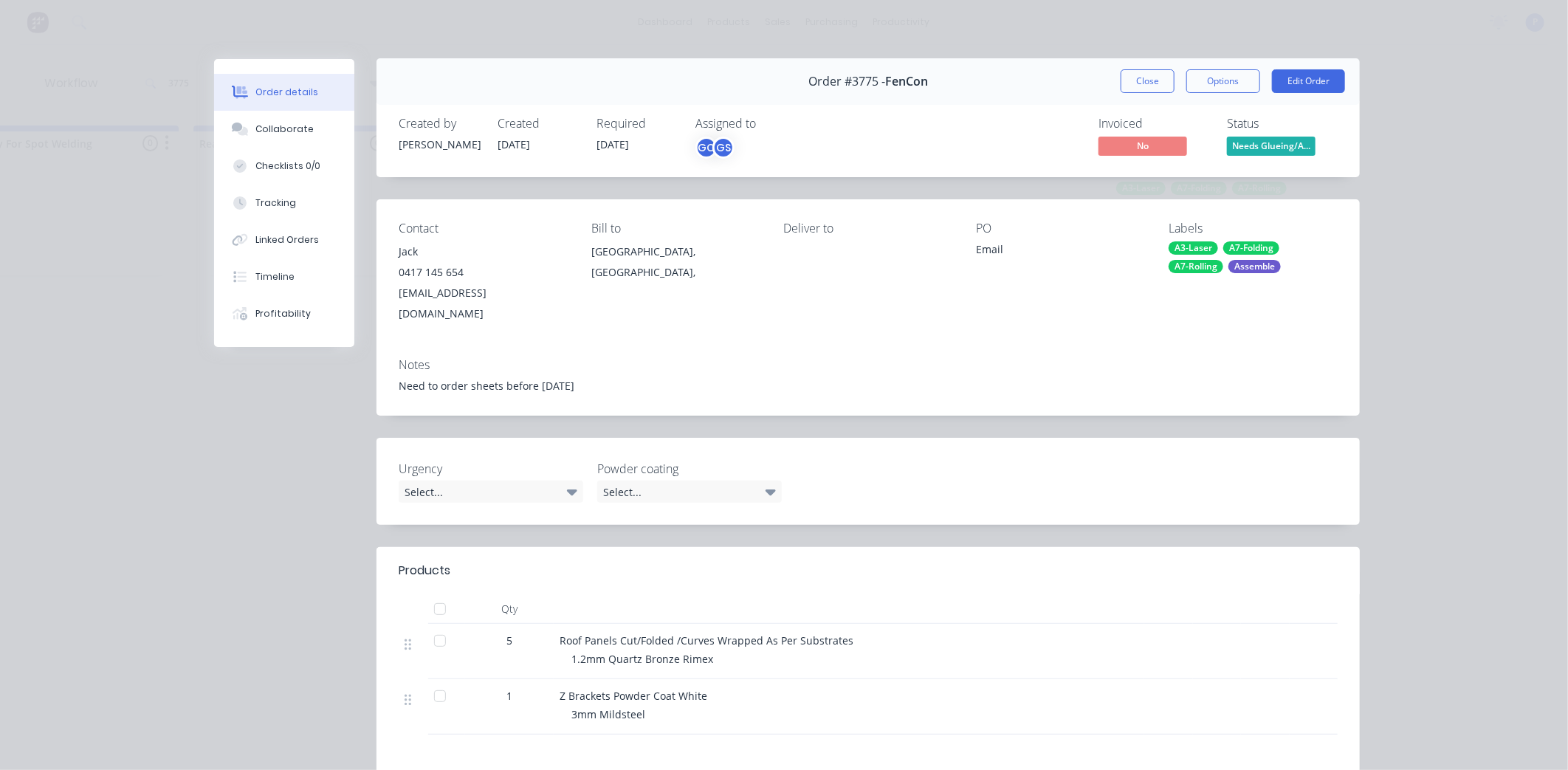
scroll to position [0, 0]
click at [1131, 64] on div "Order #3775 - FenCon Close Options Edit Order" at bounding box center [868, 83] width 983 height 47
click at [1130, 75] on button "Close" at bounding box center [1147, 81] width 54 height 23
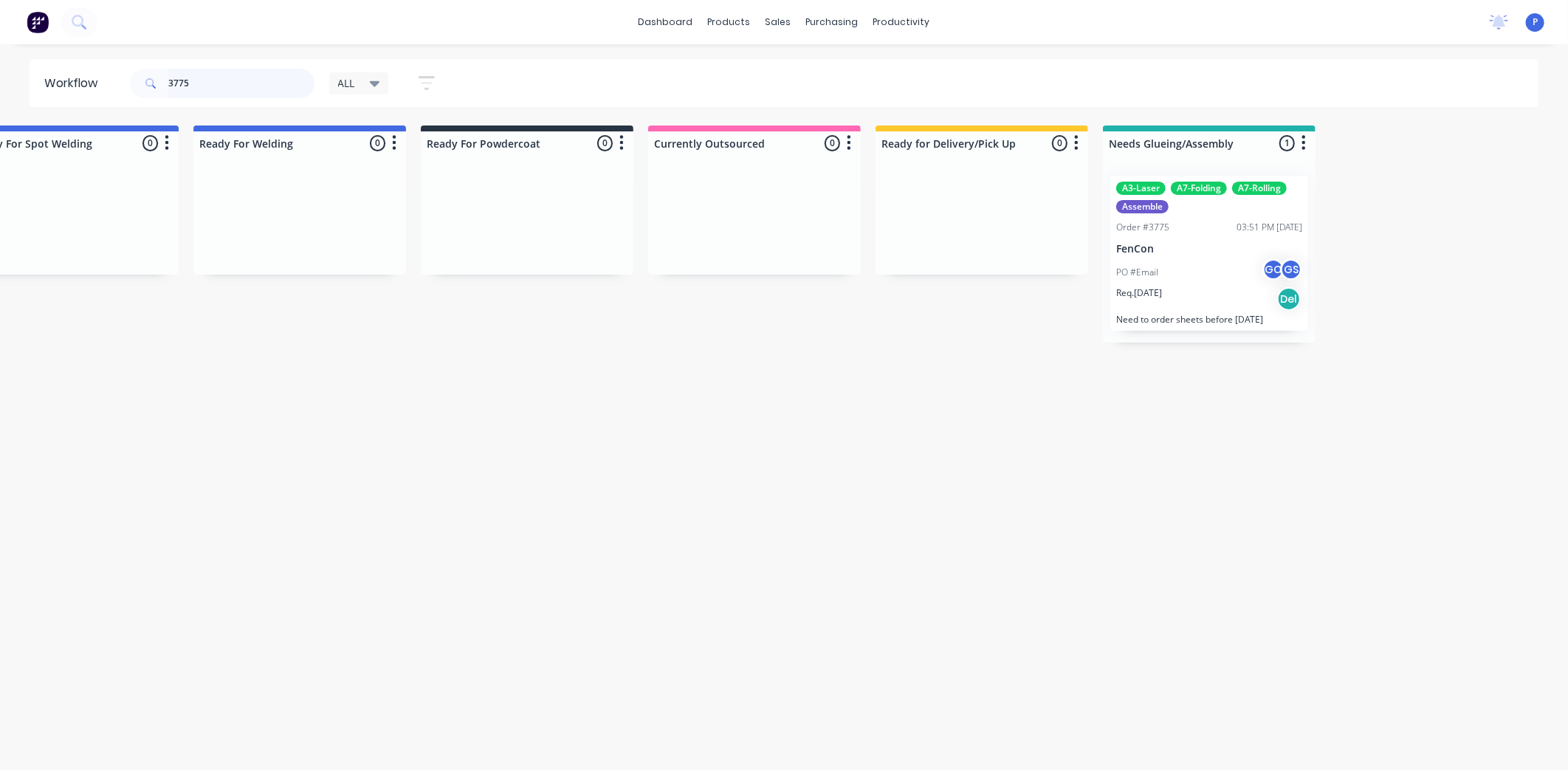
click at [218, 83] on input "3775" at bounding box center [241, 83] width 146 height 29
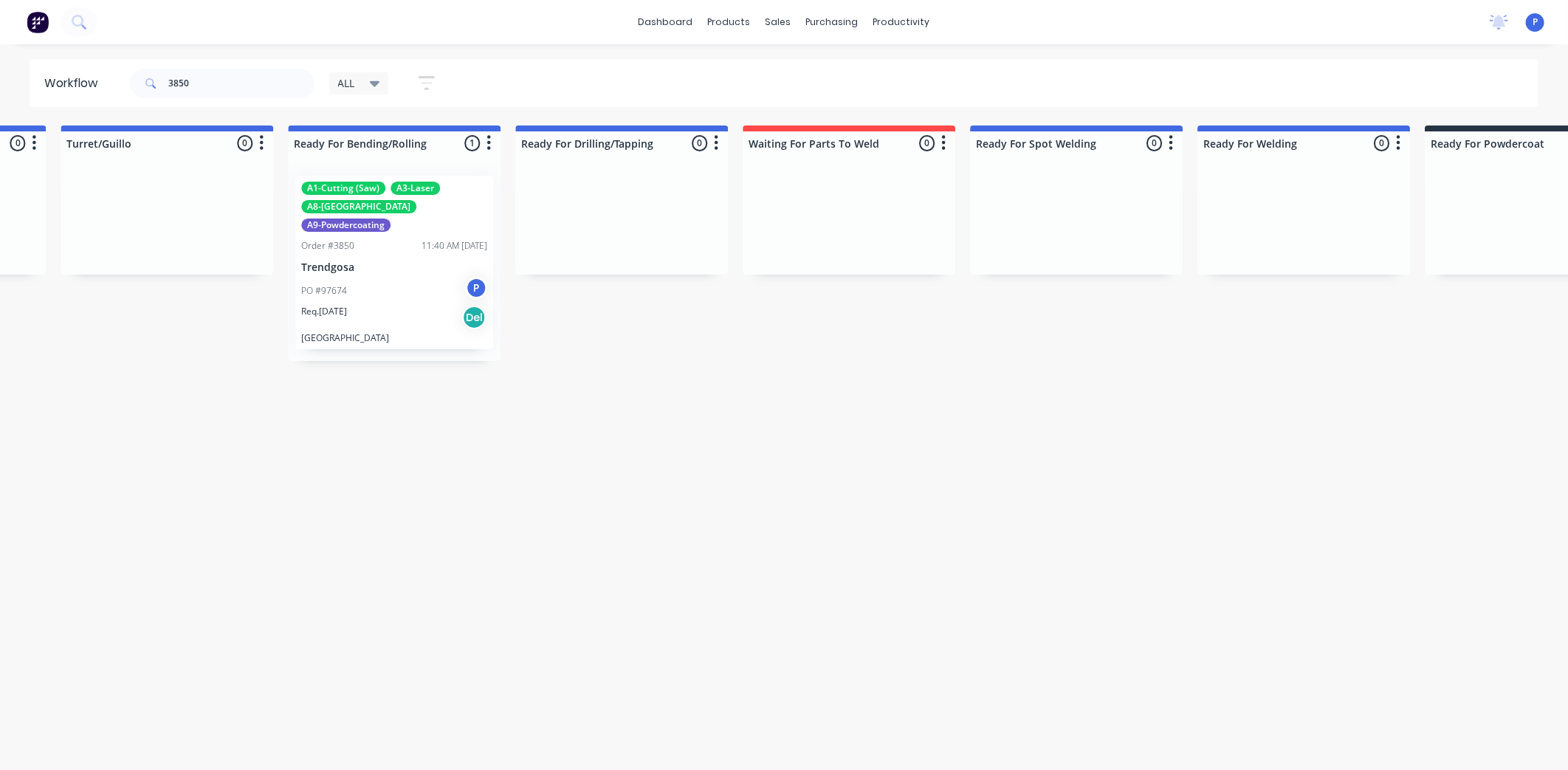
drag, startPoint x: 470, startPoint y: 546, endPoint x: 574, endPoint y: 549, distance: 104.0
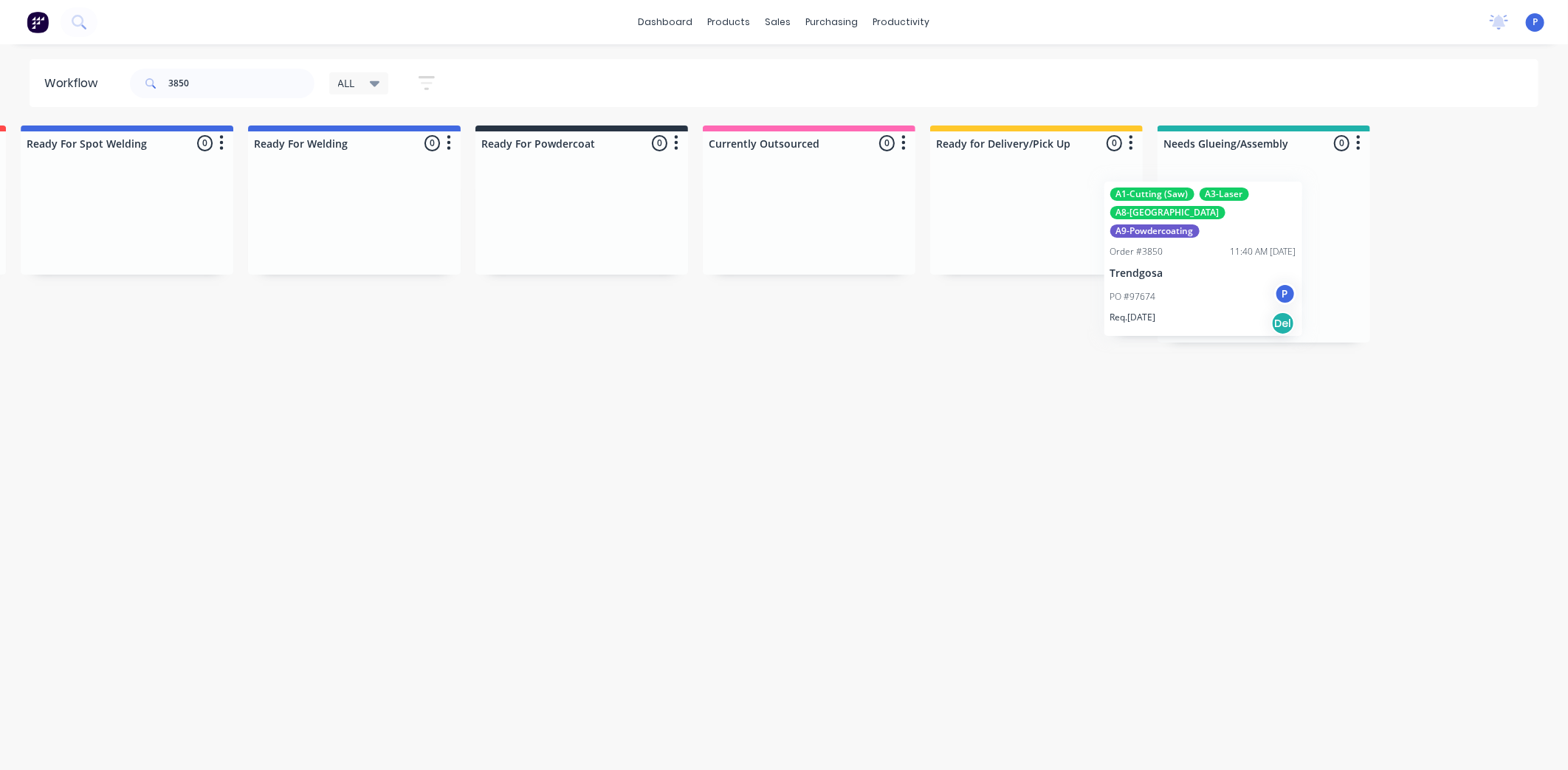
scroll to position [0, 3199]
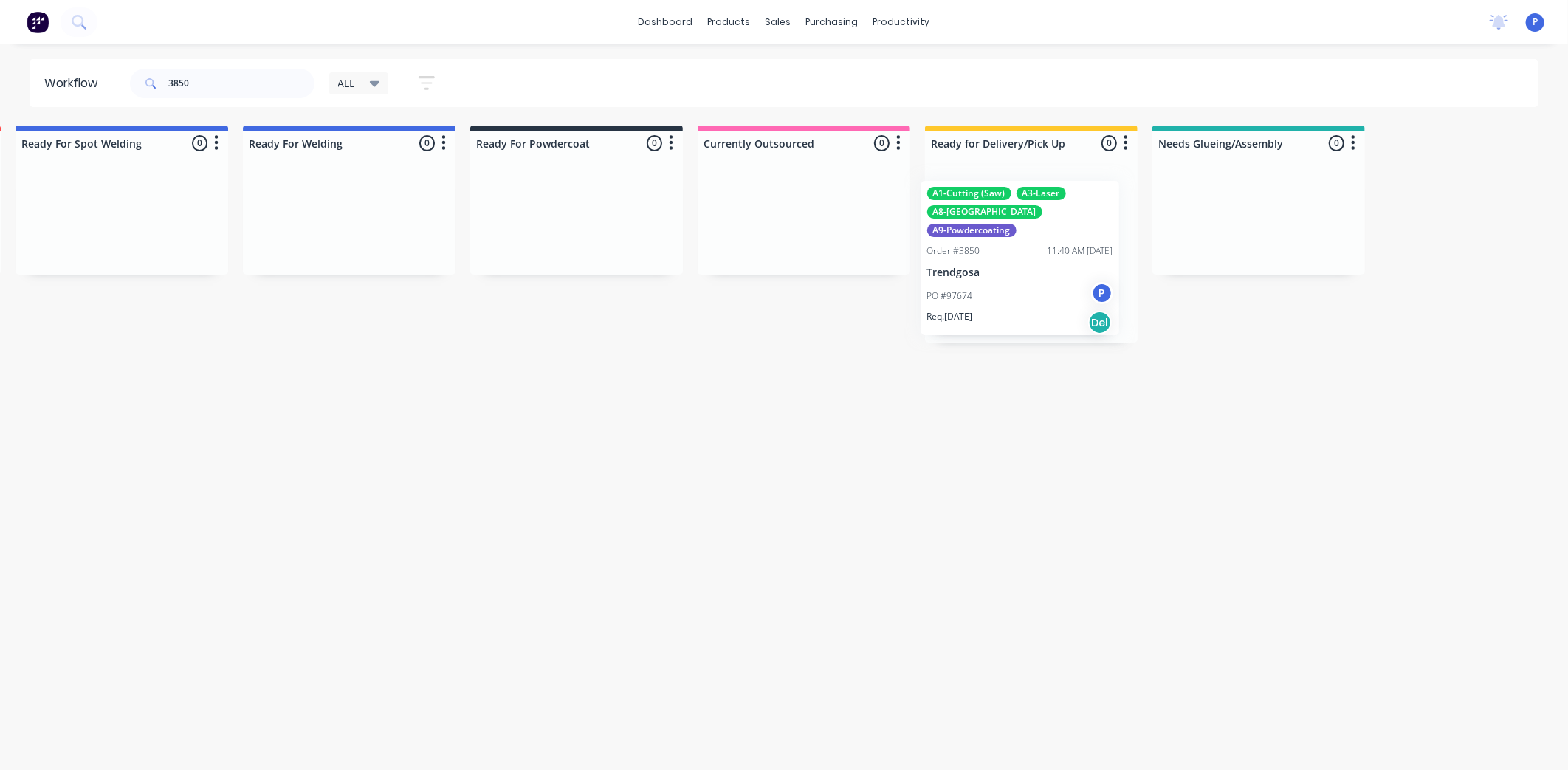
drag, startPoint x: 372, startPoint y: 260, endPoint x: 1033, endPoint y: 263, distance: 661.0
click at [1034, 277] on div "PO #97674 P" at bounding box center [1031, 290] width 186 height 28
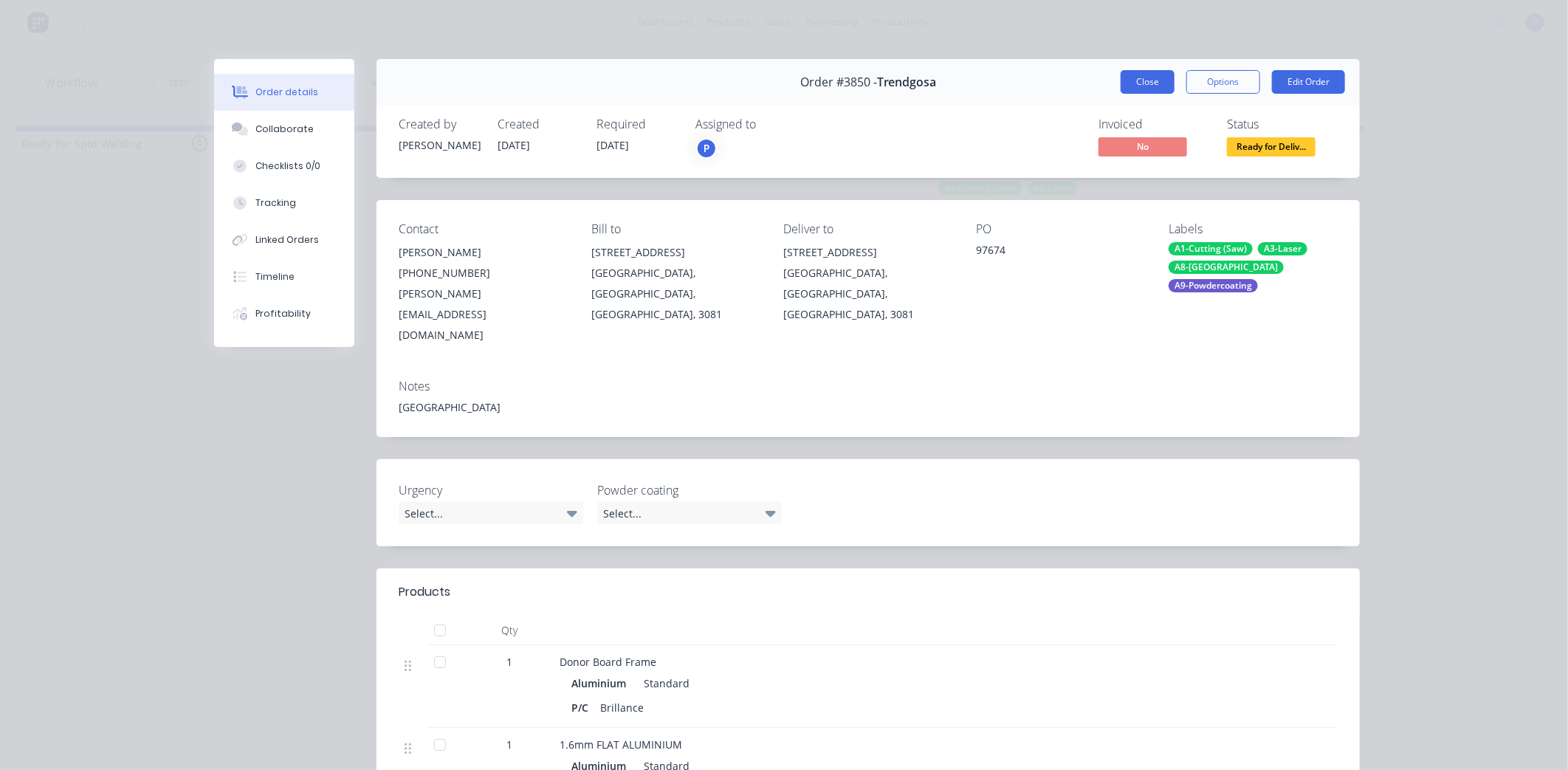
click at [1137, 78] on button "Close" at bounding box center [1147, 81] width 54 height 23
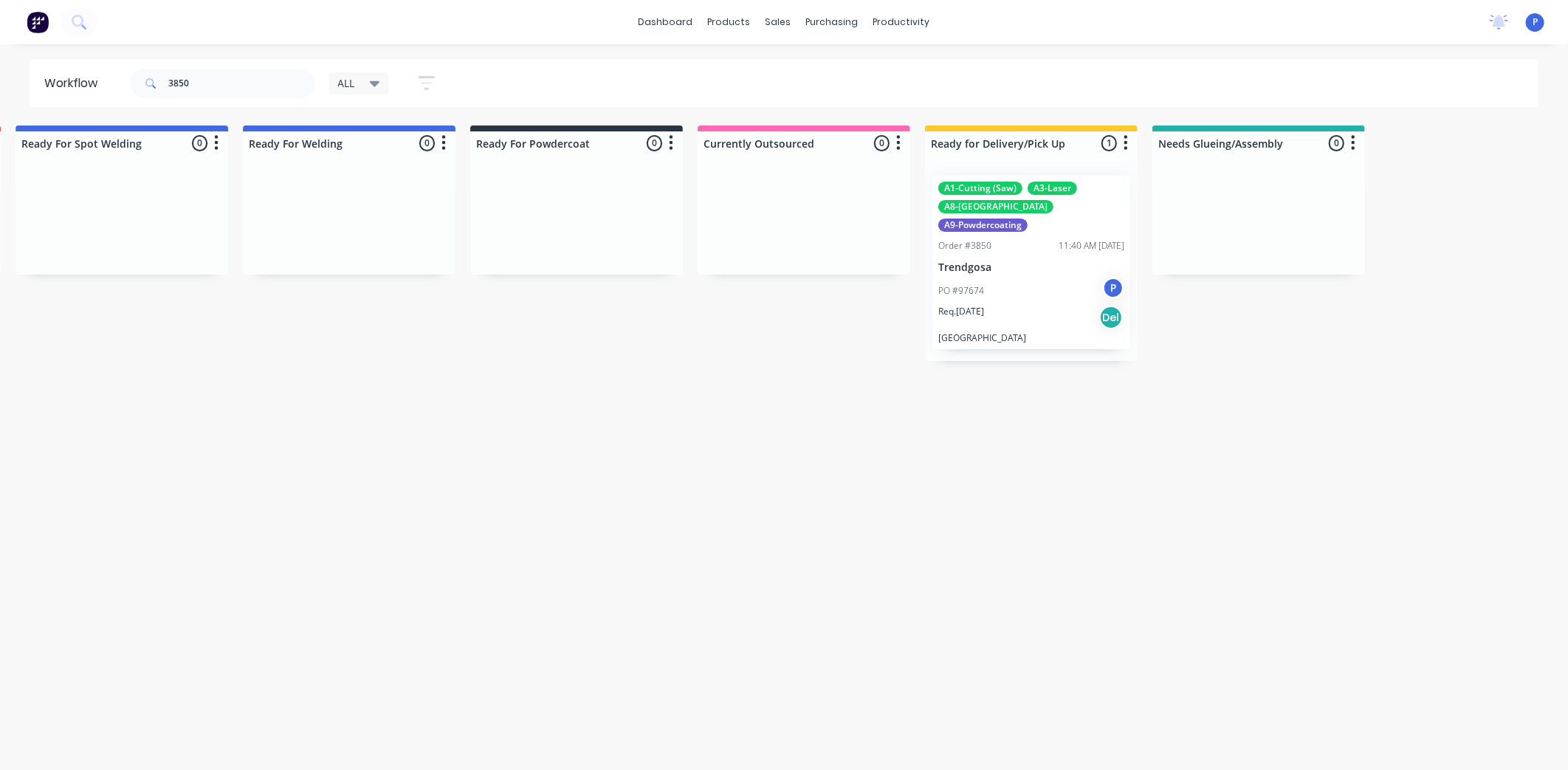
click at [1041, 277] on div "PO #97674 P" at bounding box center [1031, 290] width 186 height 28
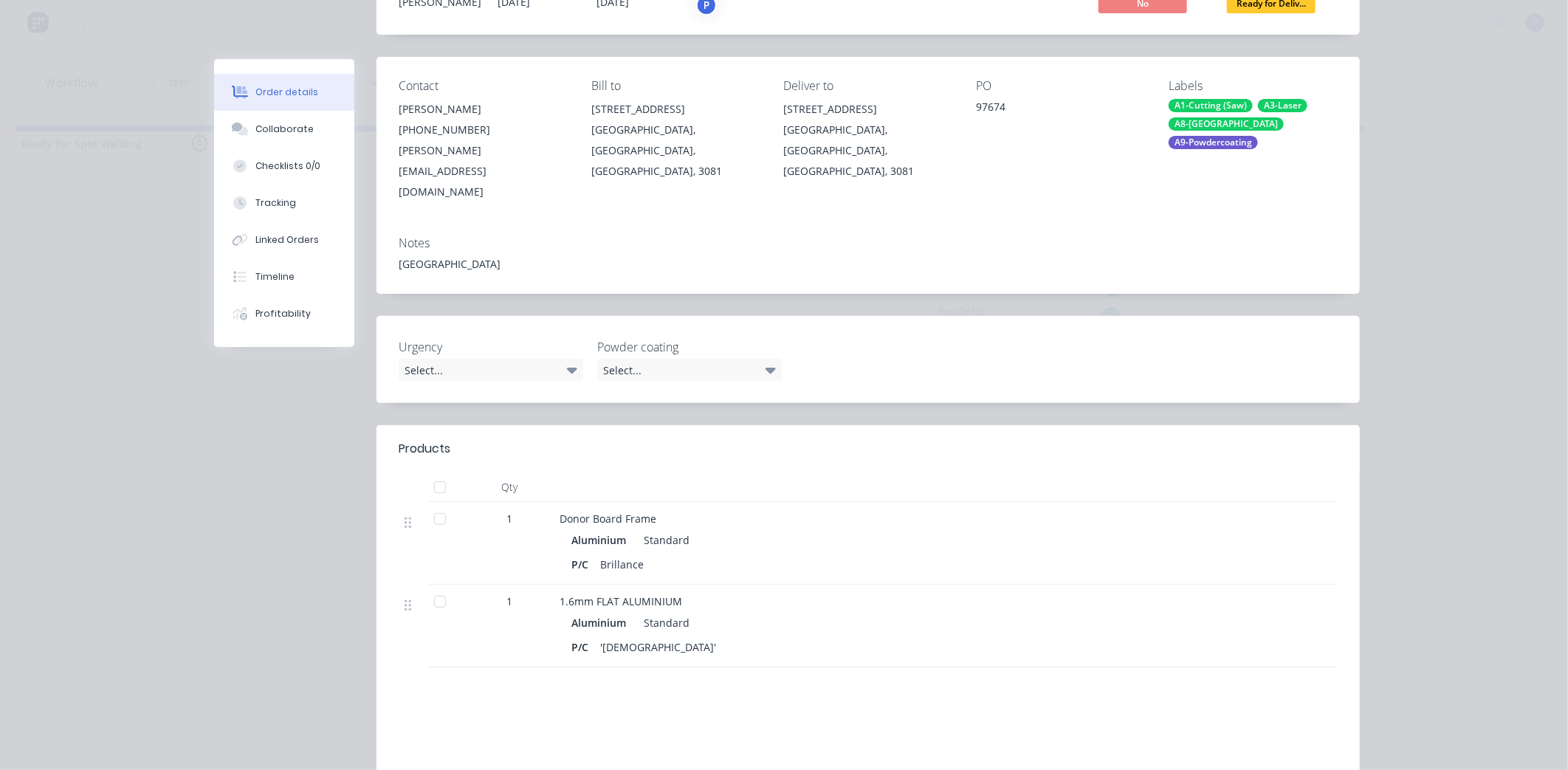
scroll to position [164, 0]
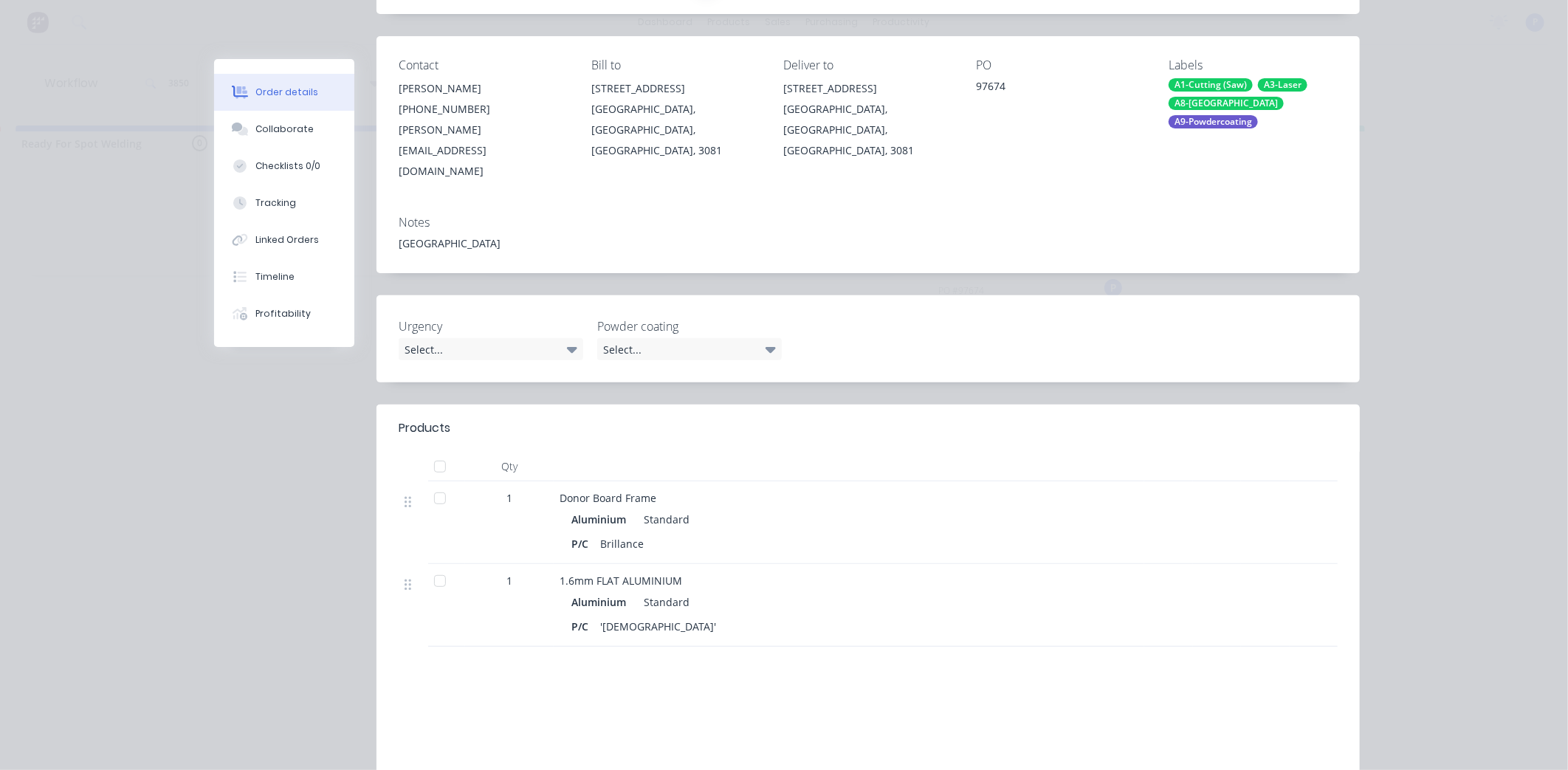
click at [434, 483] on div at bounding box center [440, 498] width 29 height 29
click at [278, 212] on button "Tracking" at bounding box center [284, 203] width 140 height 37
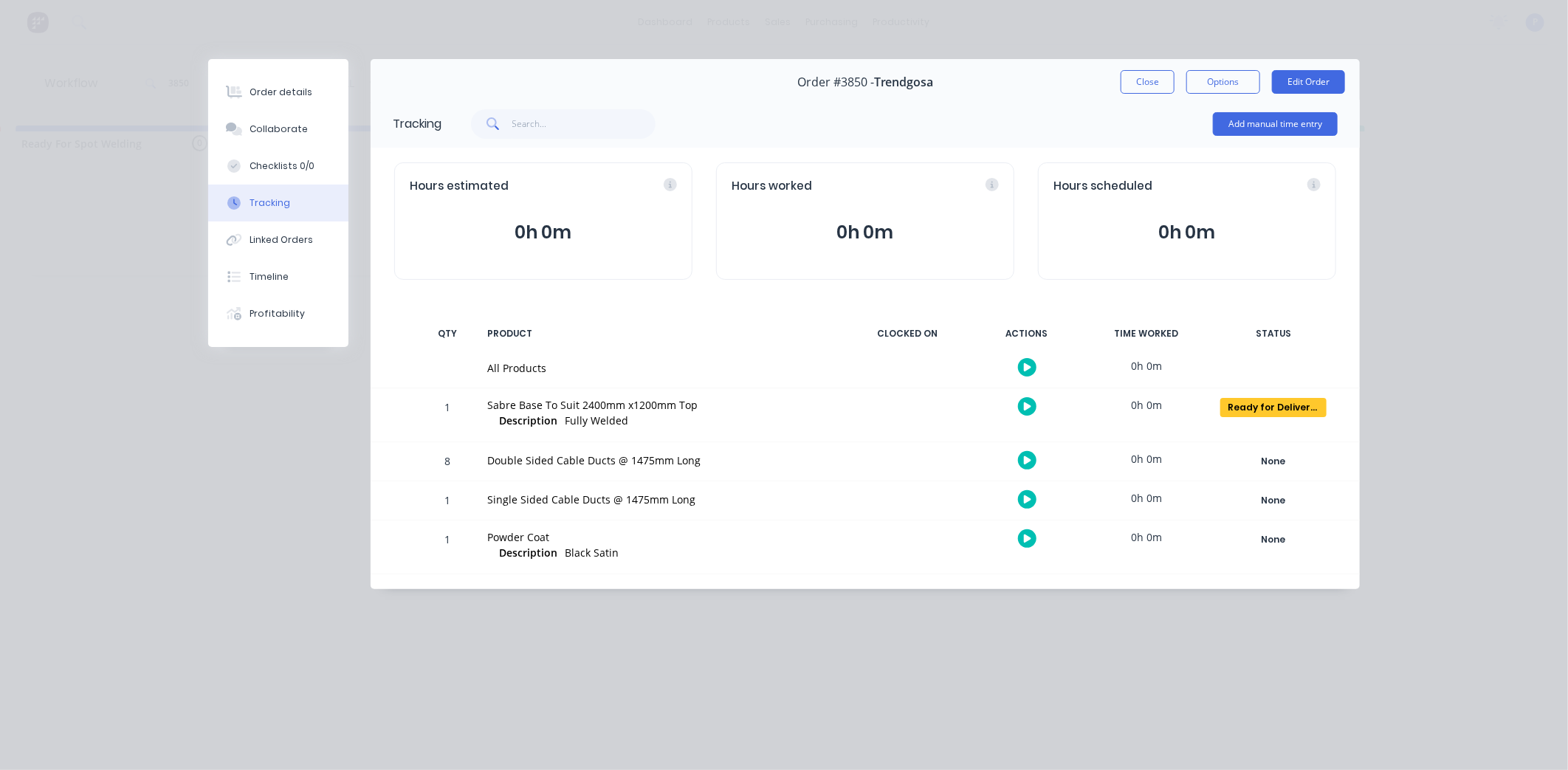
scroll to position [0, 0]
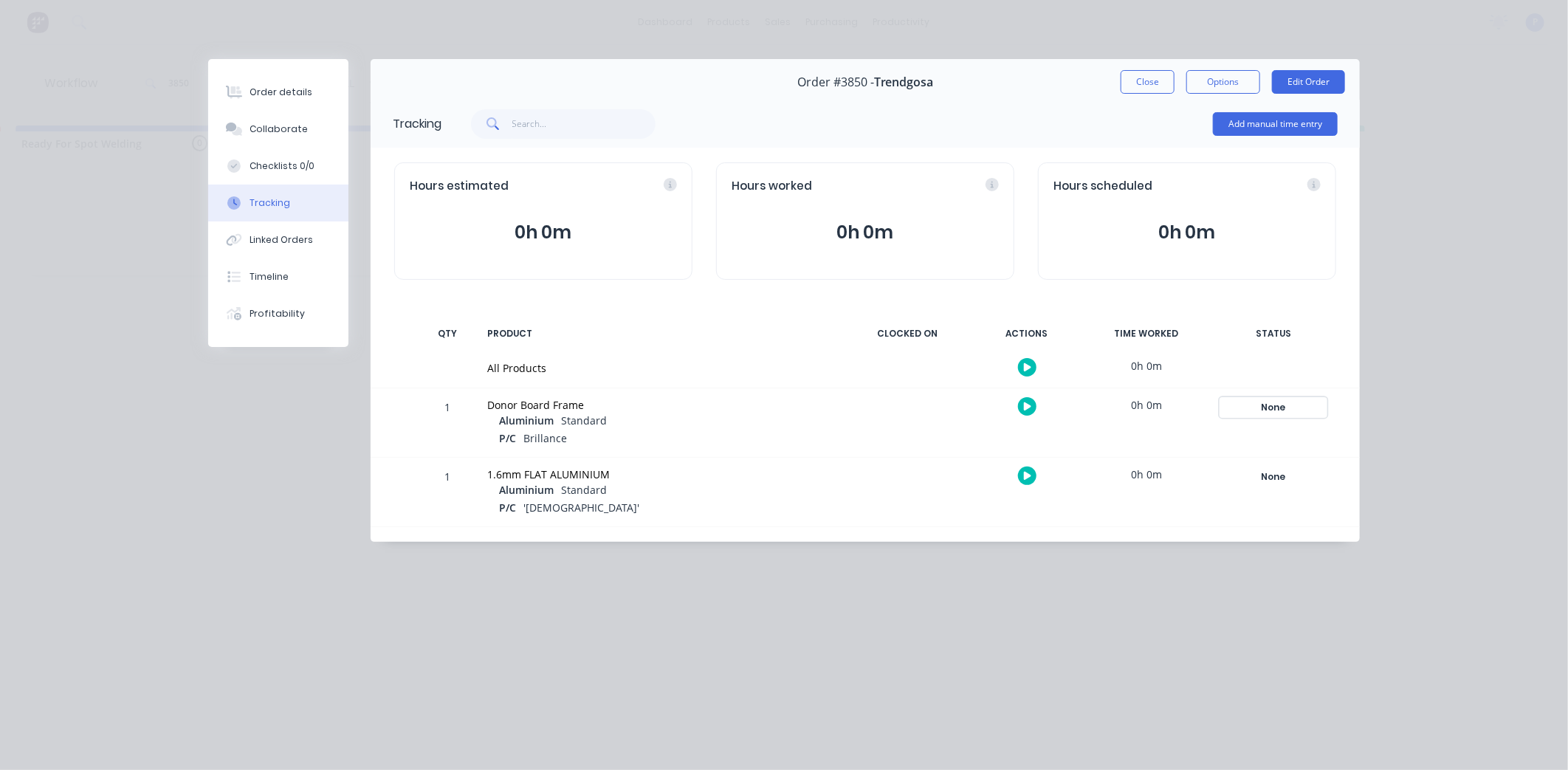
click at [1278, 408] on div "None" at bounding box center [1273, 408] width 107 height 20
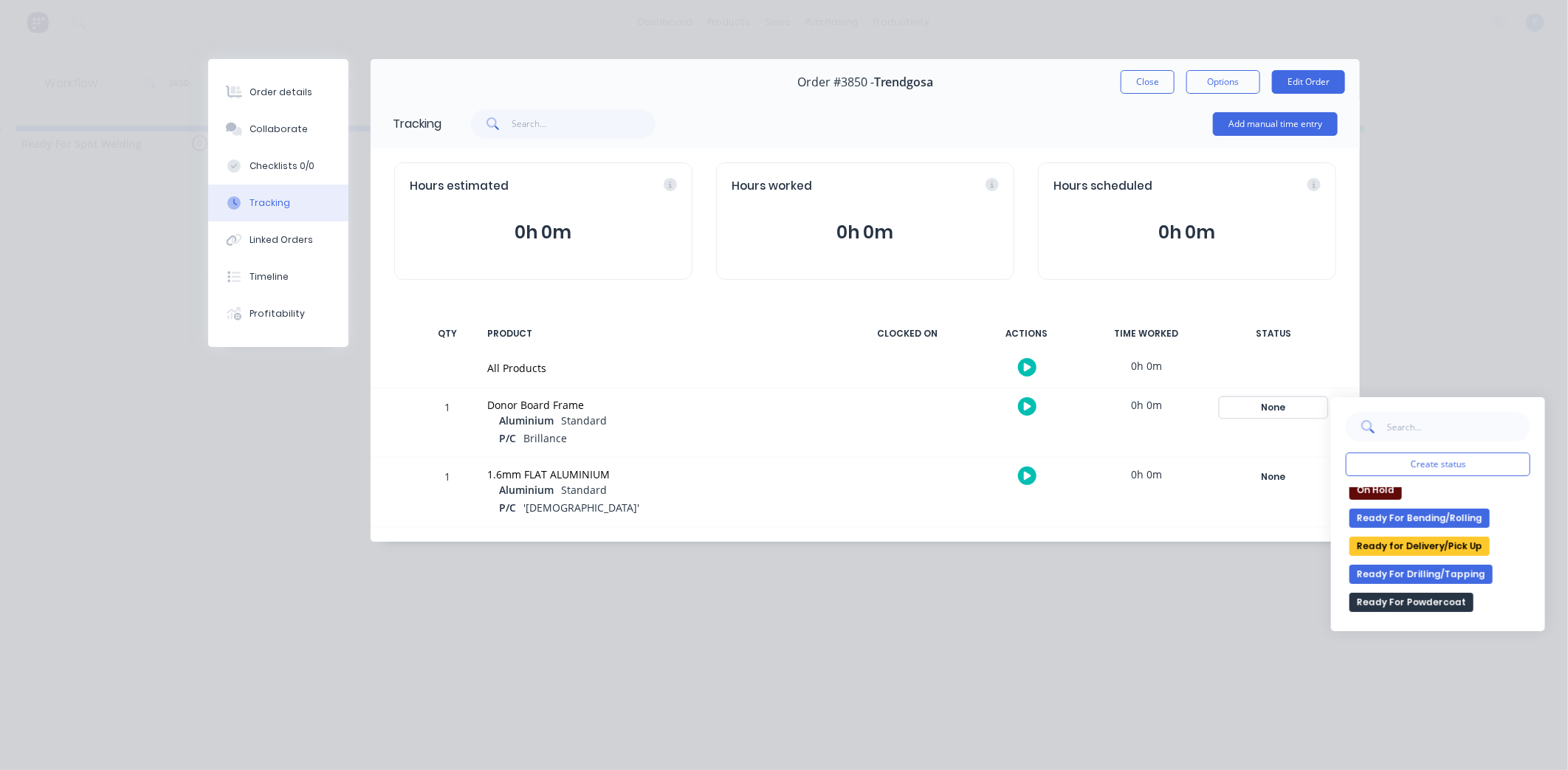
scroll to position [246, 0]
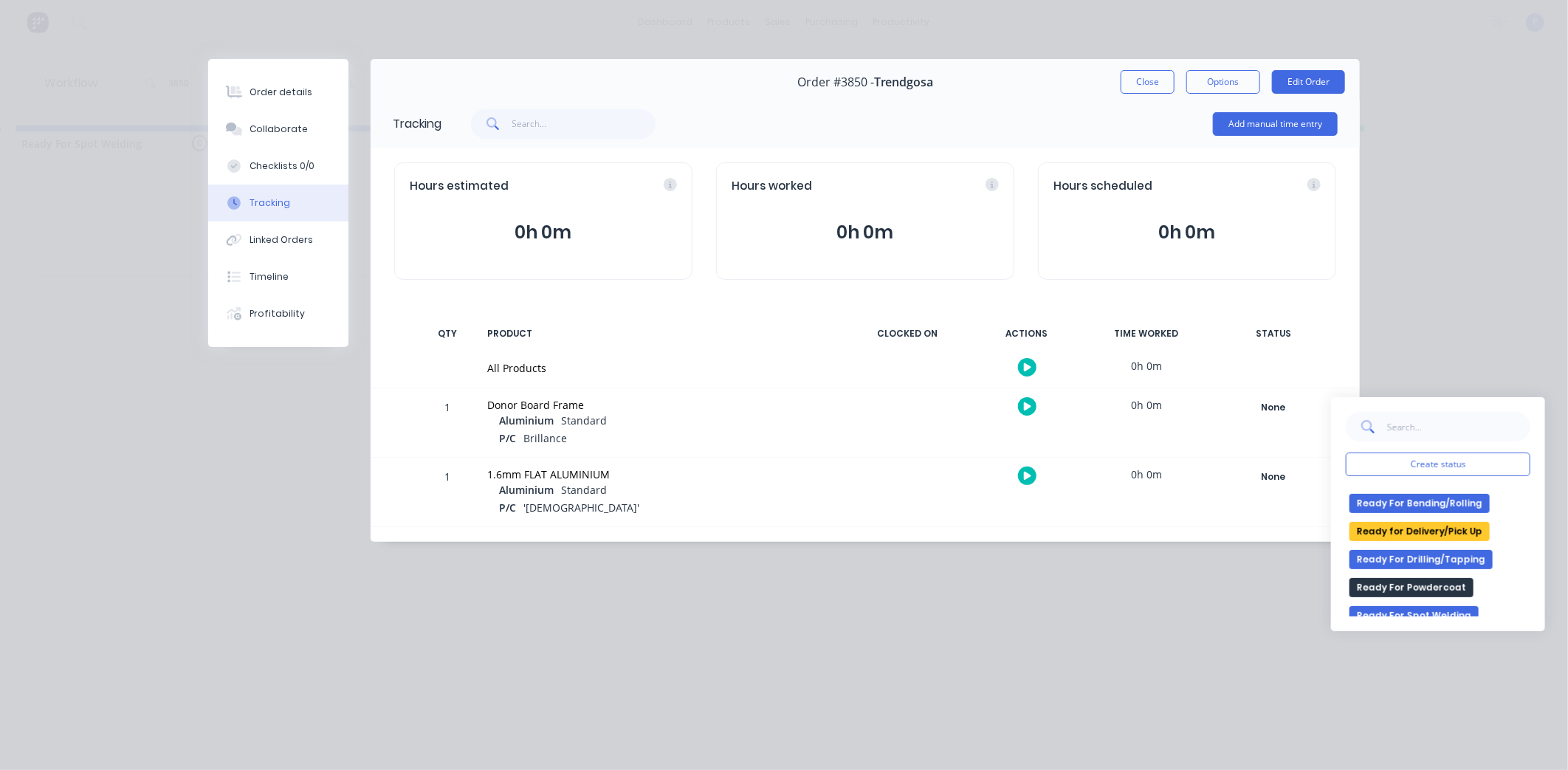
click at [1425, 530] on button "Ready for Delivery/Pick Up" at bounding box center [1419, 532] width 140 height 20
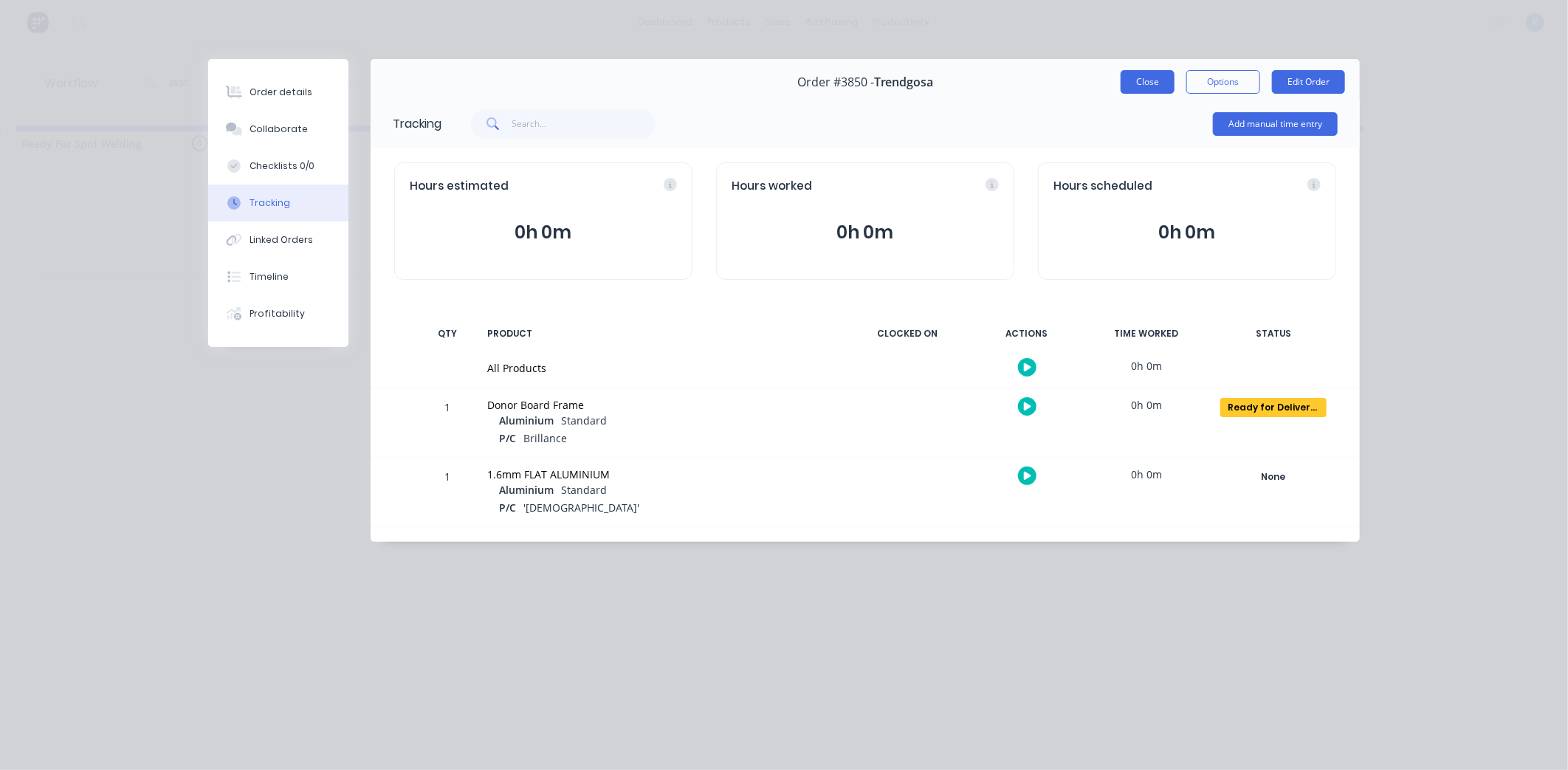
click at [1140, 89] on button "Close" at bounding box center [1147, 81] width 54 height 23
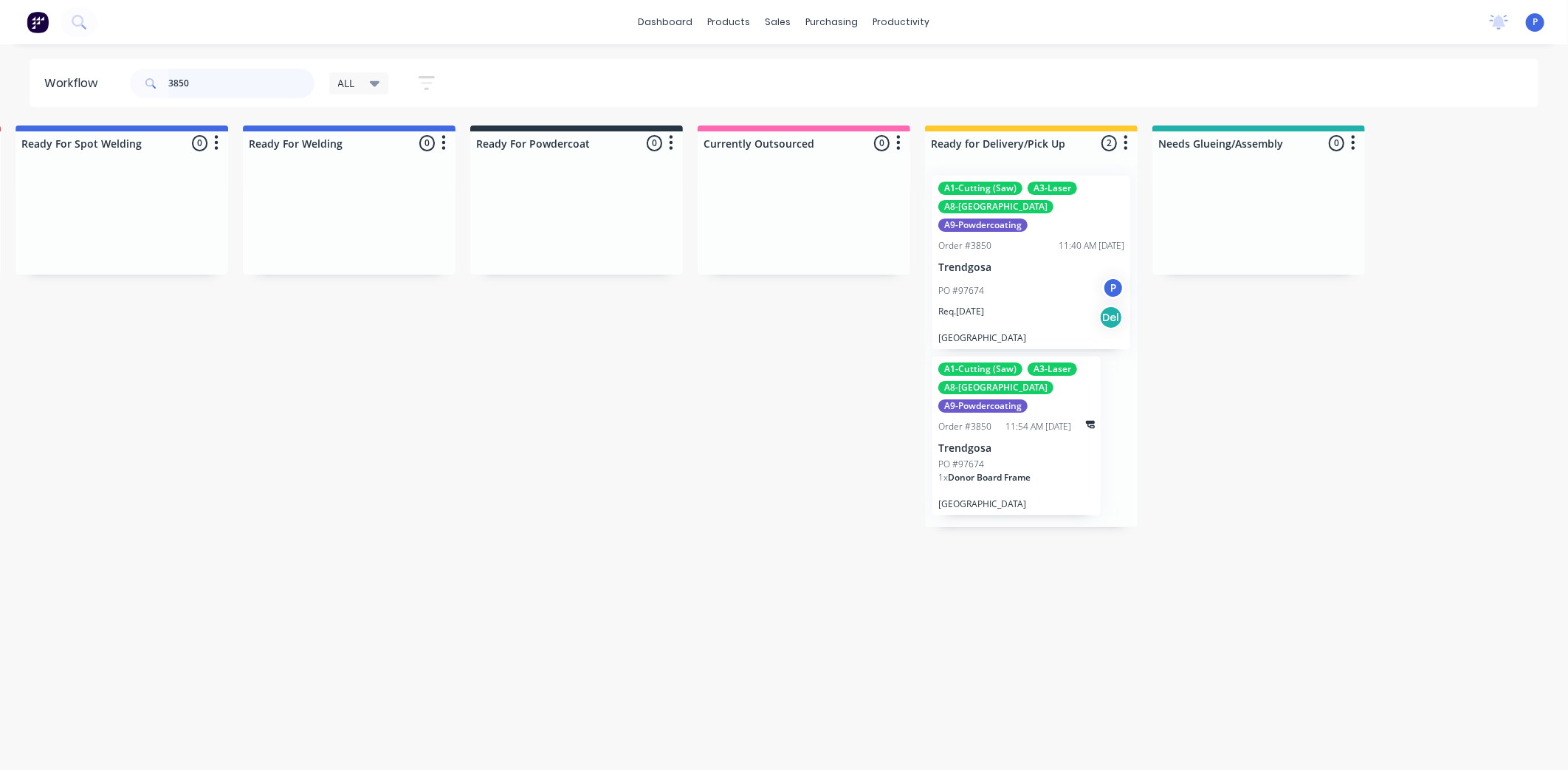
click at [246, 86] on input "3850" at bounding box center [241, 83] width 146 height 29
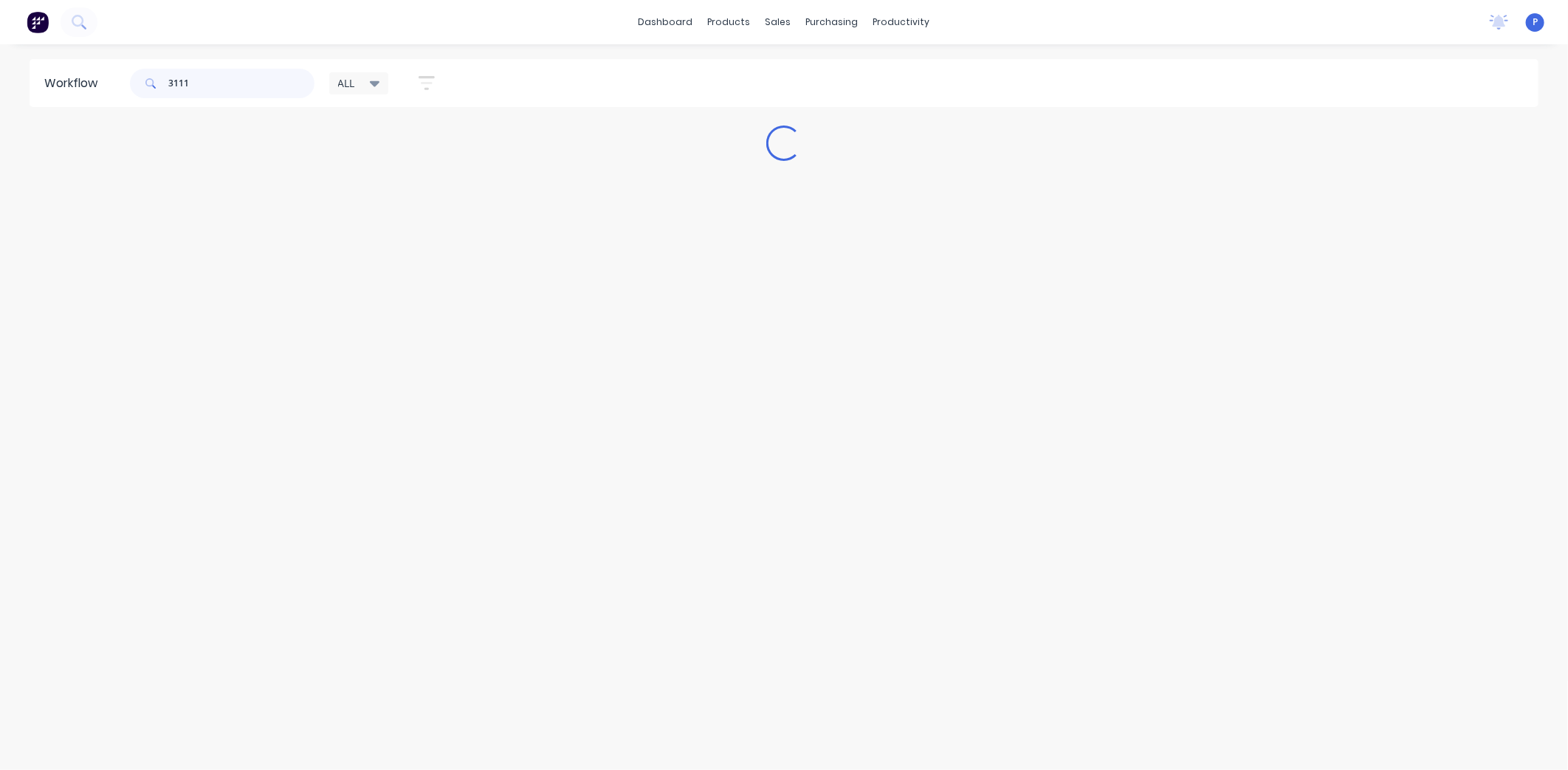
scroll to position [0, 0]
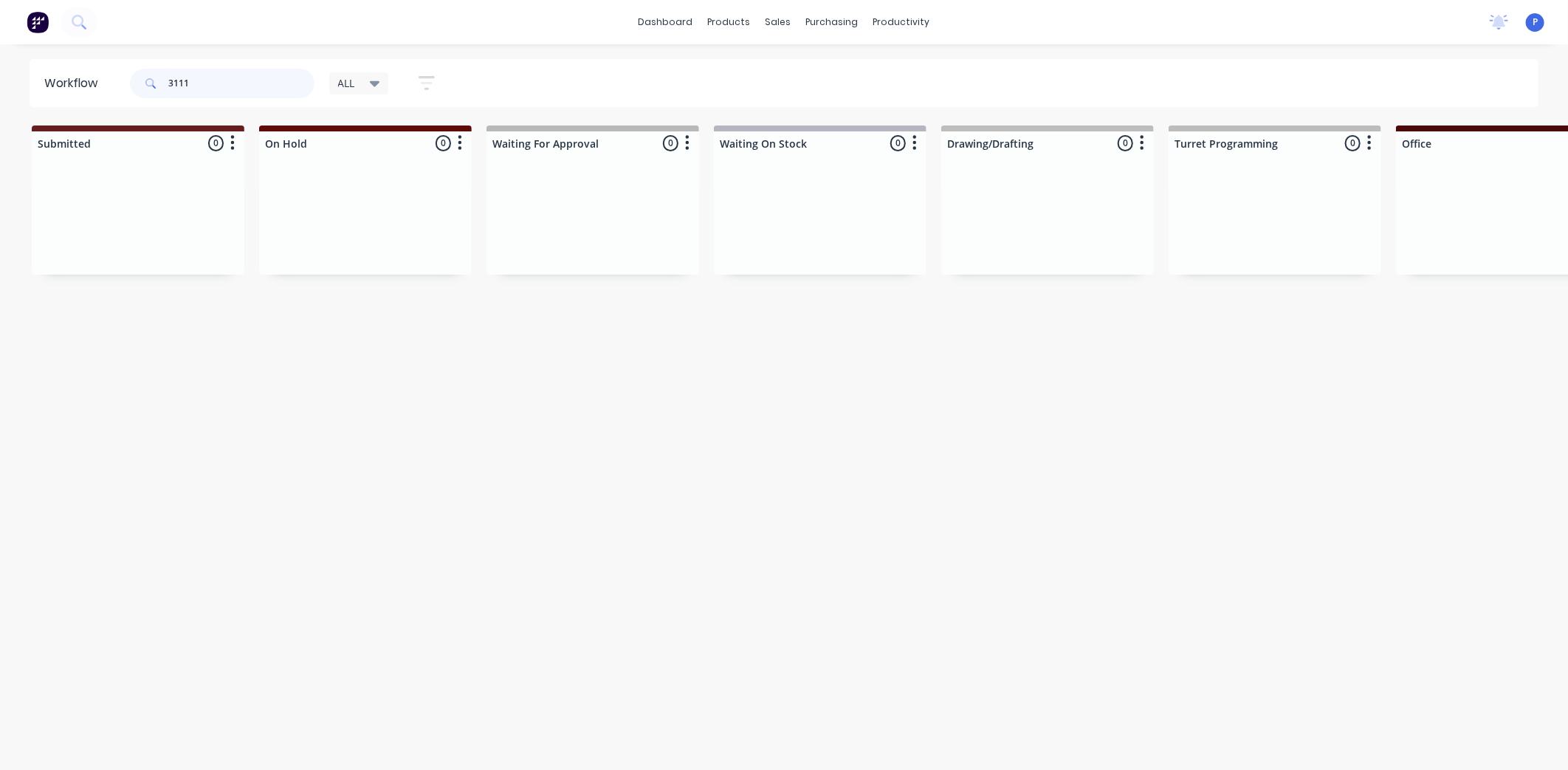
type input "3111"
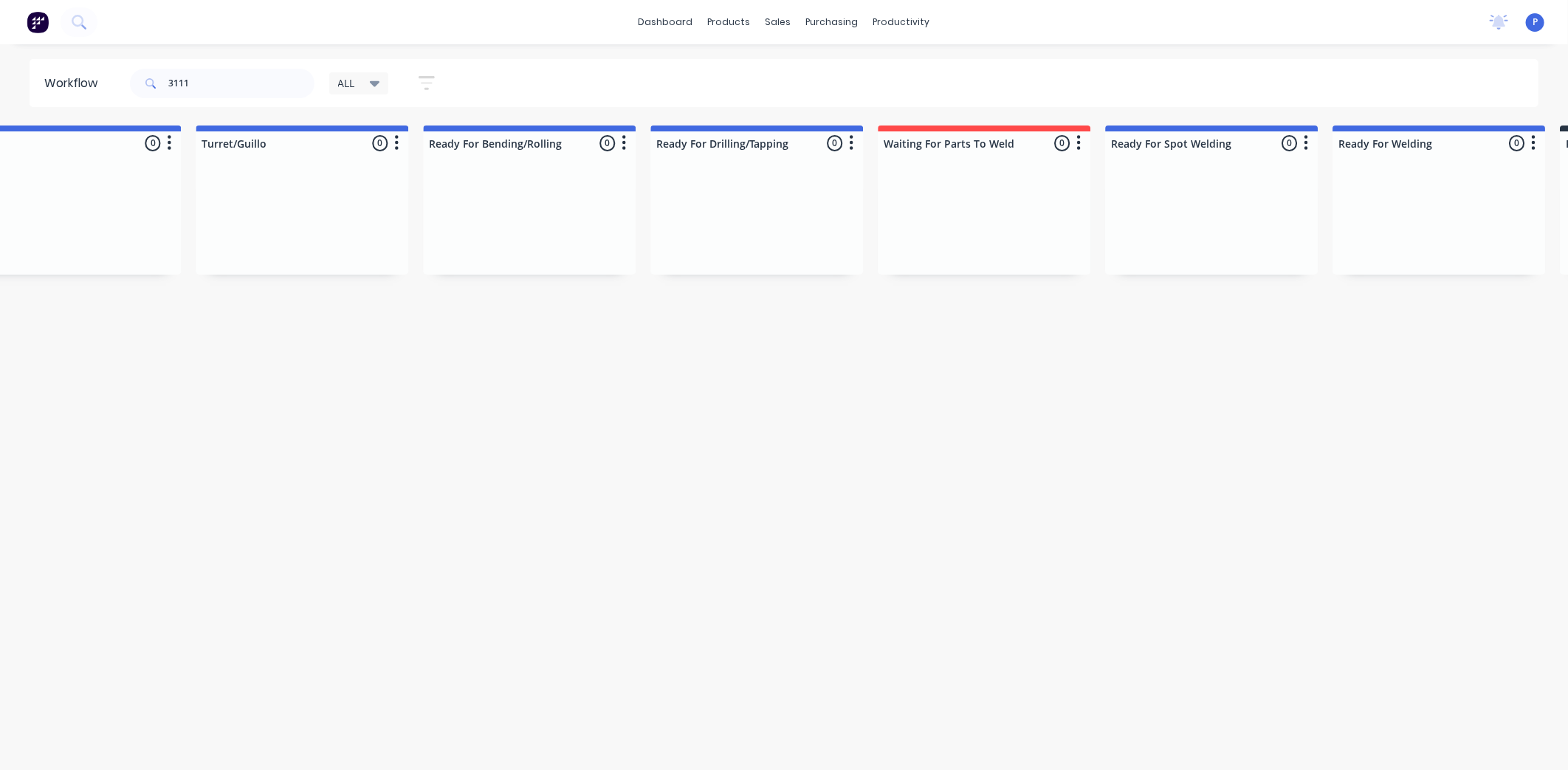
scroll to position [0, 3249]
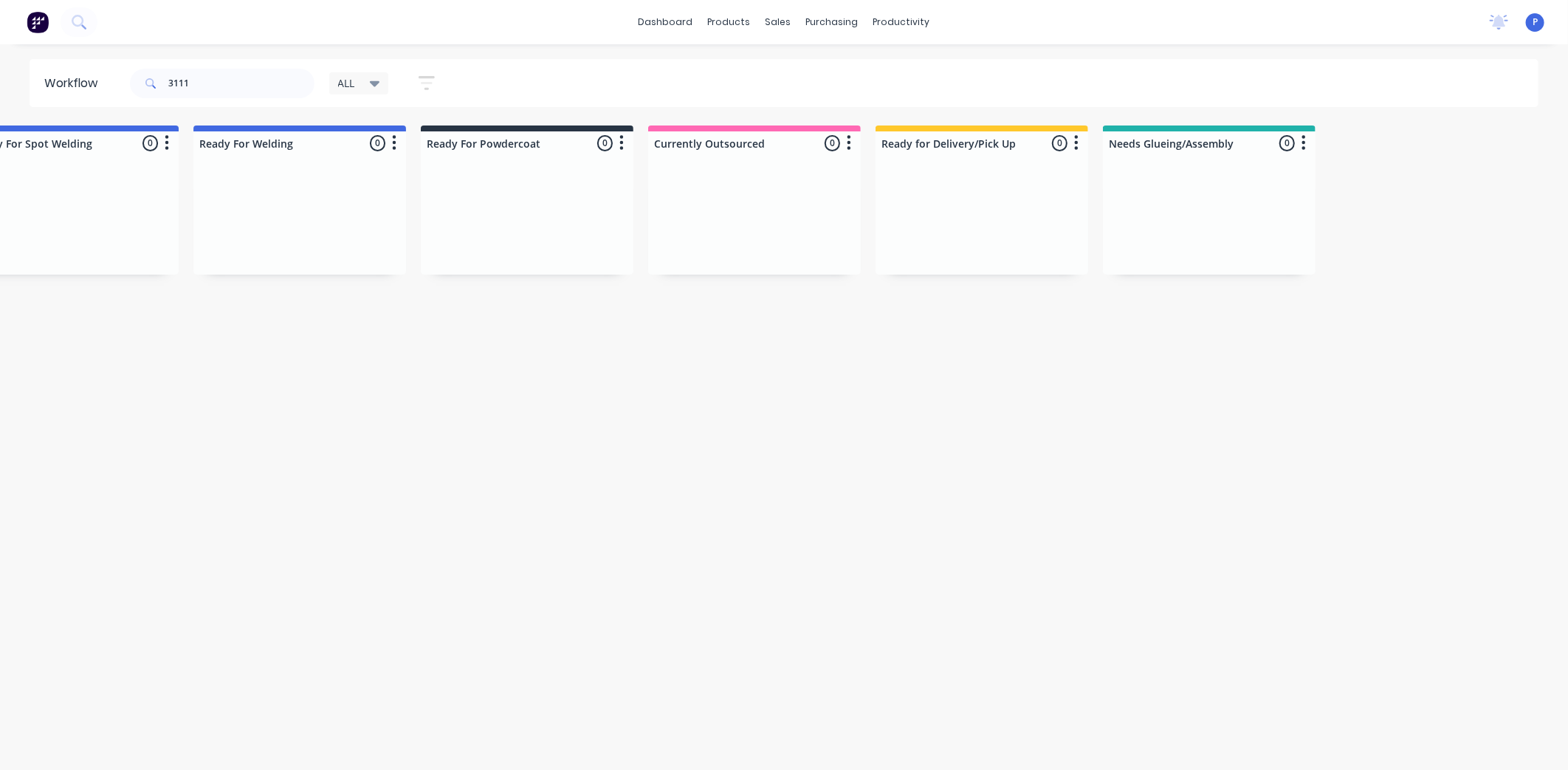
drag, startPoint x: 536, startPoint y: 566, endPoint x: 709, endPoint y: 567, distance: 173.0
